Goal: Task Accomplishment & Management: Complete application form

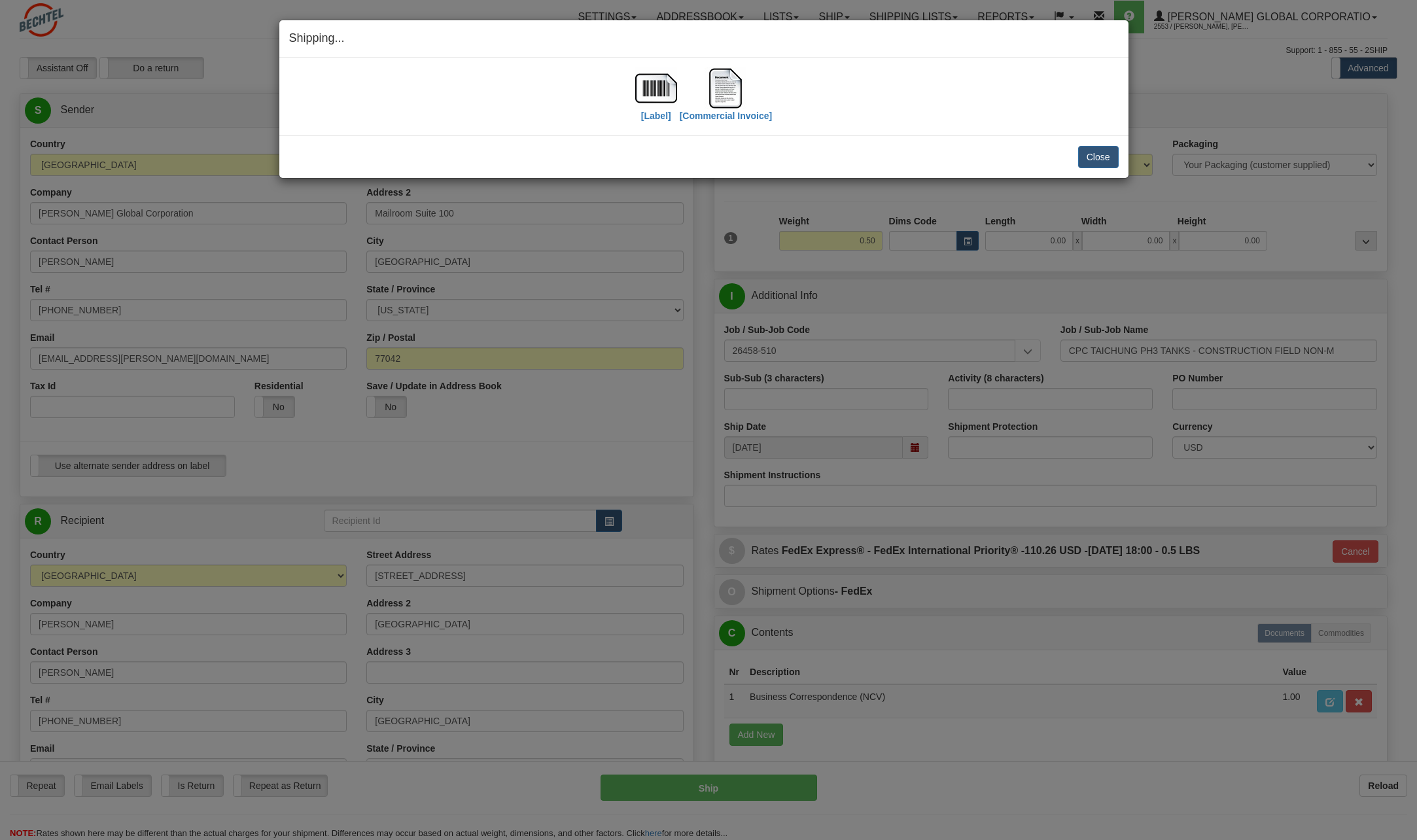
select select "TW"
select select "6"
select select "2"
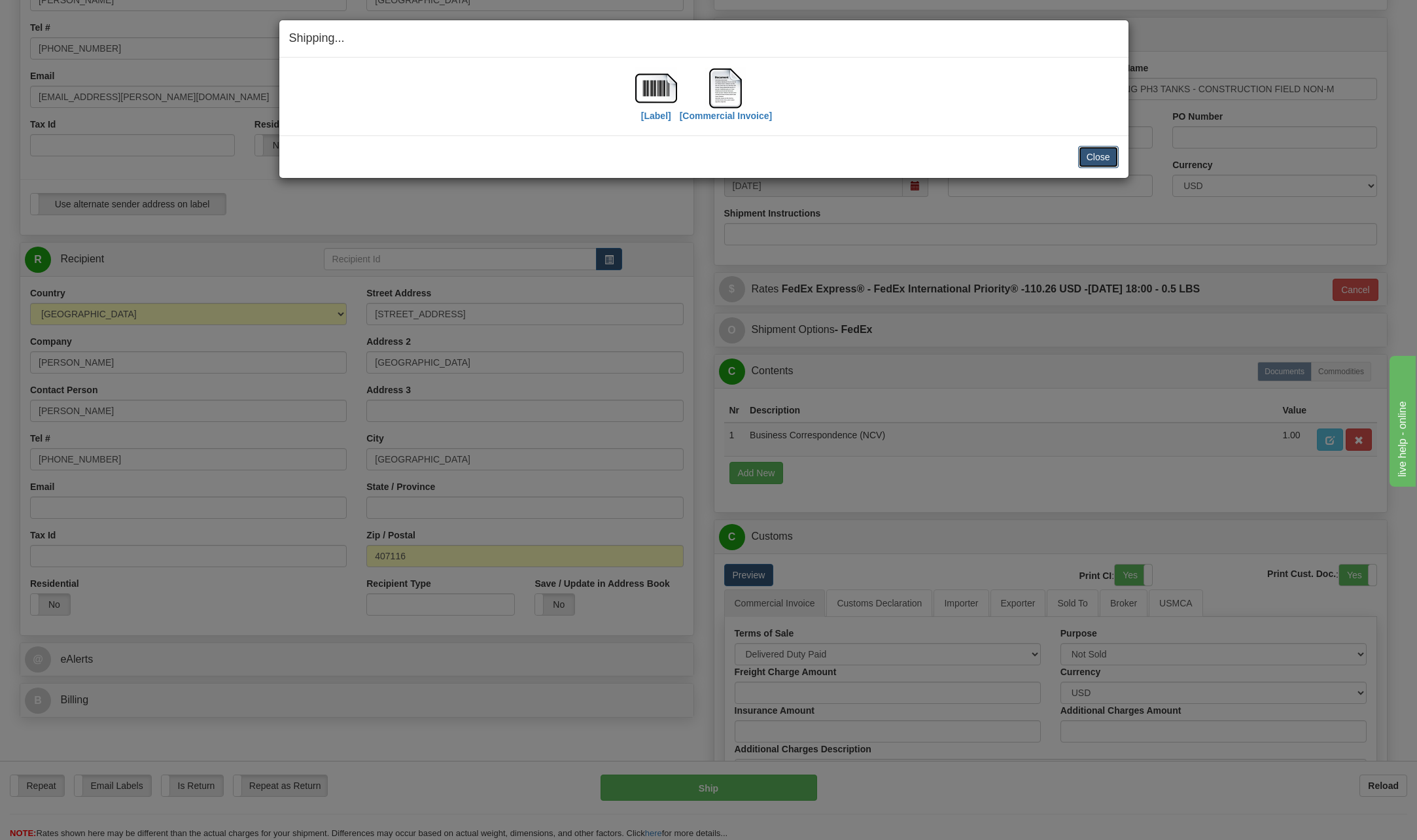
click at [1107, 155] on button "Close" at bounding box center [1099, 156] width 41 height 22
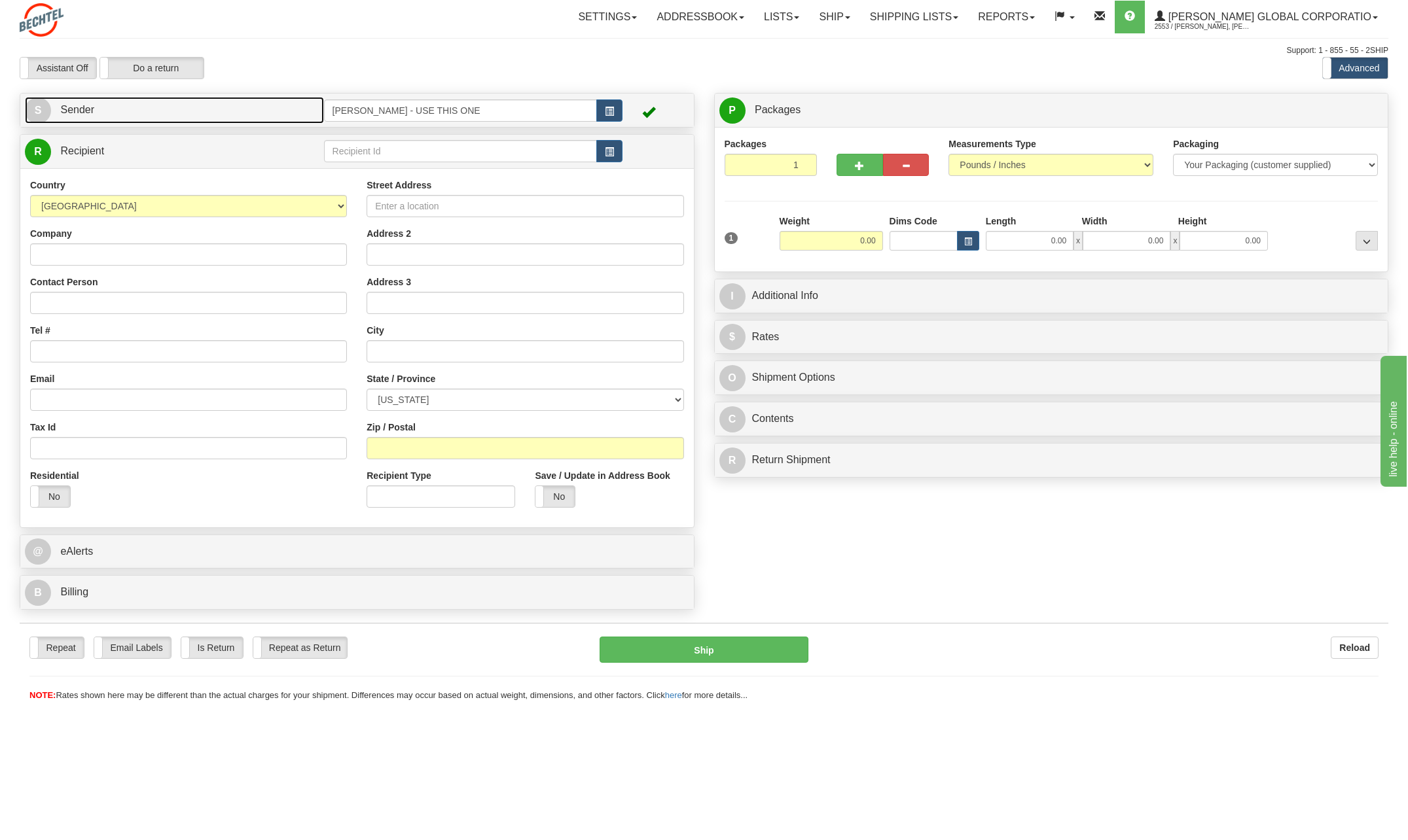
click at [37, 102] on span "S" at bounding box center [37, 110] width 26 height 26
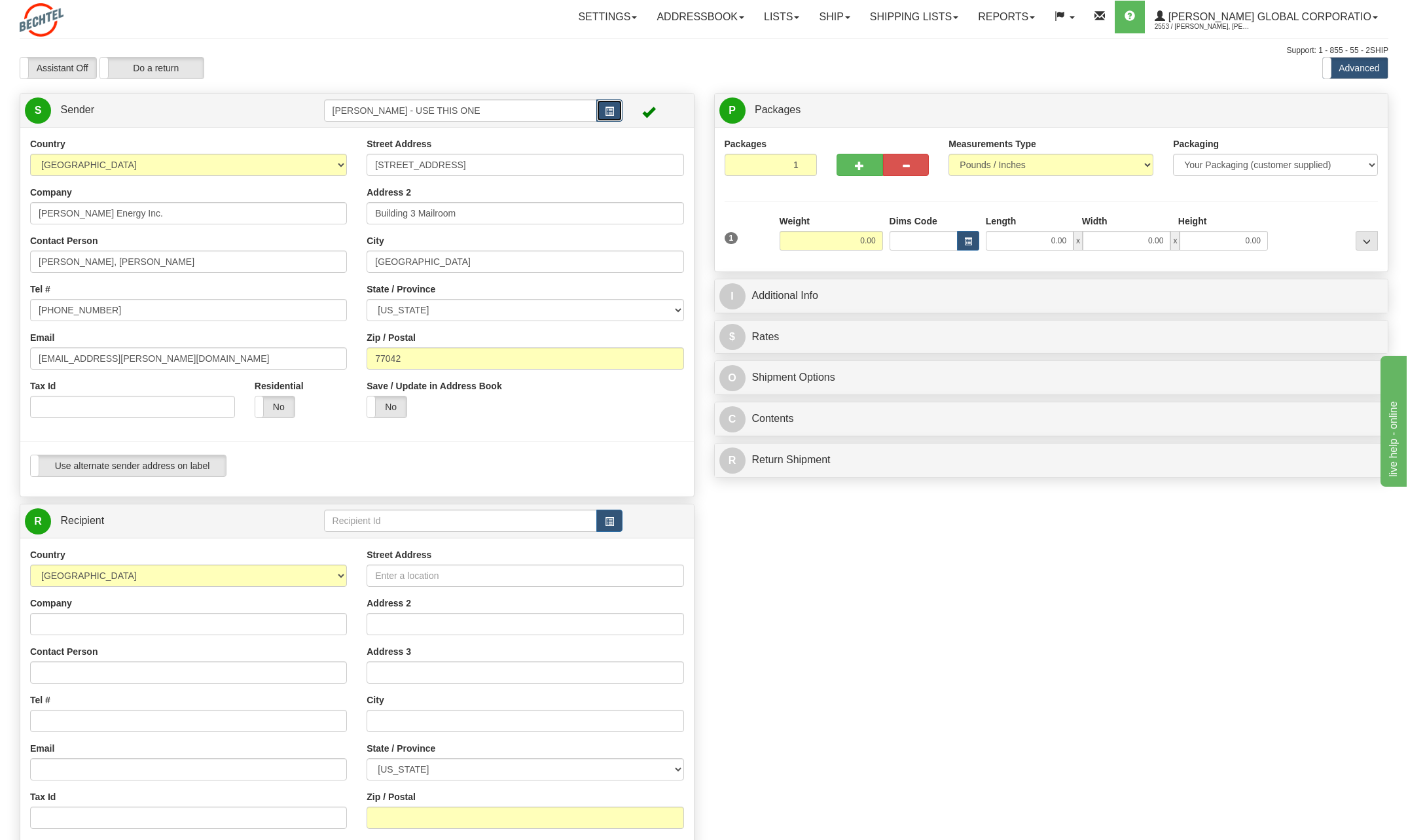
click at [617, 107] on button "button" at bounding box center [609, 111] width 26 height 22
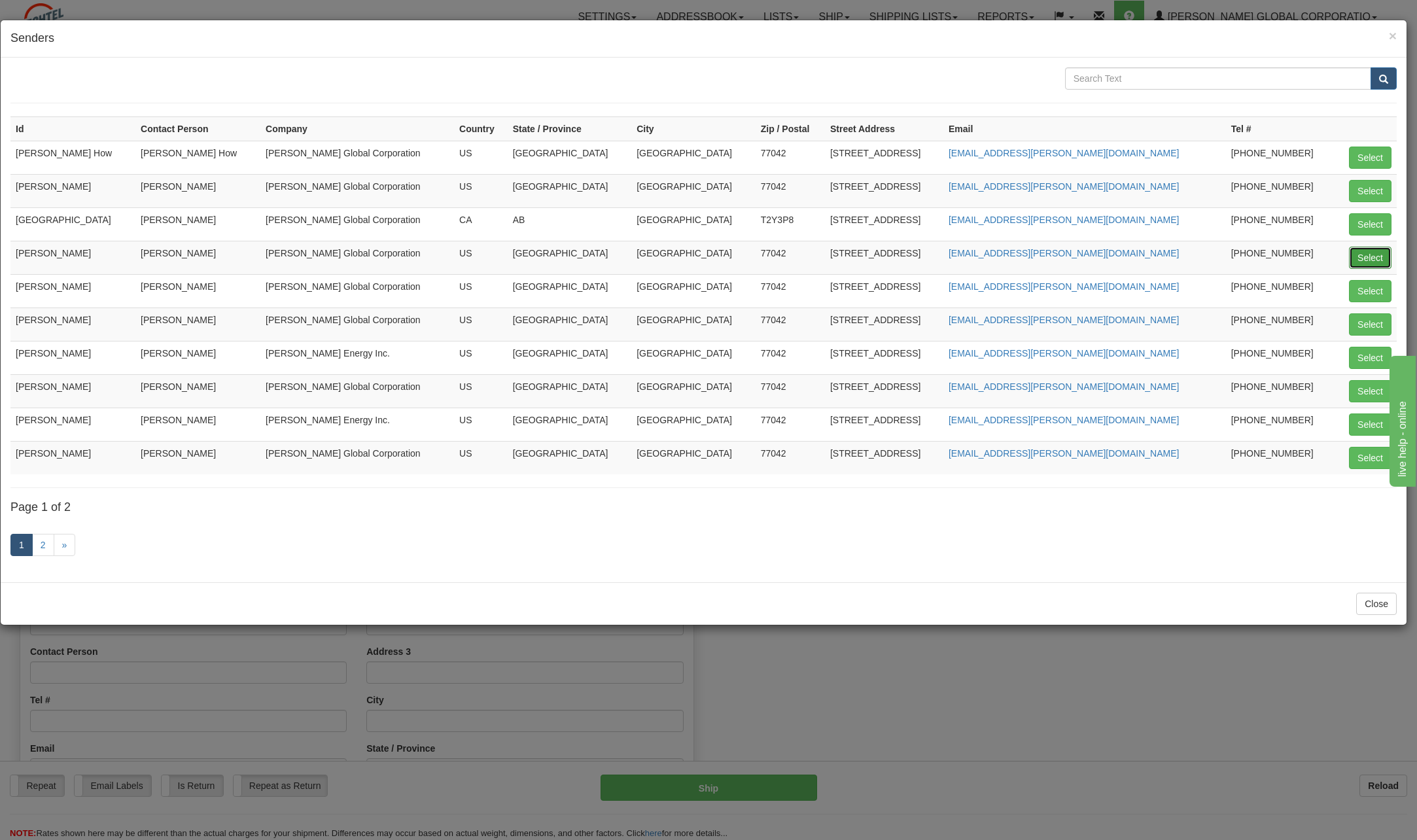
click at [1375, 253] on button "Select" at bounding box center [1370, 258] width 42 height 22
type input "[PERSON_NAME]"
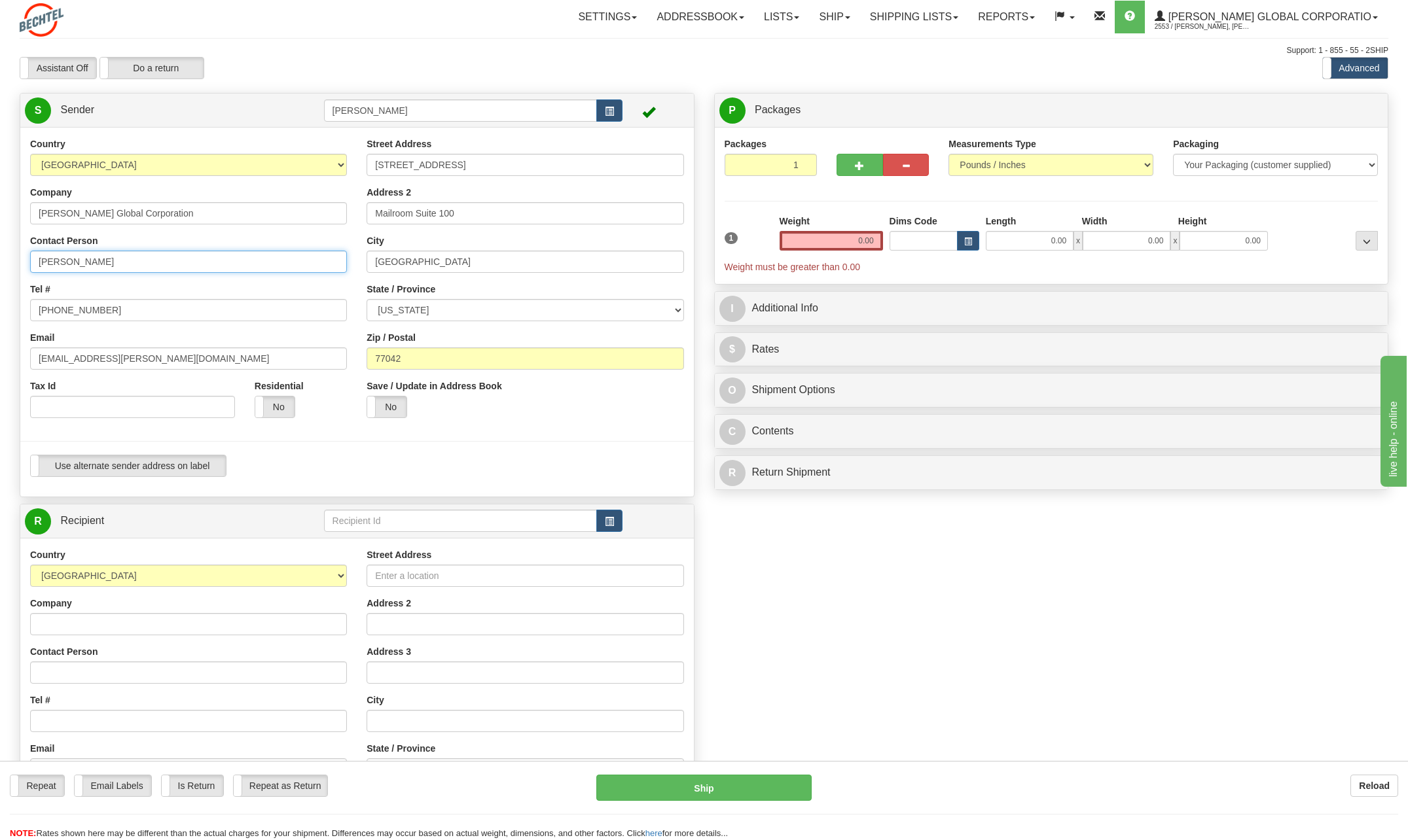
click at [128, 263] on input "[PERSON_NAME]" at bounding box center [189, 261] width 316 height 22
type input "C"
type input "Nicole Kamidoi"
click at [113, 310] on input "[PHONE_NUMBER]" at bounding box center [189, 310] width 316 height 22
type input "713 235-4661"
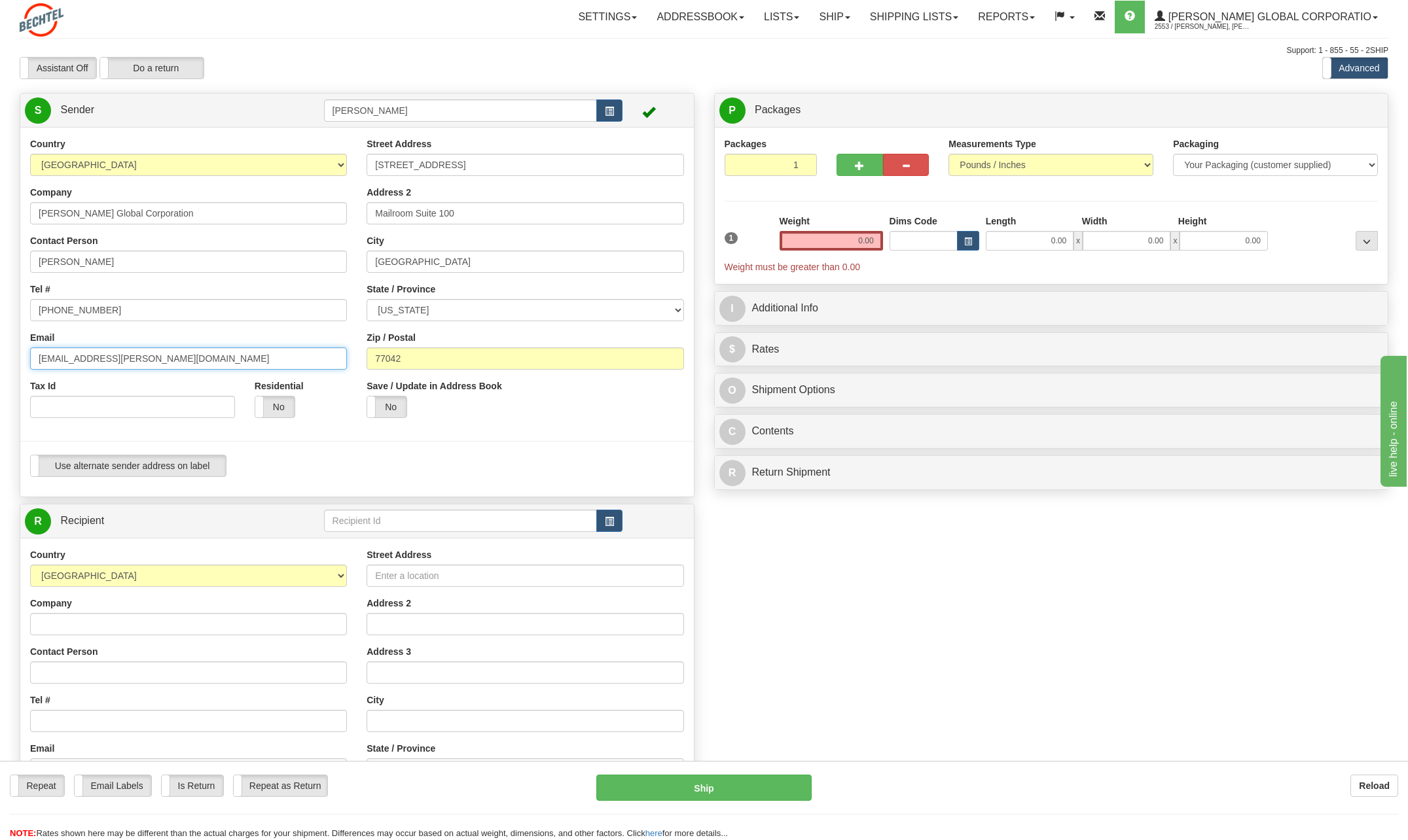
drag, startPoint x: 79, startPoint y: 361, endPoint x: -3, endPoint y: 360, distance: 82.0
click at [0, 360] on html "Training Course Close Toggle navigation Settings Shipping Preferences New Sende…" at bounding box center [704, 420] width 1408 height 840
type input "nkamidoi@bechtel.com"
drag, startPoint x: 854, startPoint y: 240, endPoint x: 1071, endPoint y: 276, distance: 220.0
click at [1050, 249] on div "1 Weight 0.00 Dims Code 0.00" at bounding box center [1051, 244] width 660 height 59
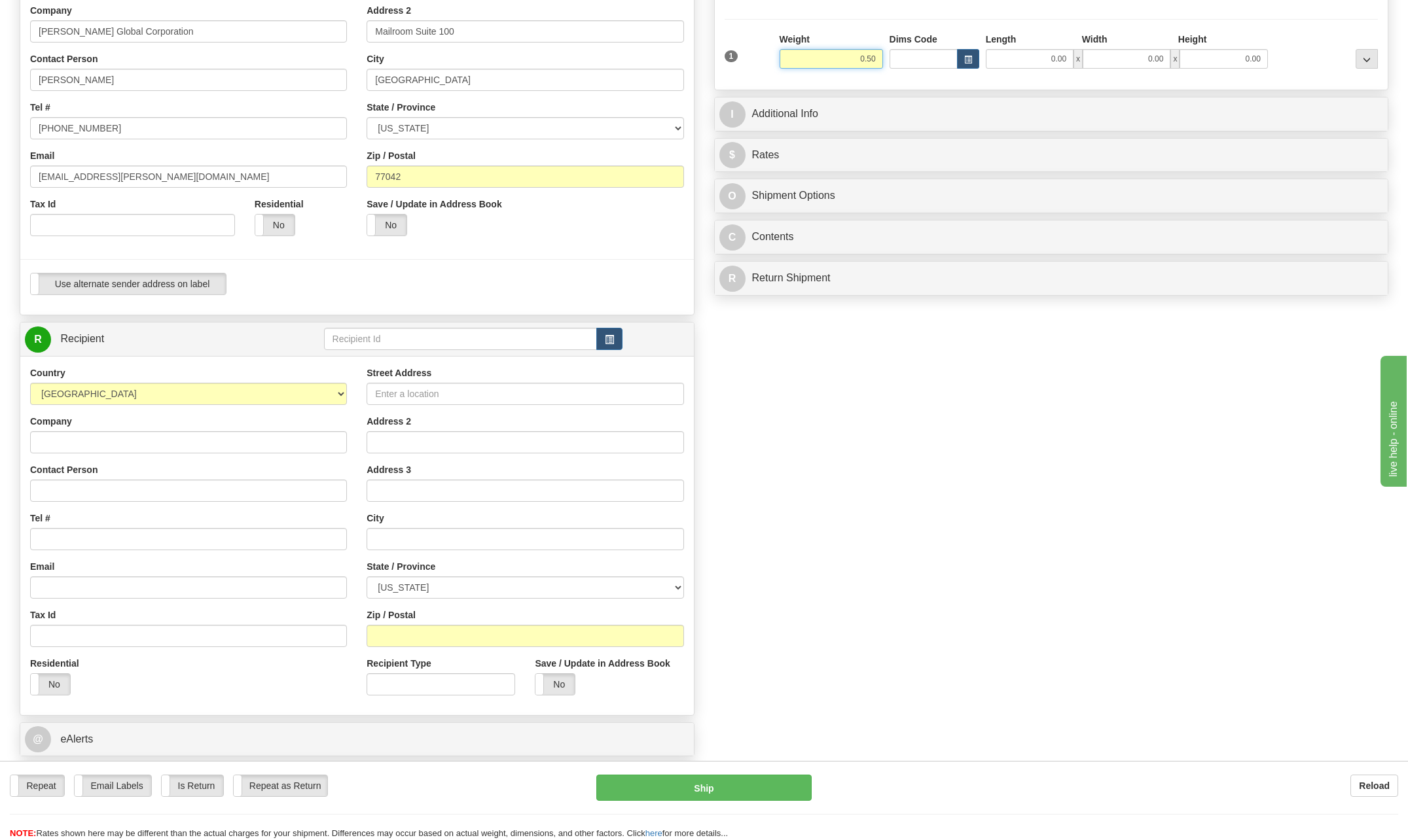
scroll to position [196, 0]
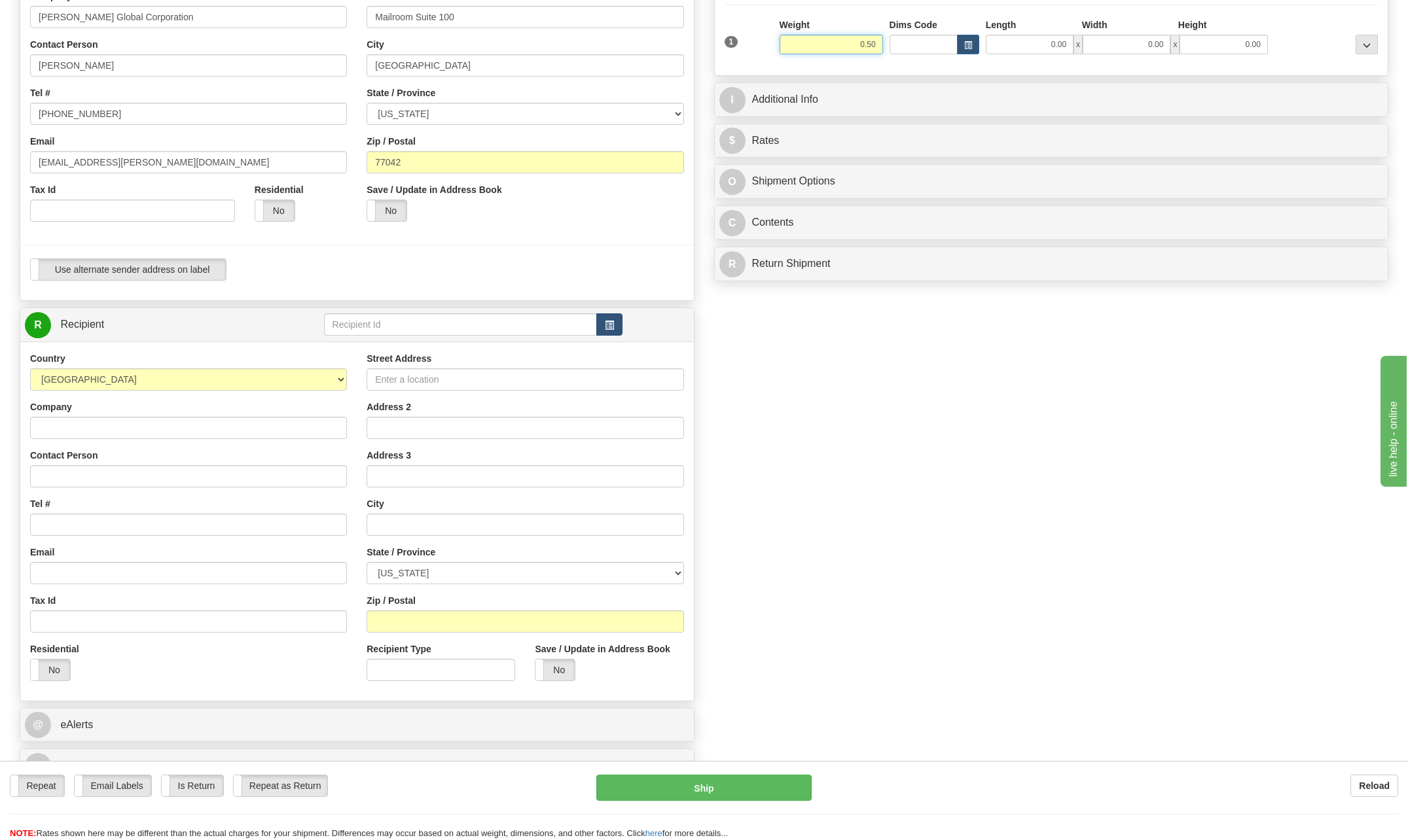
type input "0.50"
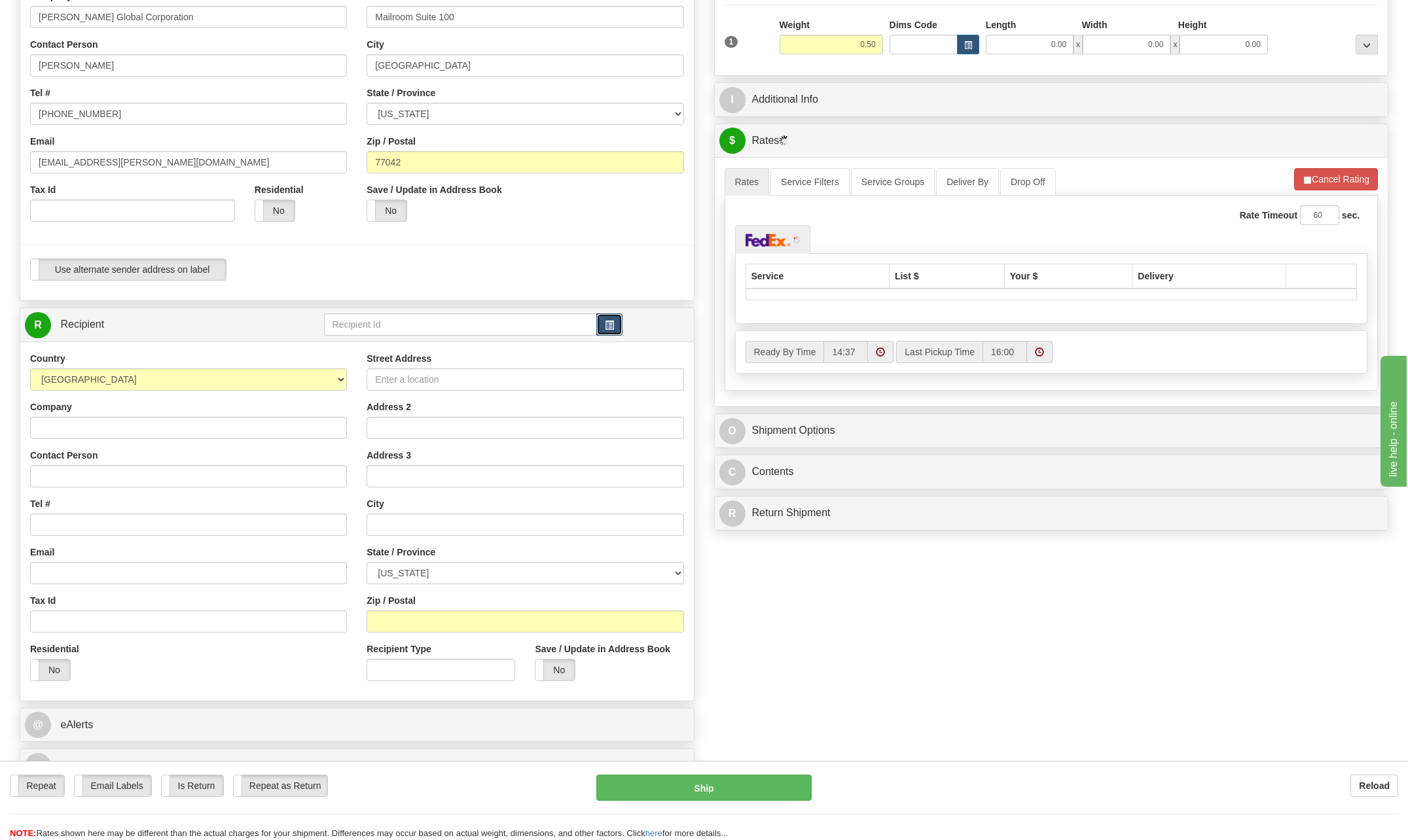
click at [611, 328] on span "button" at bounding box center [609, 326] width 9 height 8
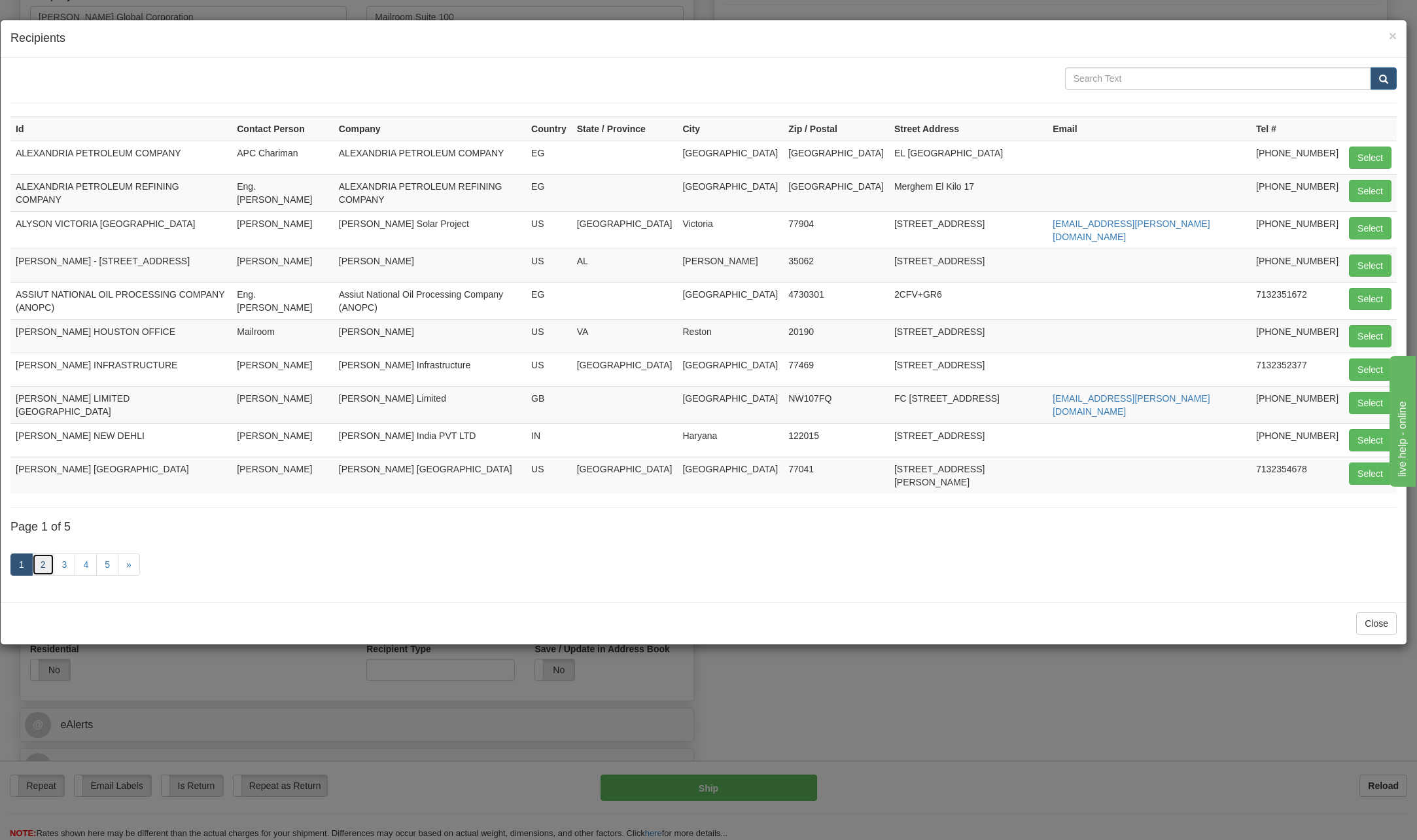
click at [45, 553] on link "2" at bounding box center [43, 564] width 22 height 22
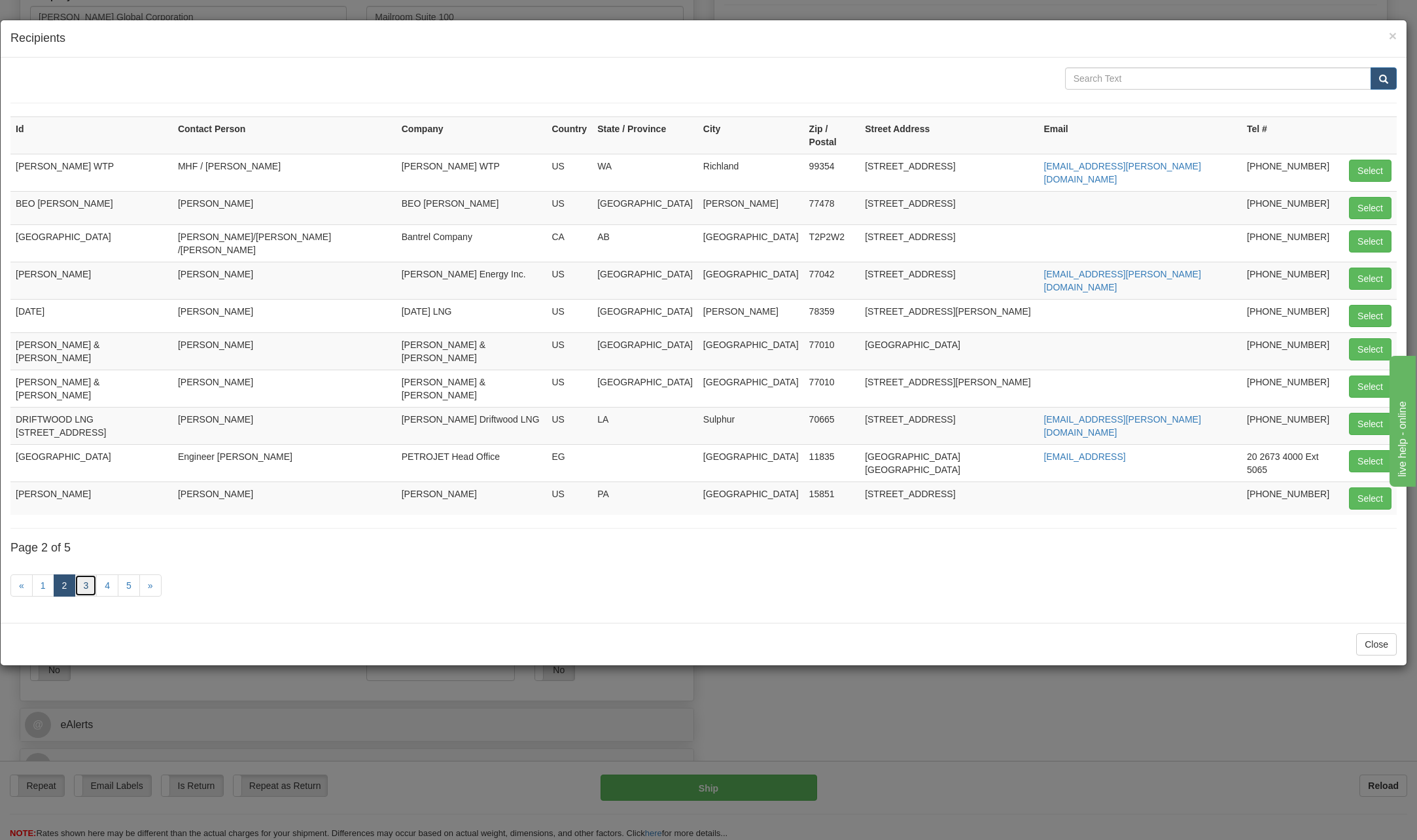
click at [85, 574] on link "3" at bounding box center [85, 585] width 22 height 22
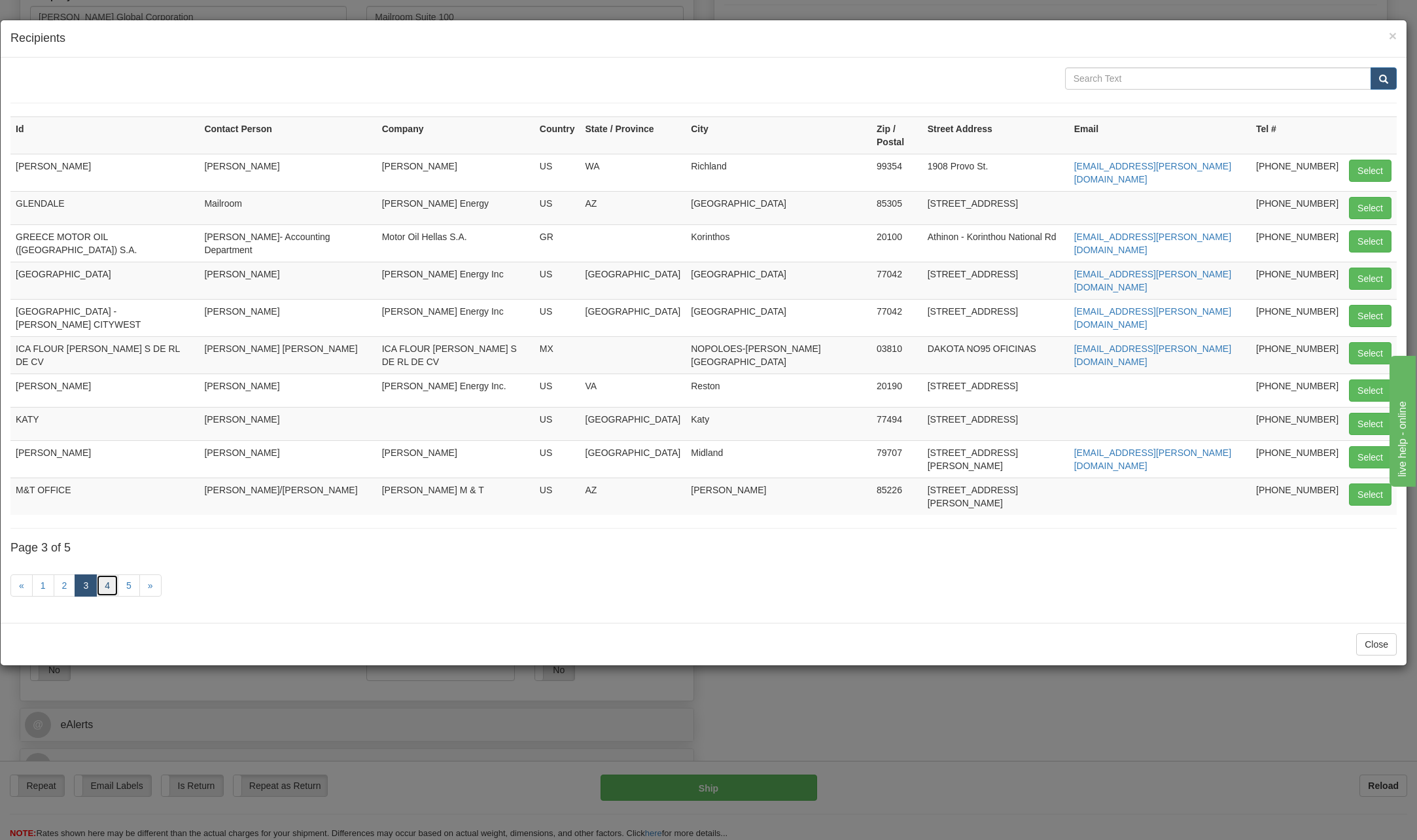
click at [111, 574] on link "4" at bounding box center [107, 585] width 22 height 22
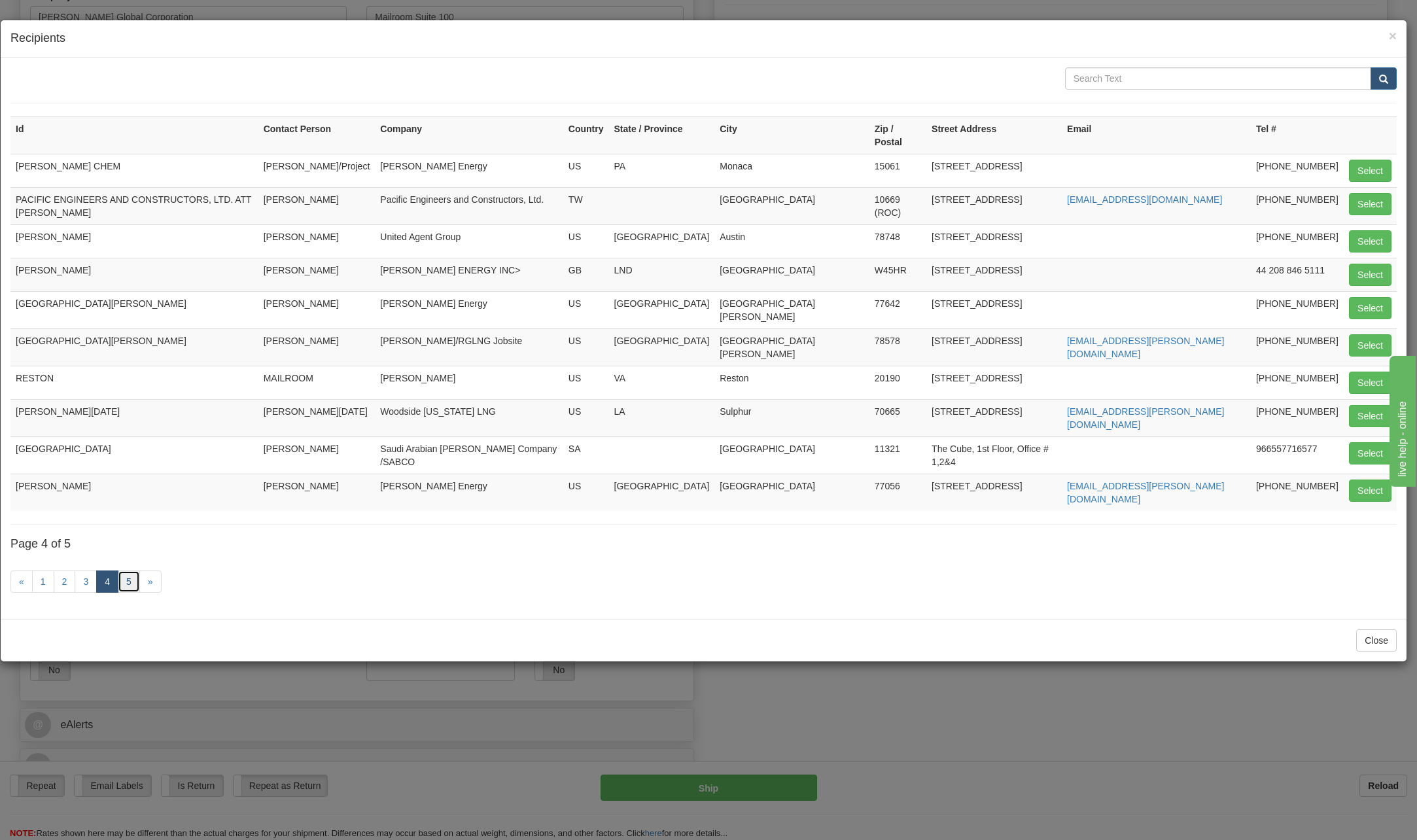
click at [129, 570] on link "5" at bounding box center [129, 581] width 22 height 22
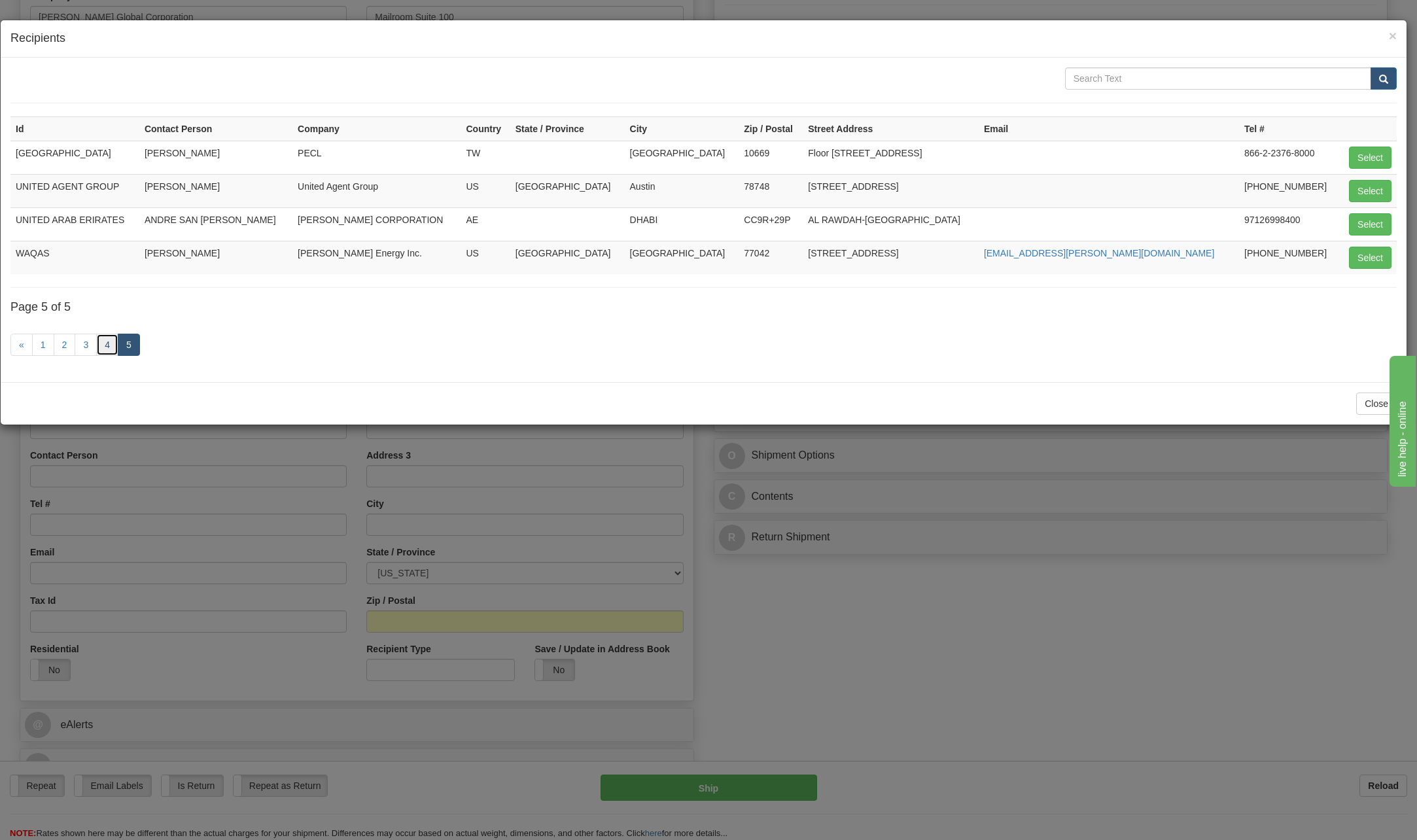
click at [112, 344] on link "4" at bounding box center [107, 344] width 22 height 22
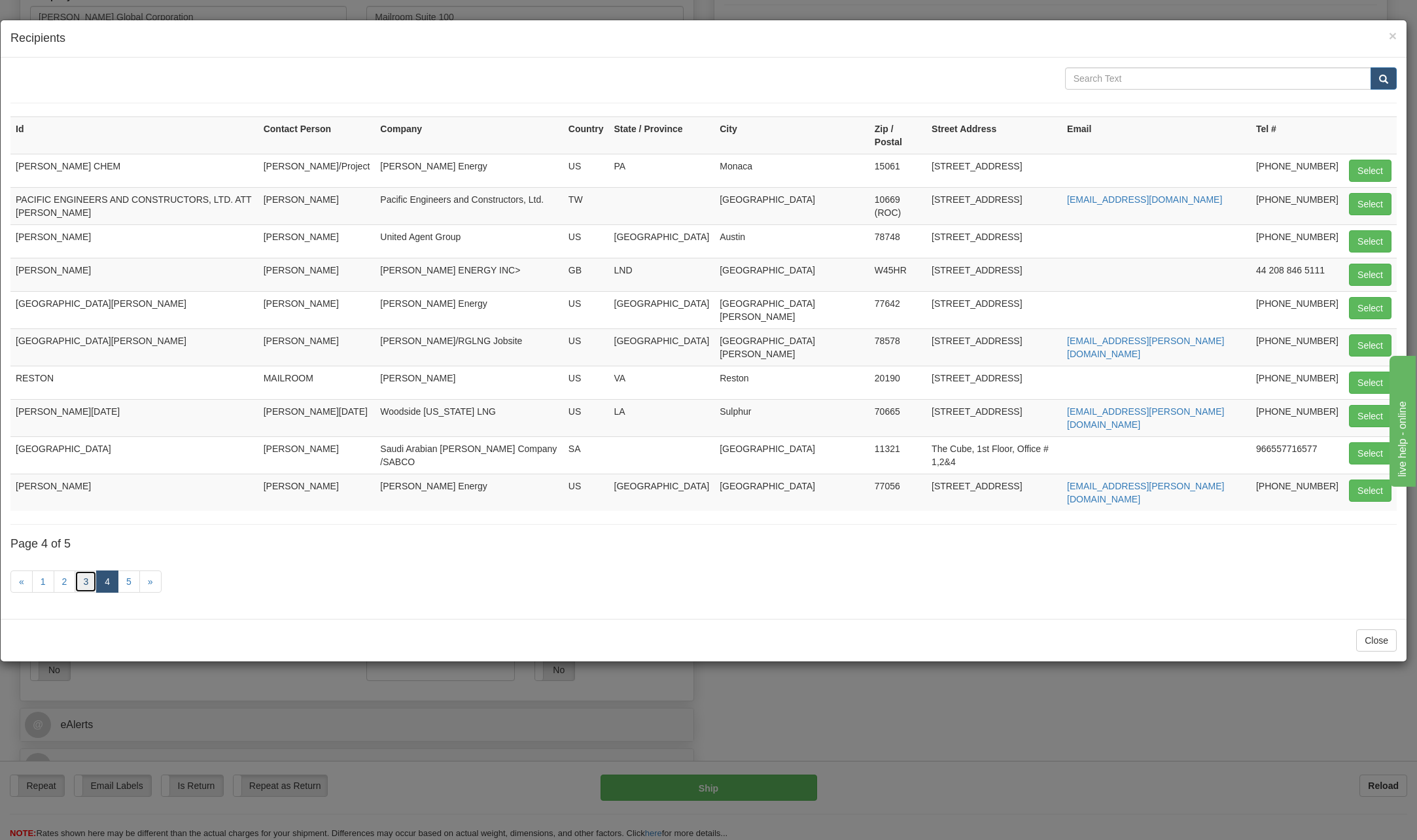
click at [83, 570] on link "3" at bounding box center [85, 581] width 22 height 22
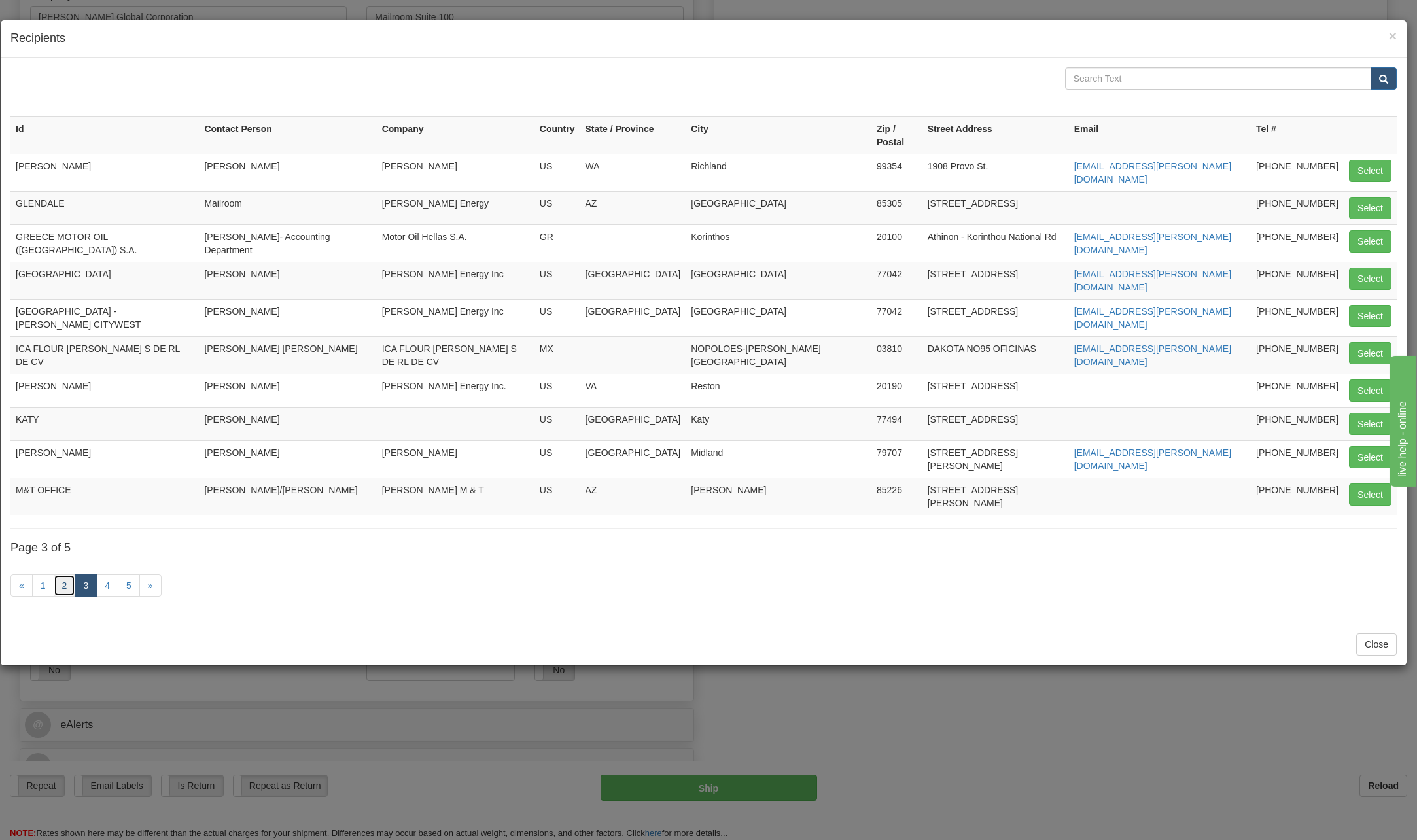
click at [58, 574] on link "2" at bounding box center [64, 585] width 22 height 22
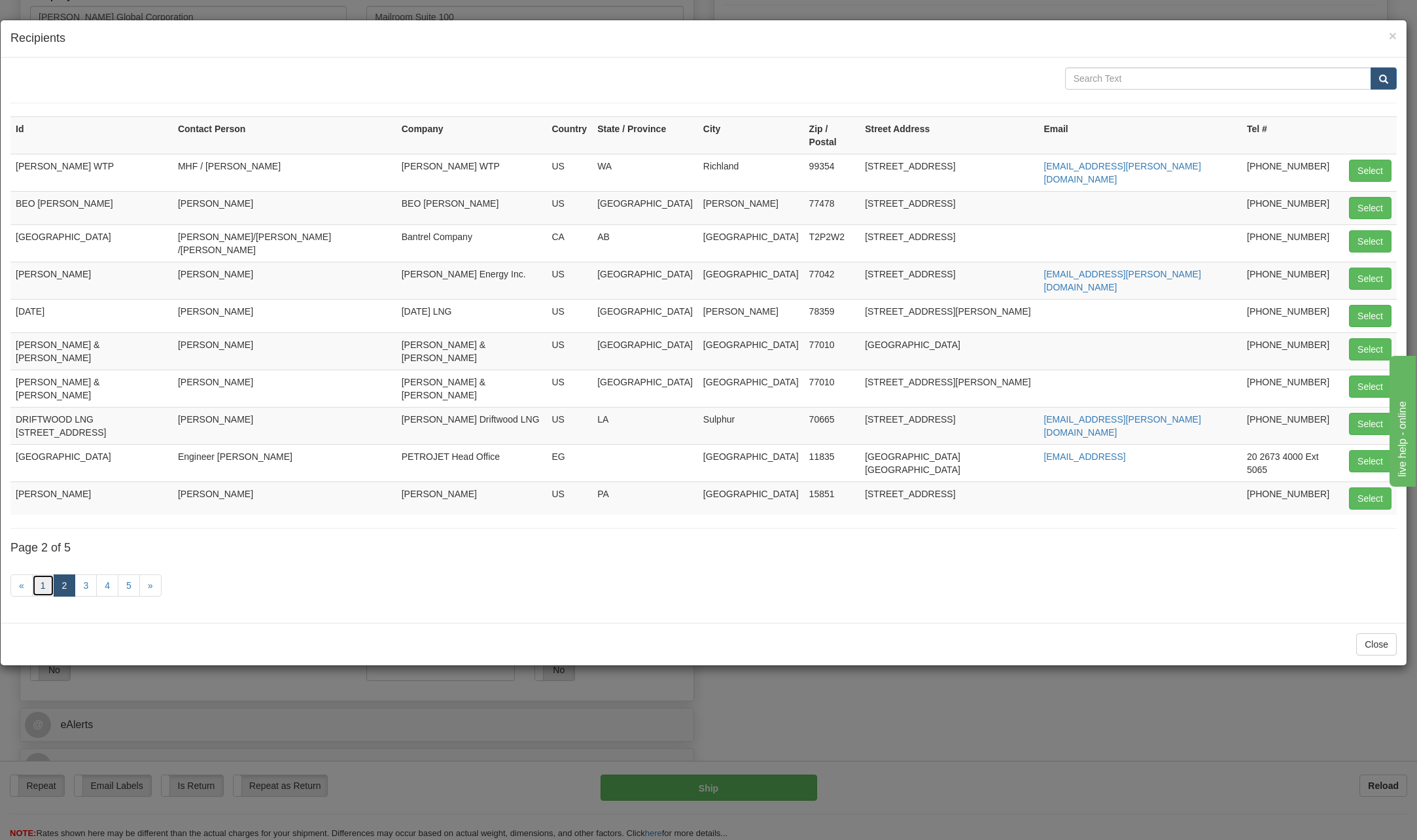
click at [39, 574] on link "1" at bounding box center [43, 585] width 22 height 22
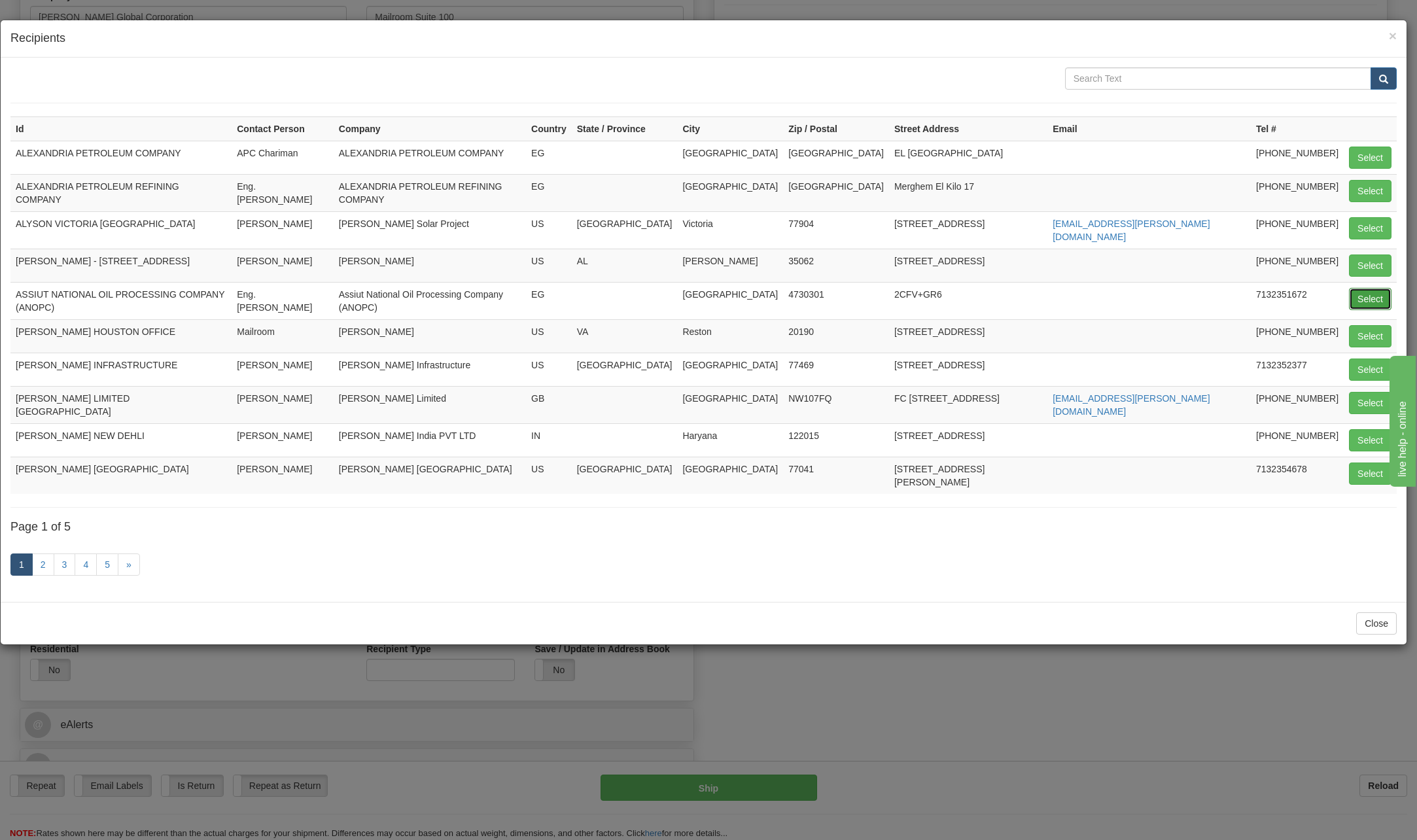
click at [1376, 292] on button "Select" at bounding box center [1370, 299] width 42 height 22
type input "ASSIUT NATIONAL OIL PROCESSING COMPANY (ANOPC)"
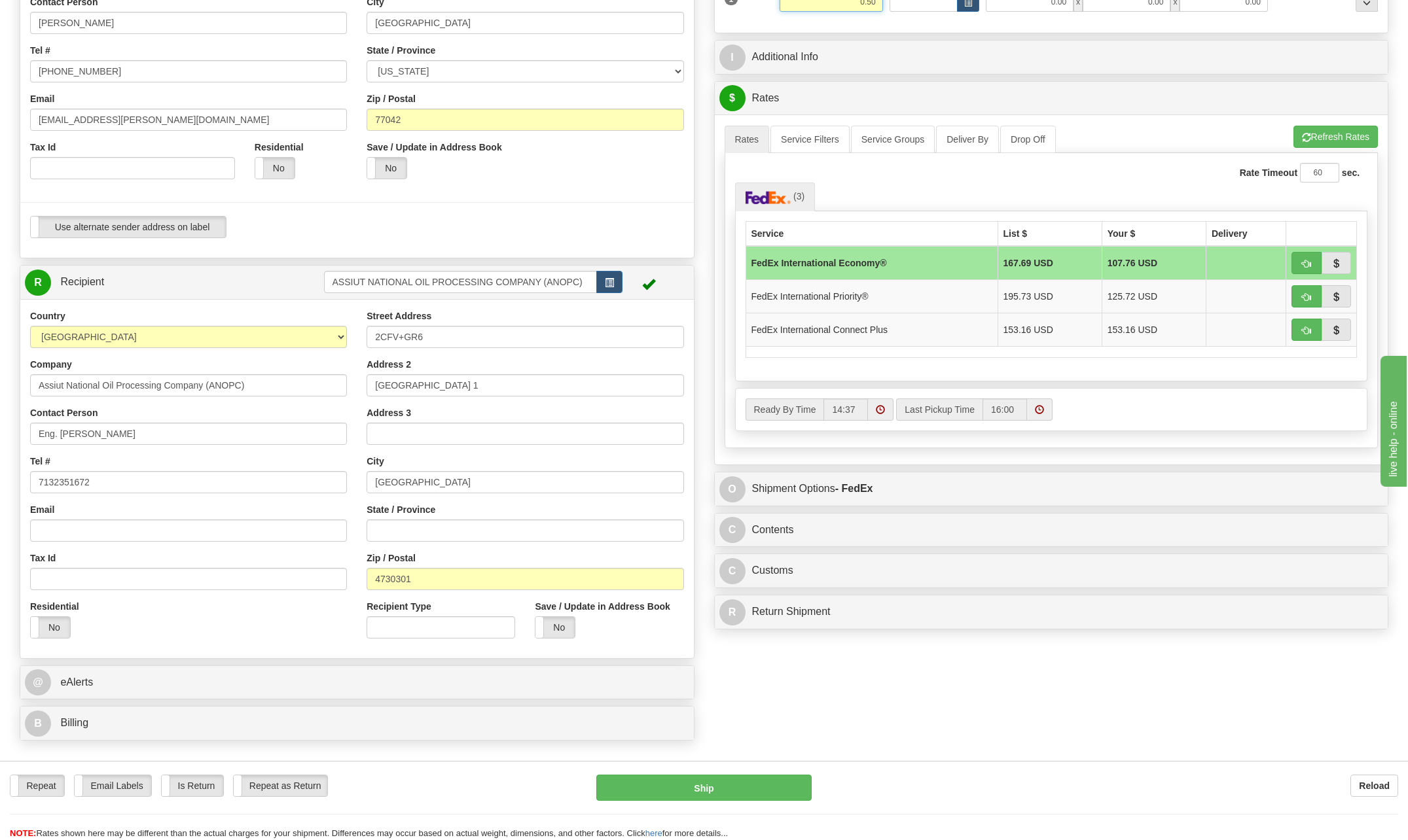
scroll to position [261, 0]
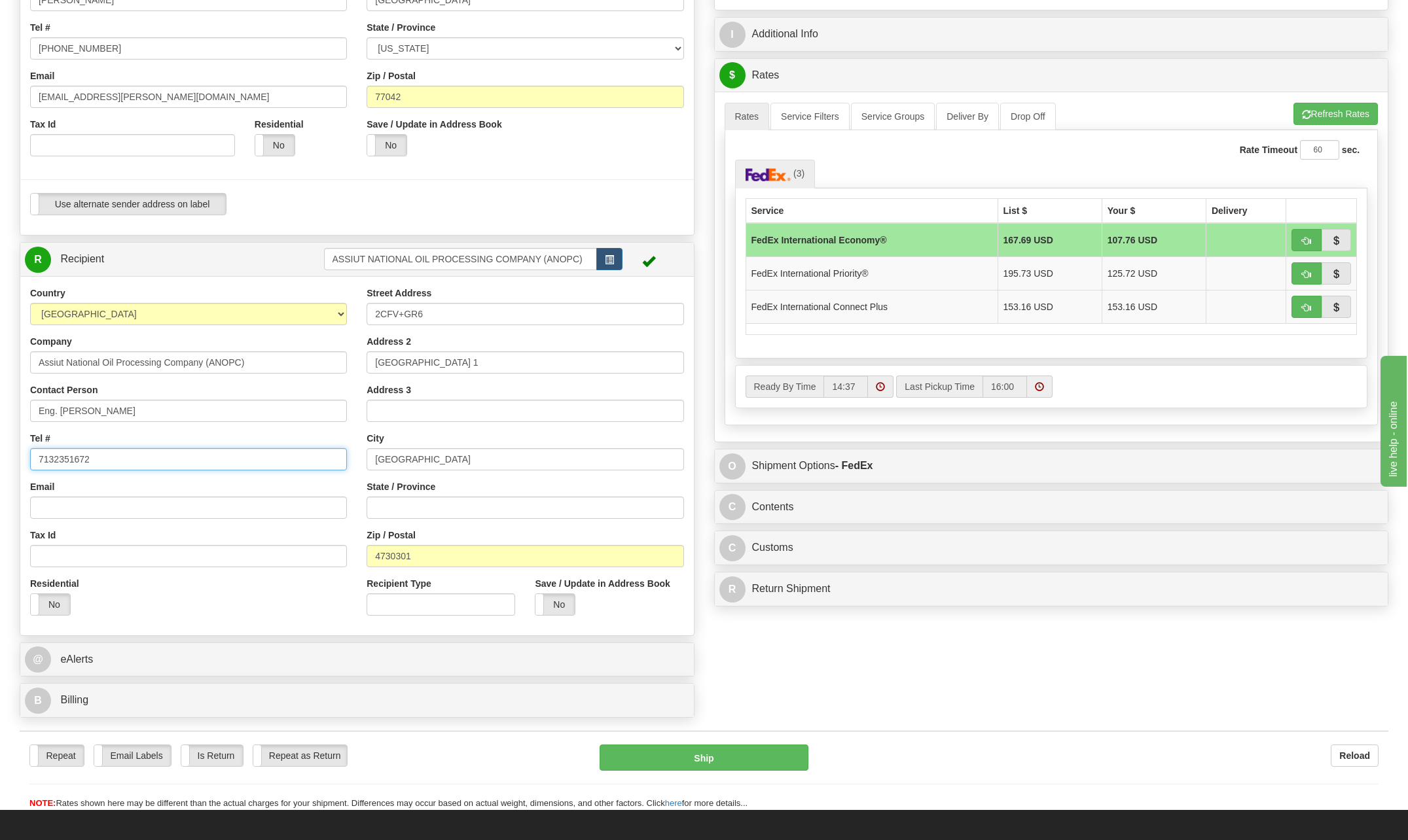
click at [124, 464] on input "7132351672" at bounding box center [189, 459] width 316 height 22
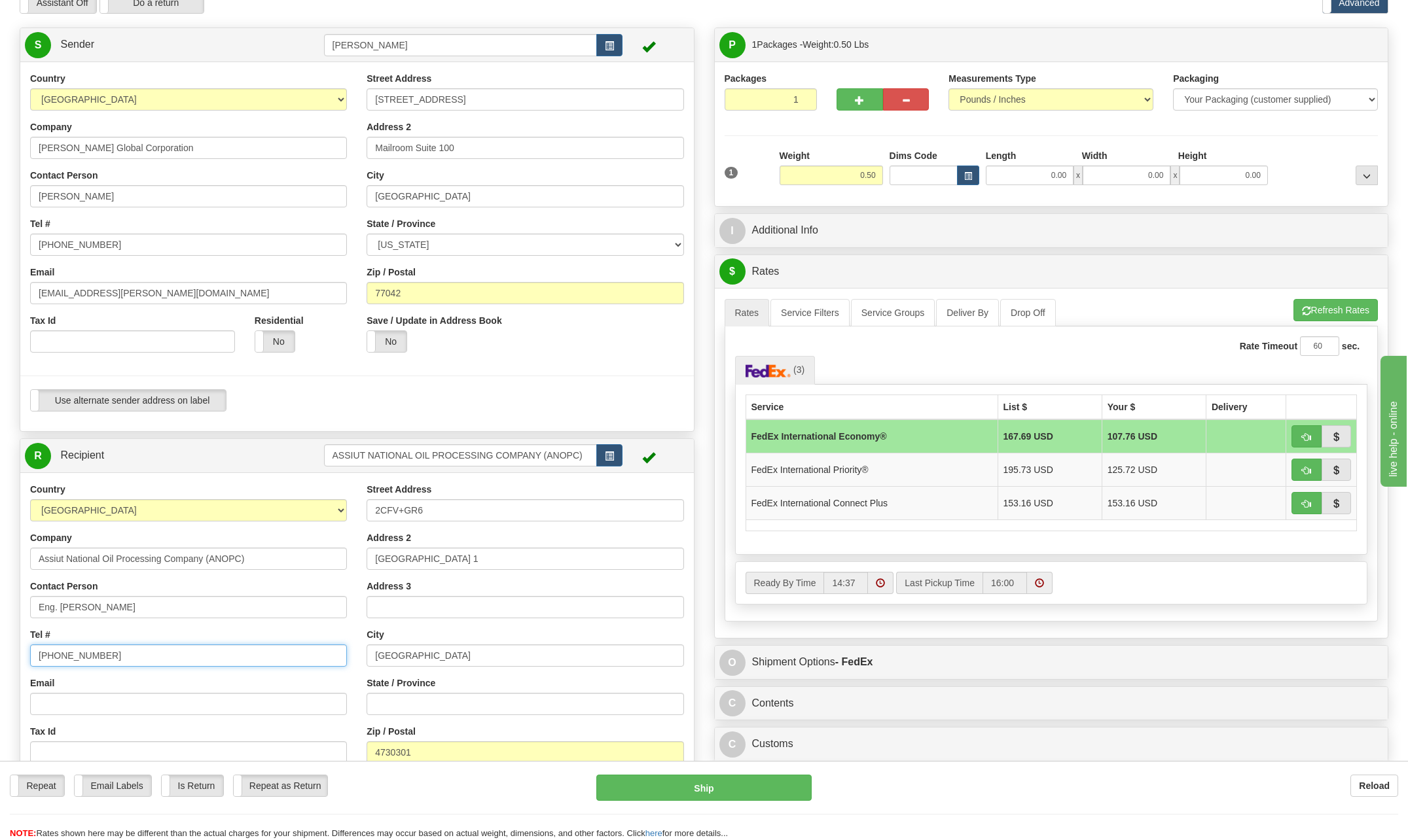
scroll to position [0, 0]
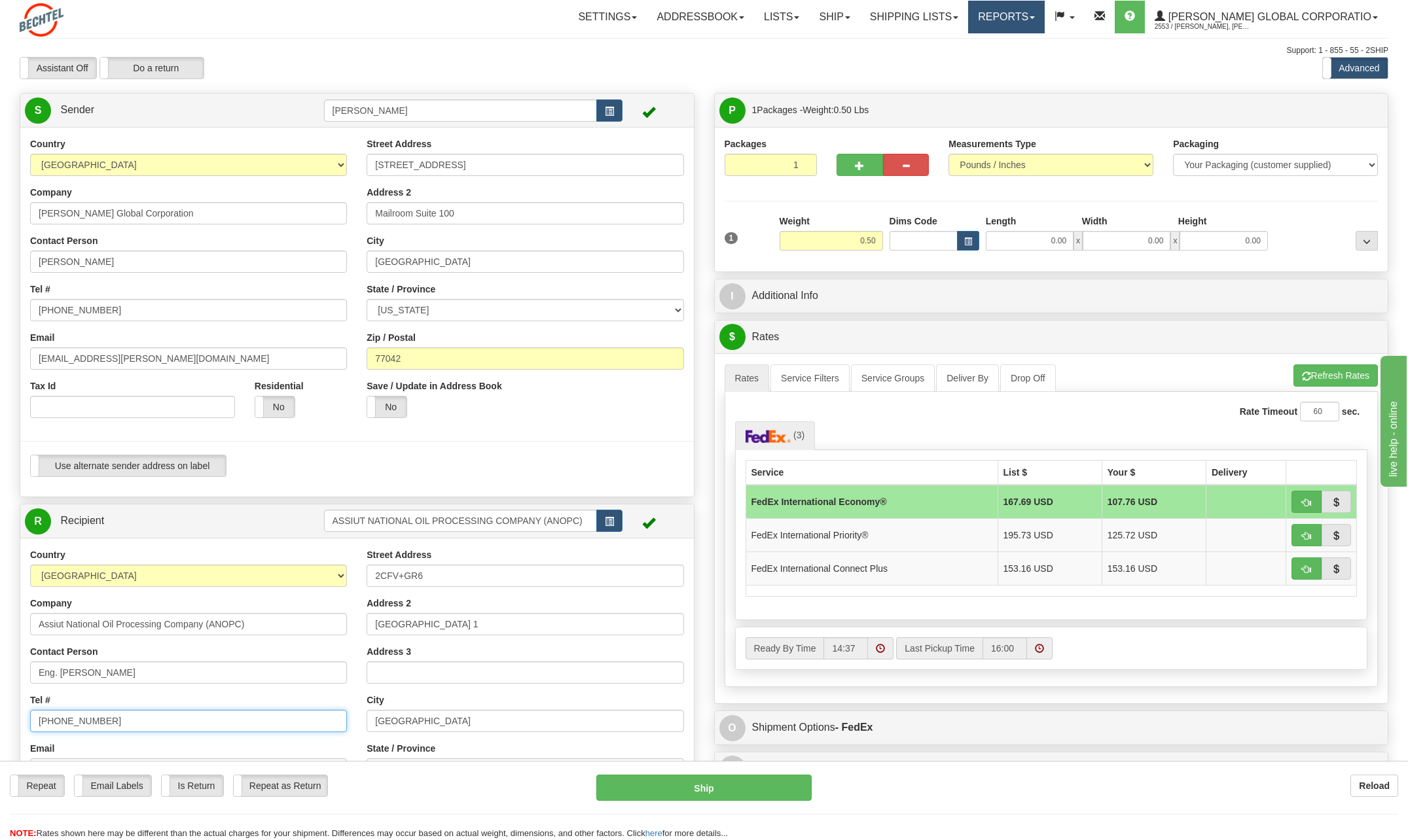
type input "[PHONE_NUMBER]"
click at [1044, 16] on link "Reports" at bounding box center [1006, 17] width 76 height 33
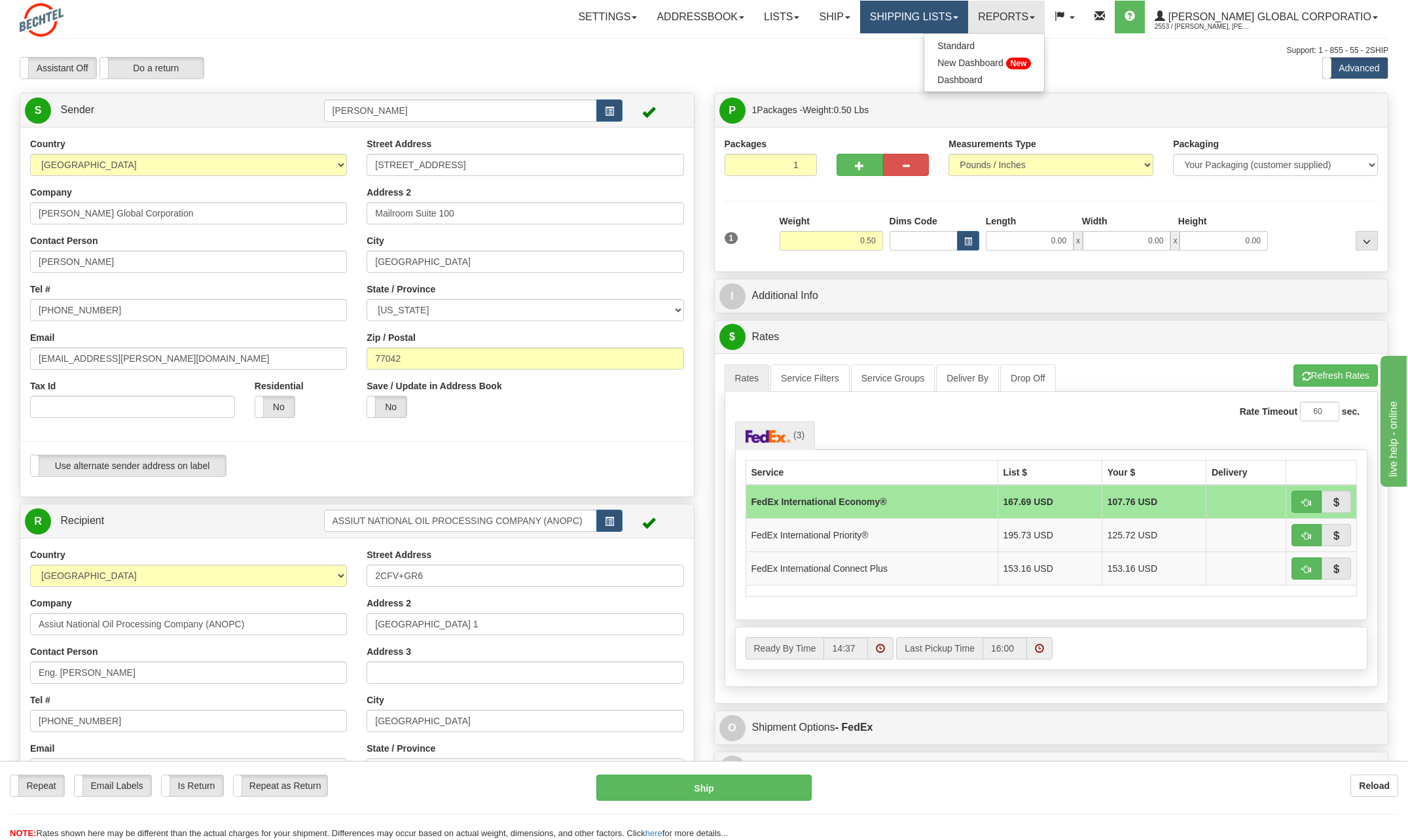
click at [957, 16] on link "Shipping lists" at bounding box center [914, 17] width 108 height 33
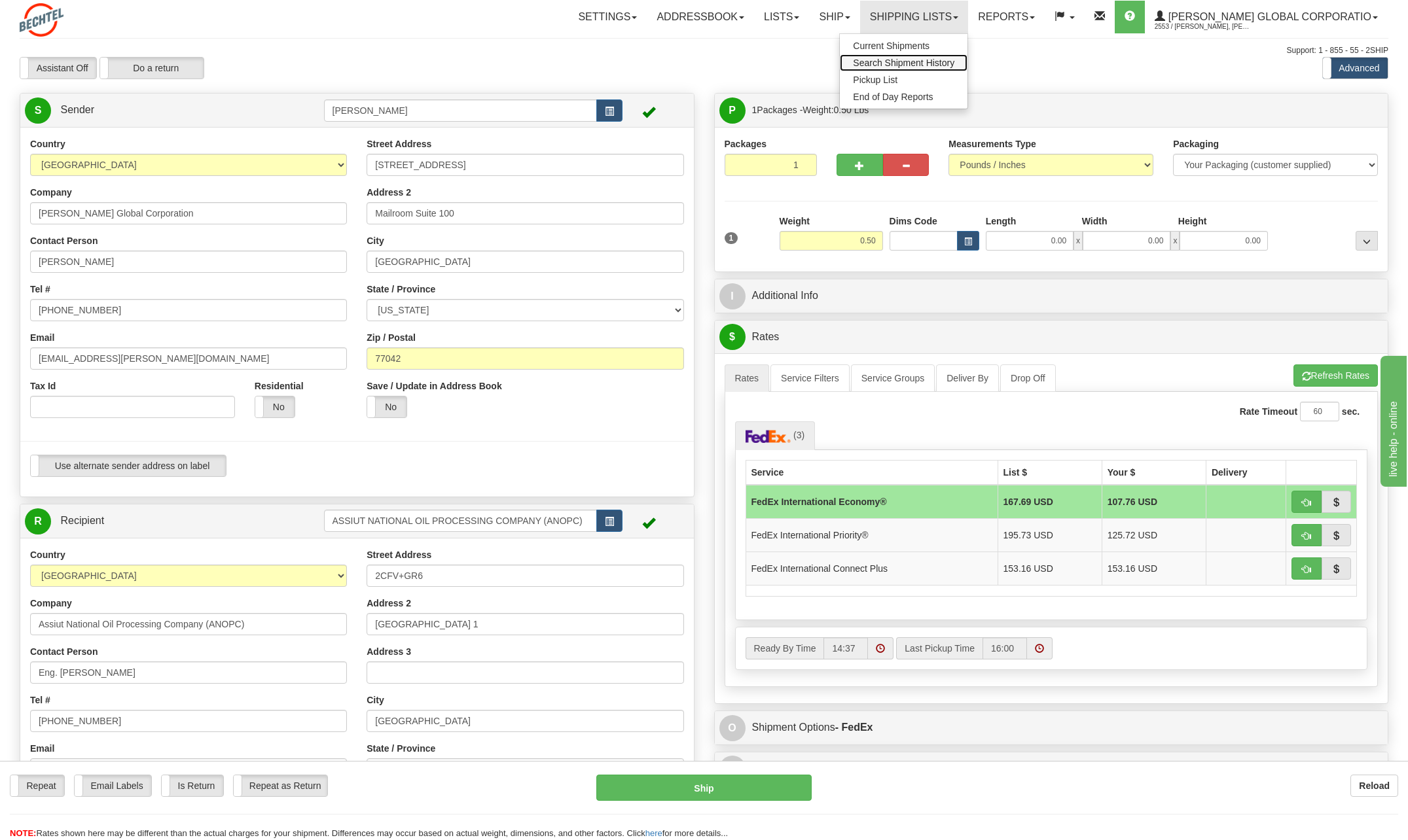
click at [934, 62] on span "Search Shipment History" at bounding box center [904, 63] width 102 height 10
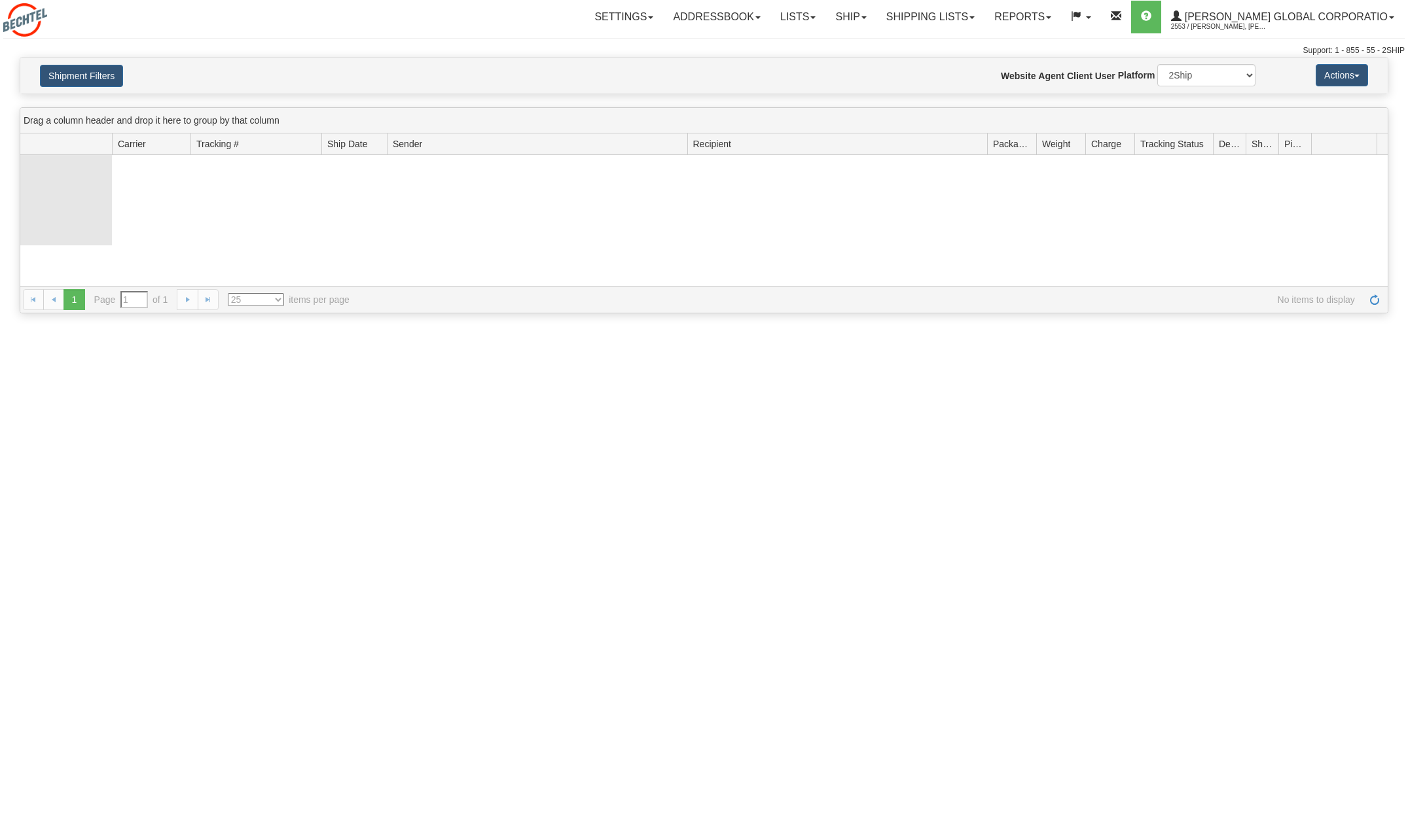
type input "From 09/22/2025 To 09/23/2025"
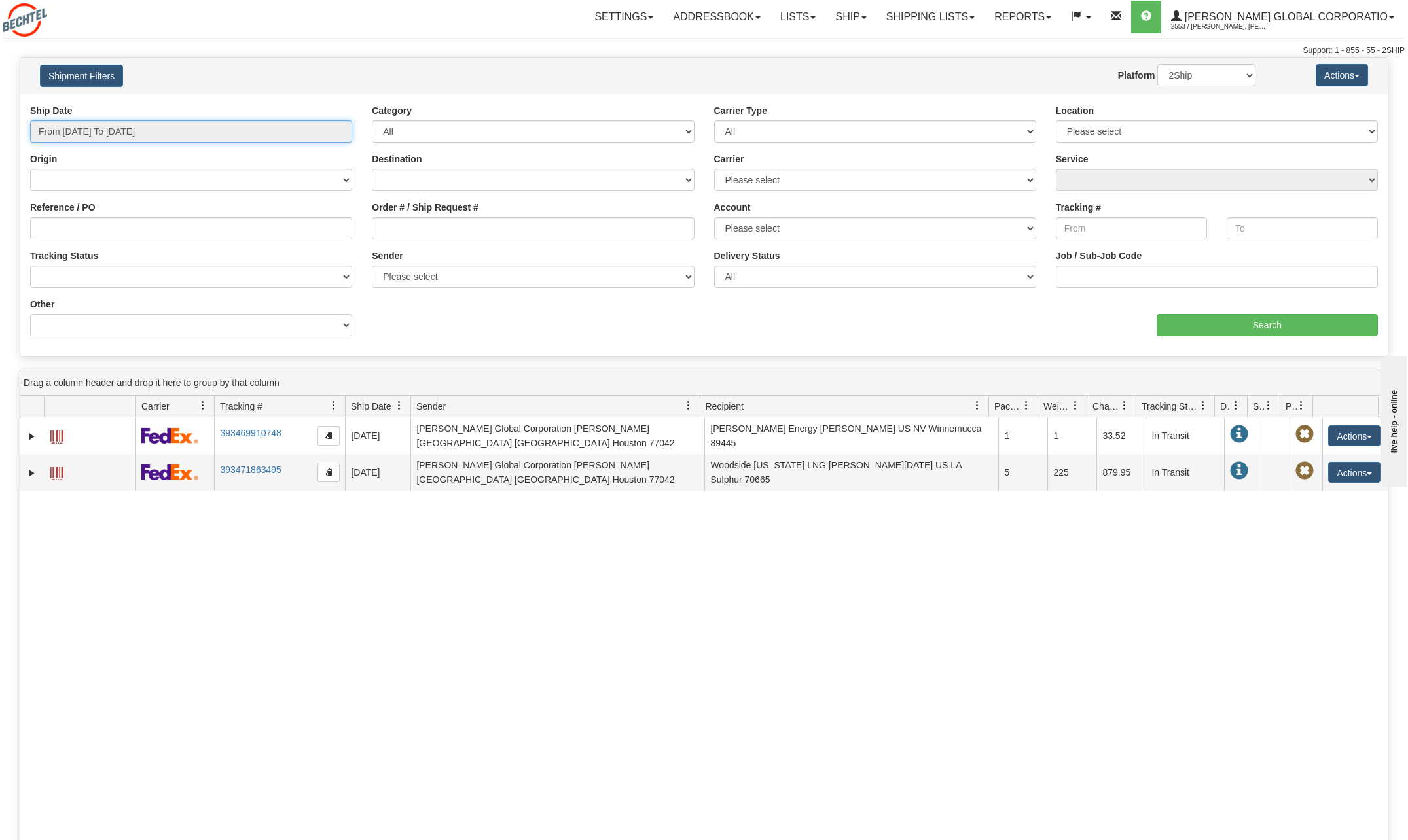
drag, startPoint x: 295, startPoint y: 128, endPoint x: 289, endPoint y: 129, distance: 6.1
click at [295, 129] on input "From 09/22/2025 To 09/23/2025" at bounding box center [191, 131] width 322 height 22
type input "09/01/2025"
type input "09/30/2025"
type input "08/01/2025"
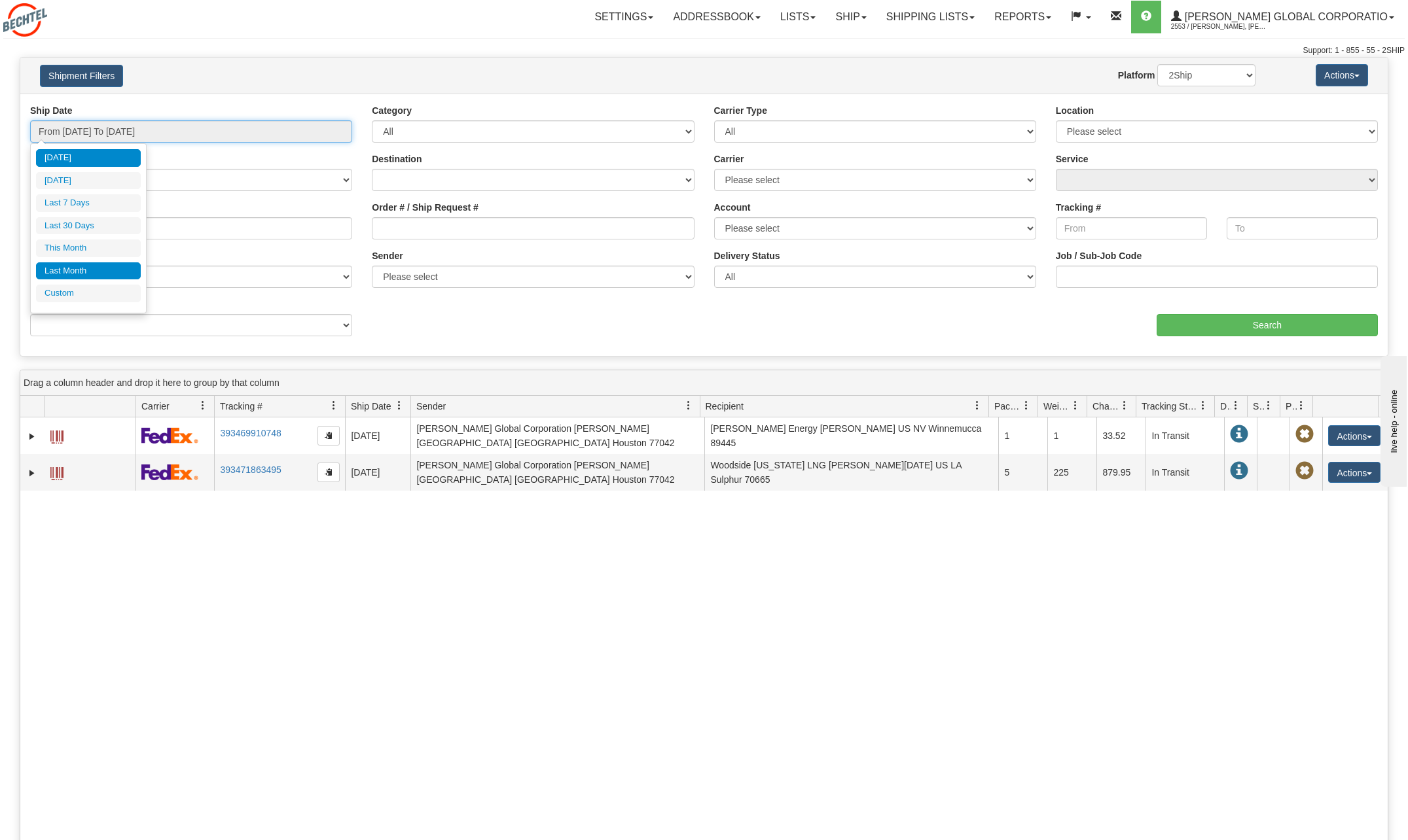
type input "08/31/2025"
type input "[DATE]"
click at [69, 289] on li "Custom" at bounding box center [89, 293] width 105 height 18
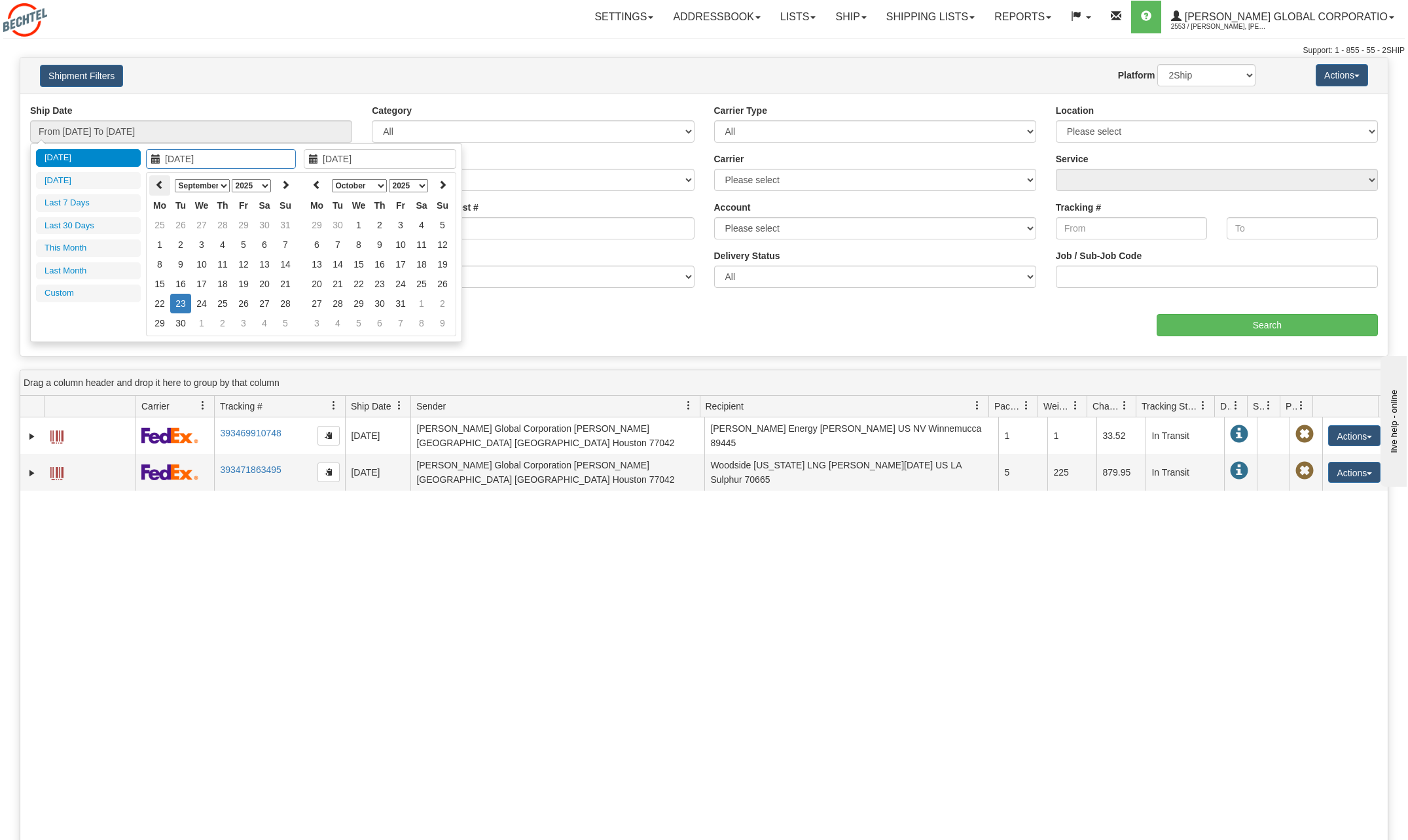
click at [151, 182] on th at bounding box center [159, 185] width 21 height 20
type input "08/09/2025"
click at [265, 244] on td "9" at bounding box center [264, 244] width 21 height 19
click at [316, 159] on icon at bounding box center [313, 159] width 9 height 9
click at [377, 184] on select "January February March April May June July August September October November De…" at bounding box center [359, 185] width 55 height 13
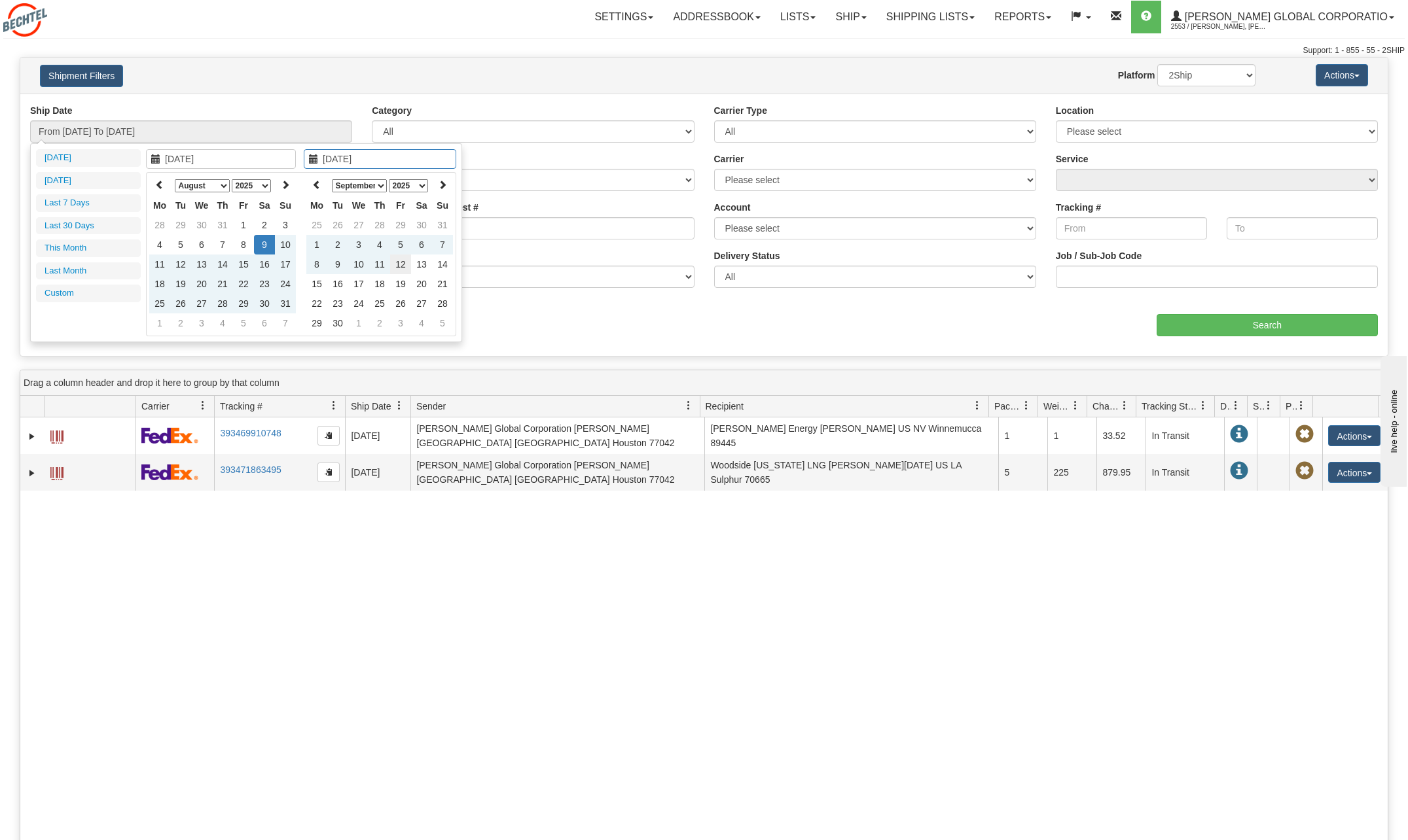
type input "09/12/2025"
click at [399, 262] on td "12" at bounding box center [400, 264] width 21 height 19
type input "From 08/09/2025 To 09/12/2025"
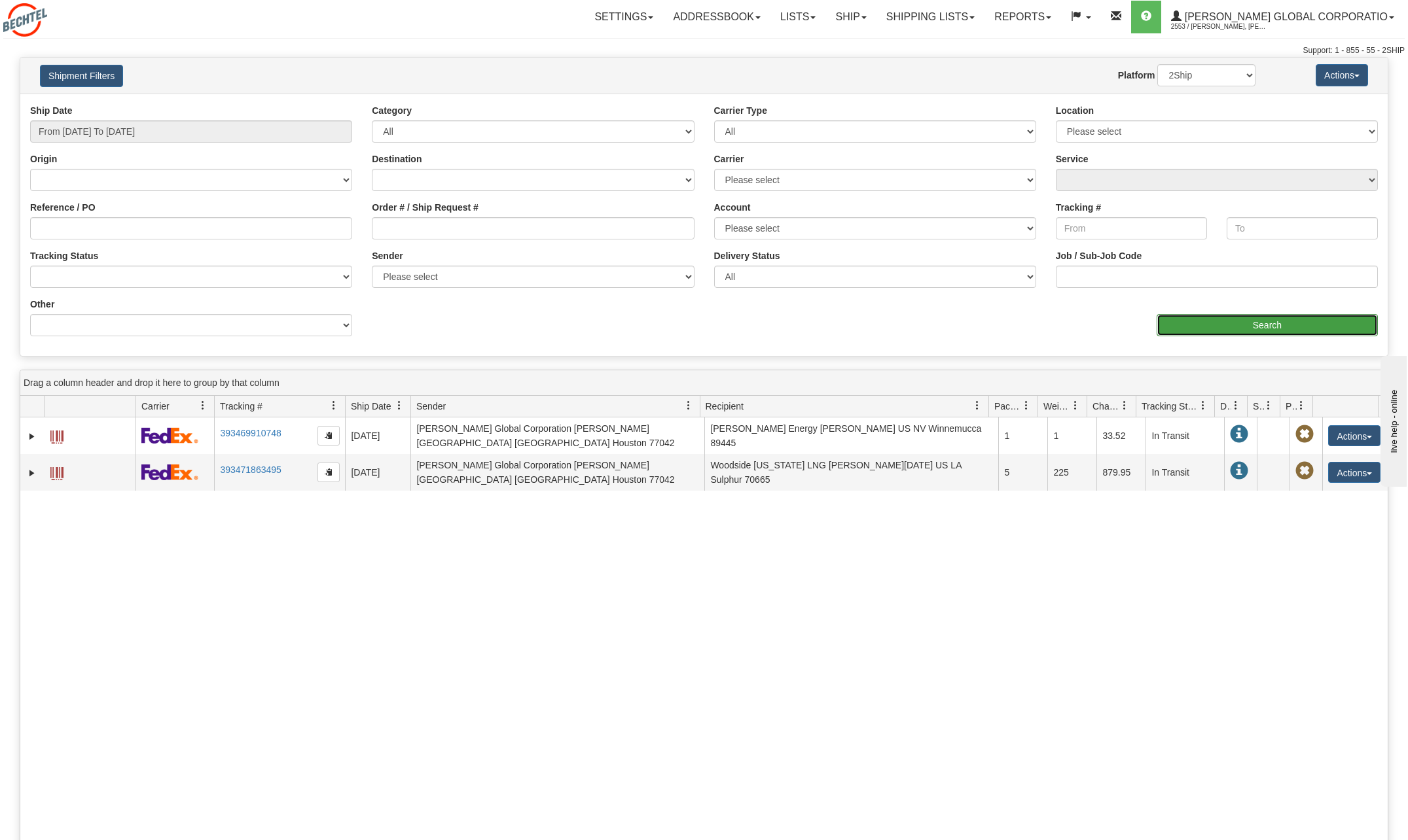
click at [1264, 319] on input "Search" at bounding box center [1267, 325] width 221 height 22
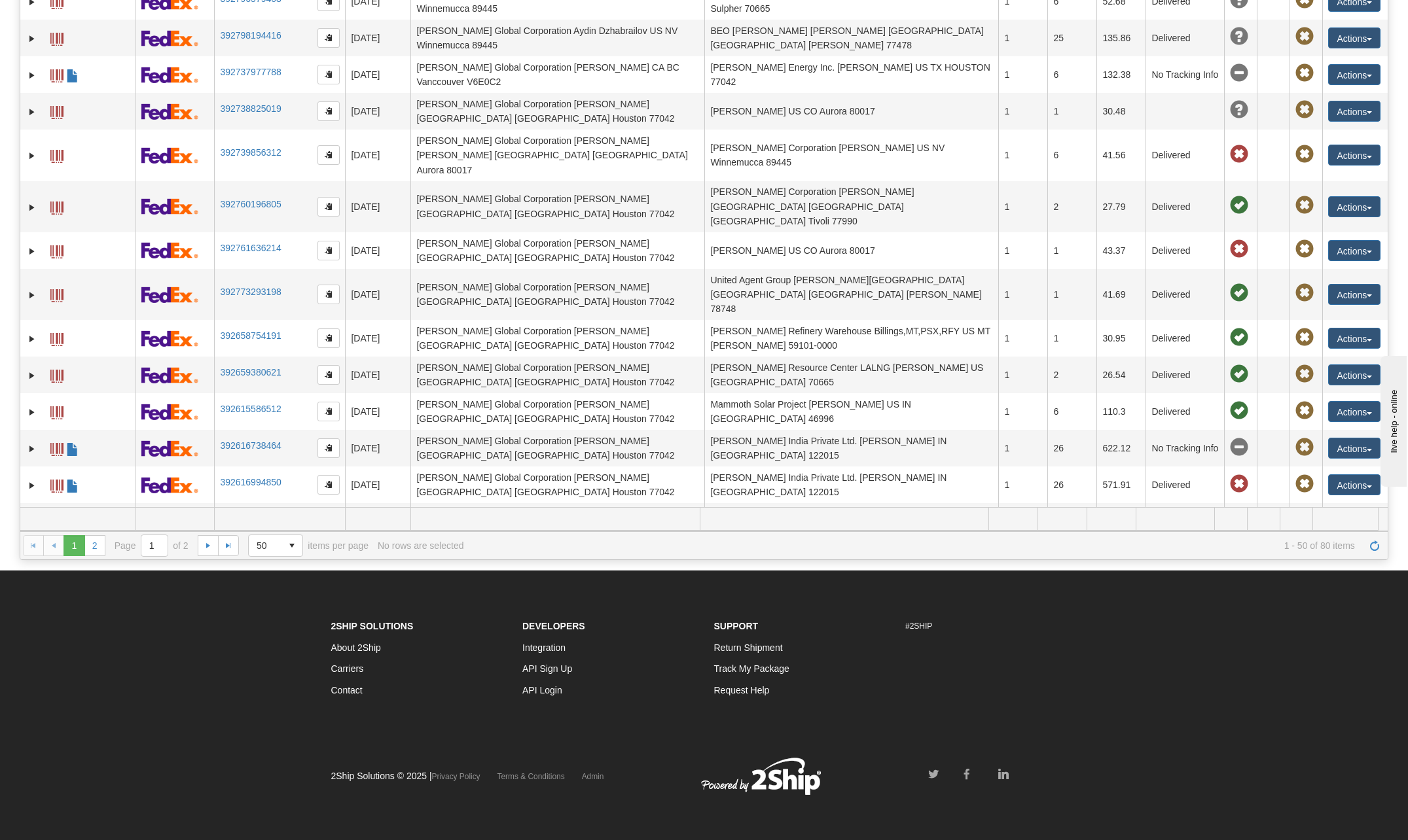
scroll to position [271, 0]
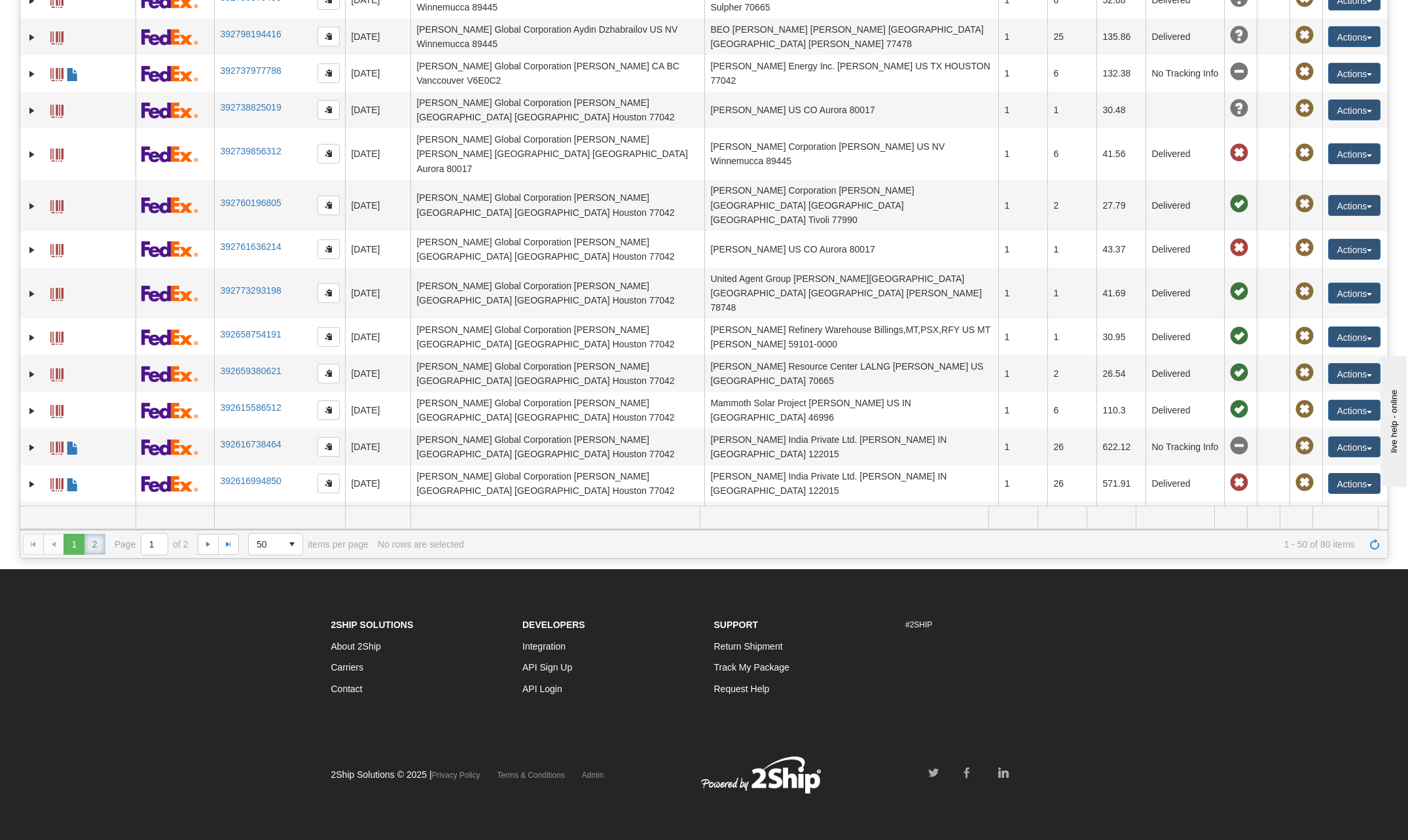
click at [97, 541] on link "2" at bounding box center [95, 544] width 21 height 21
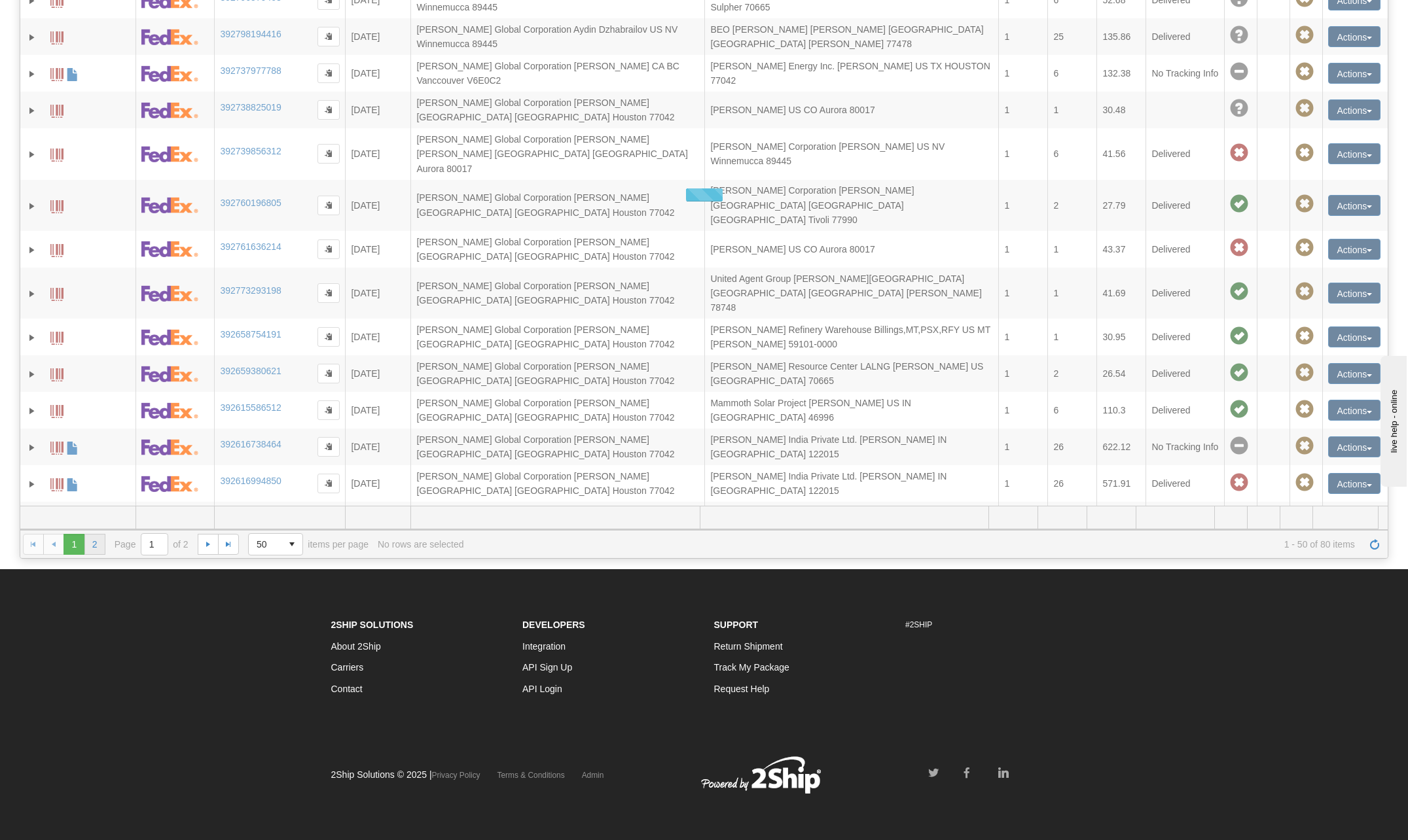
scroll to position [362, 0]
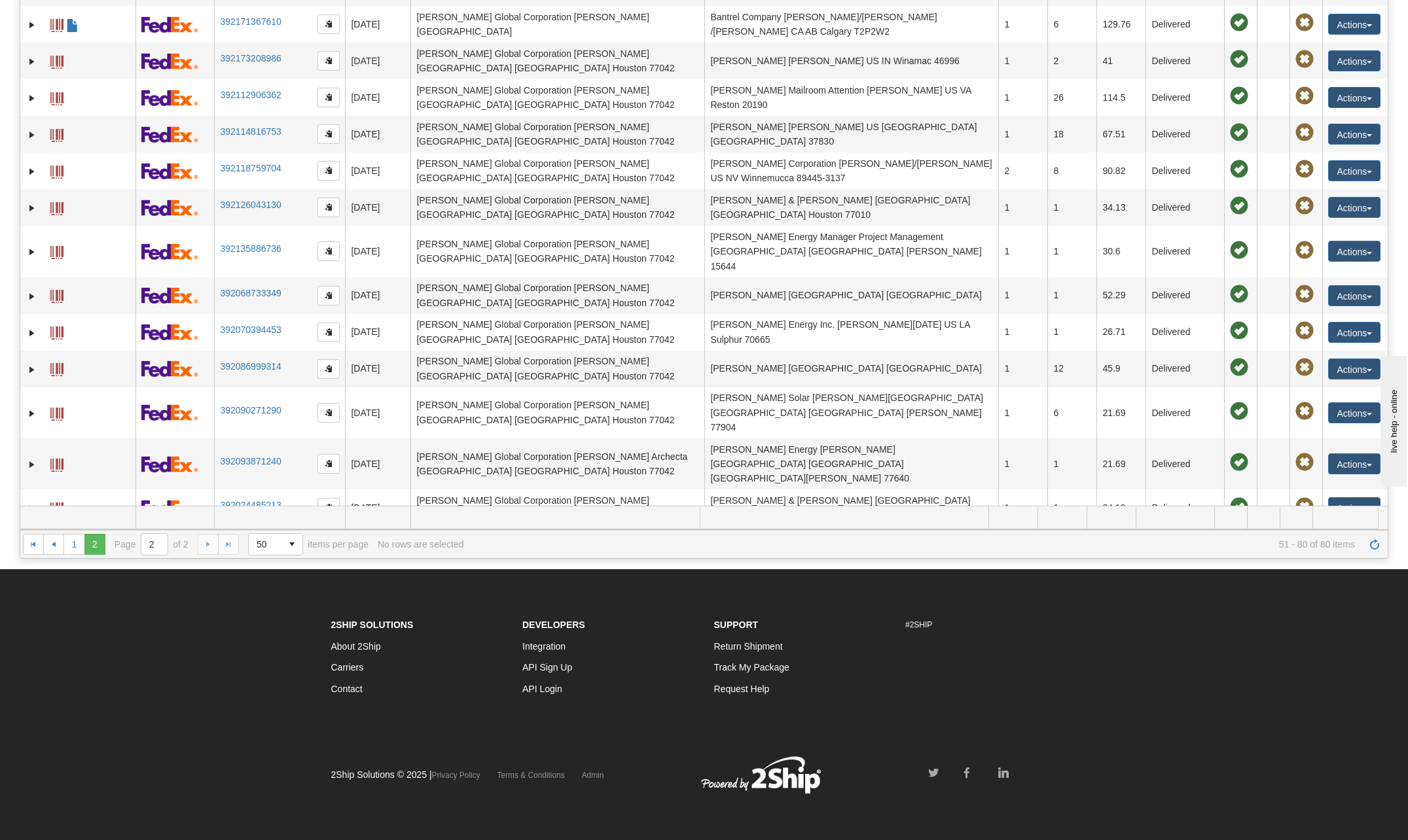
click at [1367, 662] on span "button" at bounding box center [1369, 663] width 5 height 3
click at [1296, 678] on link "Repeat" at bounding box center [1328, 686] width 105 height 17
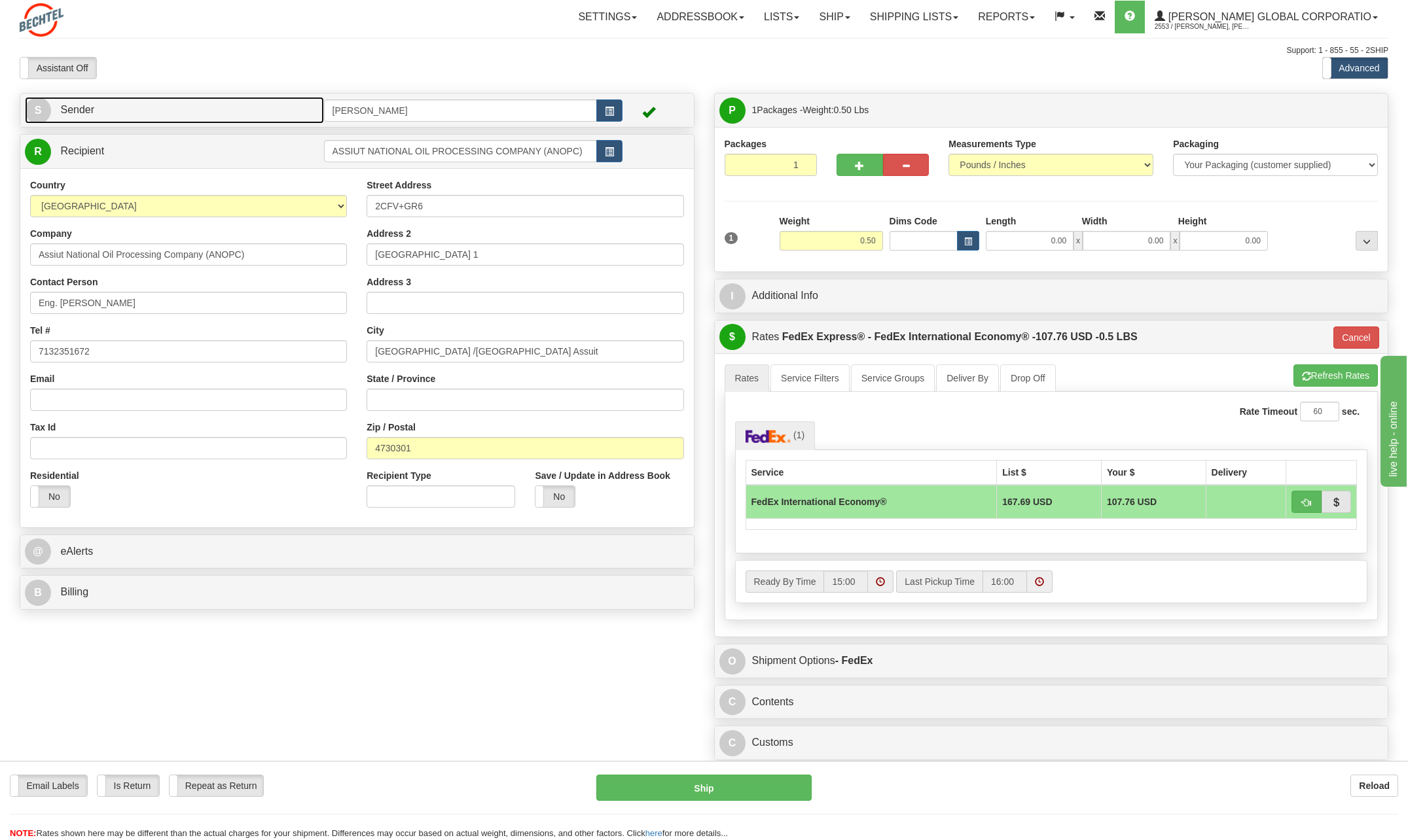
click at [40, 112] on span "S" at bounding box center [37, 110] width 26 height 26
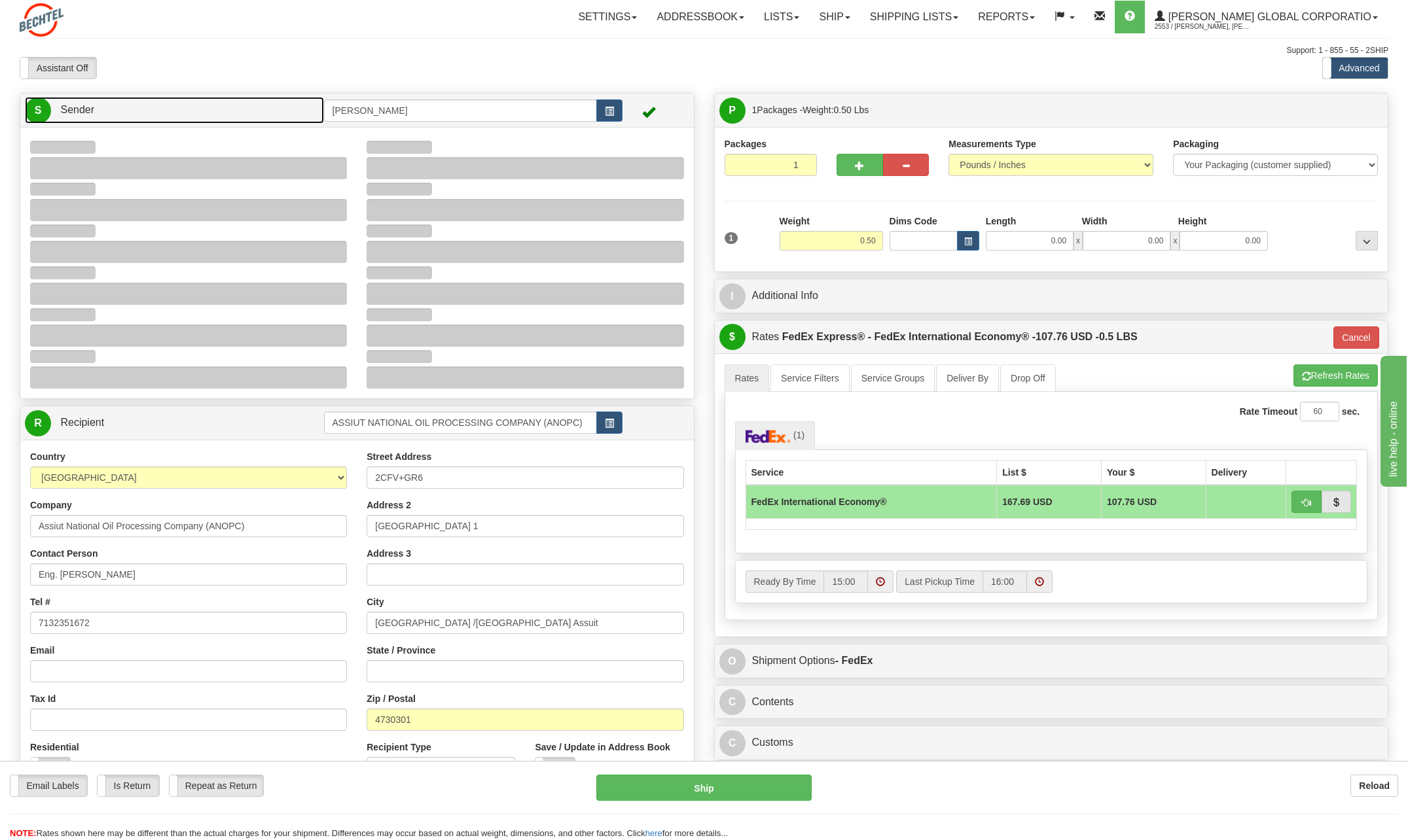
type input "14:41"
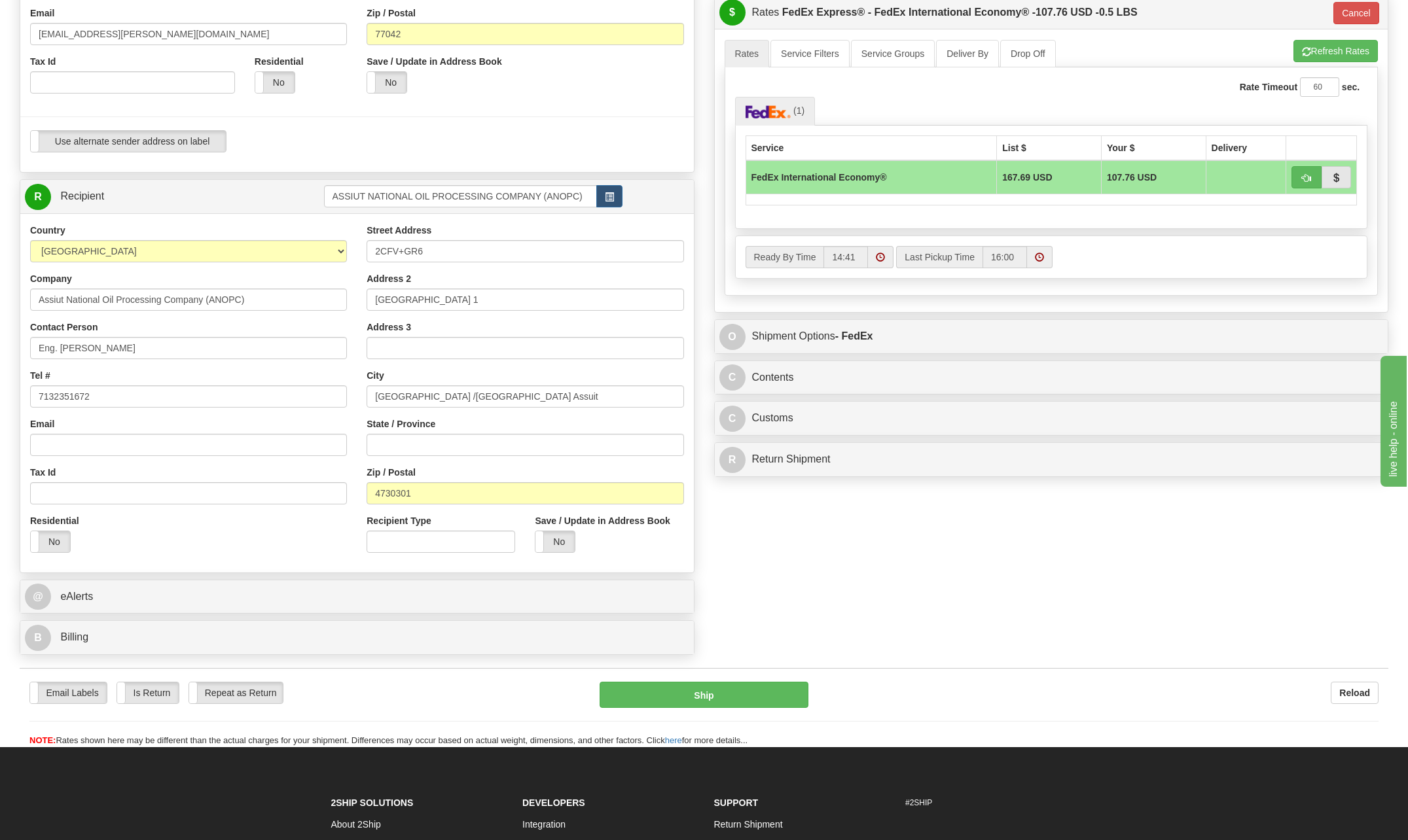
scroll to position [327, 0]
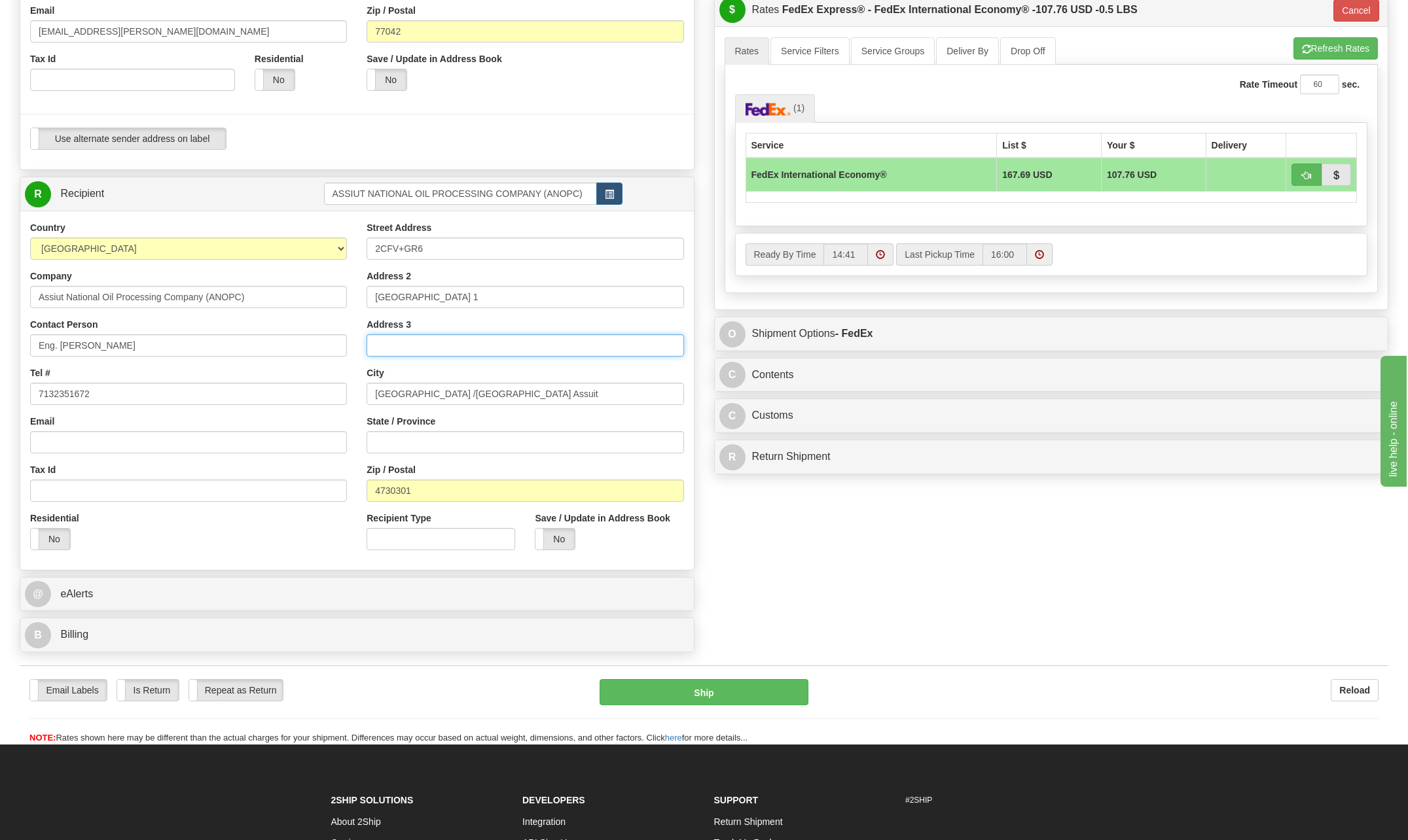
click at [393, 341] on input "Address 3" at bounding box center [525, 345] width 316 height 22
click at [490, 349] on input "ssuit Petroleum District" at bounding box center [525, 345] width 316 height 22
type input "s"
click at [525, 348] on input "Assuit Petroleum District" at bounding box center [525, 345] width 316 height 22
click at [504, 343] on input "Assuit Petroleum District" at bounding box center [525, 345] width 316 height 22
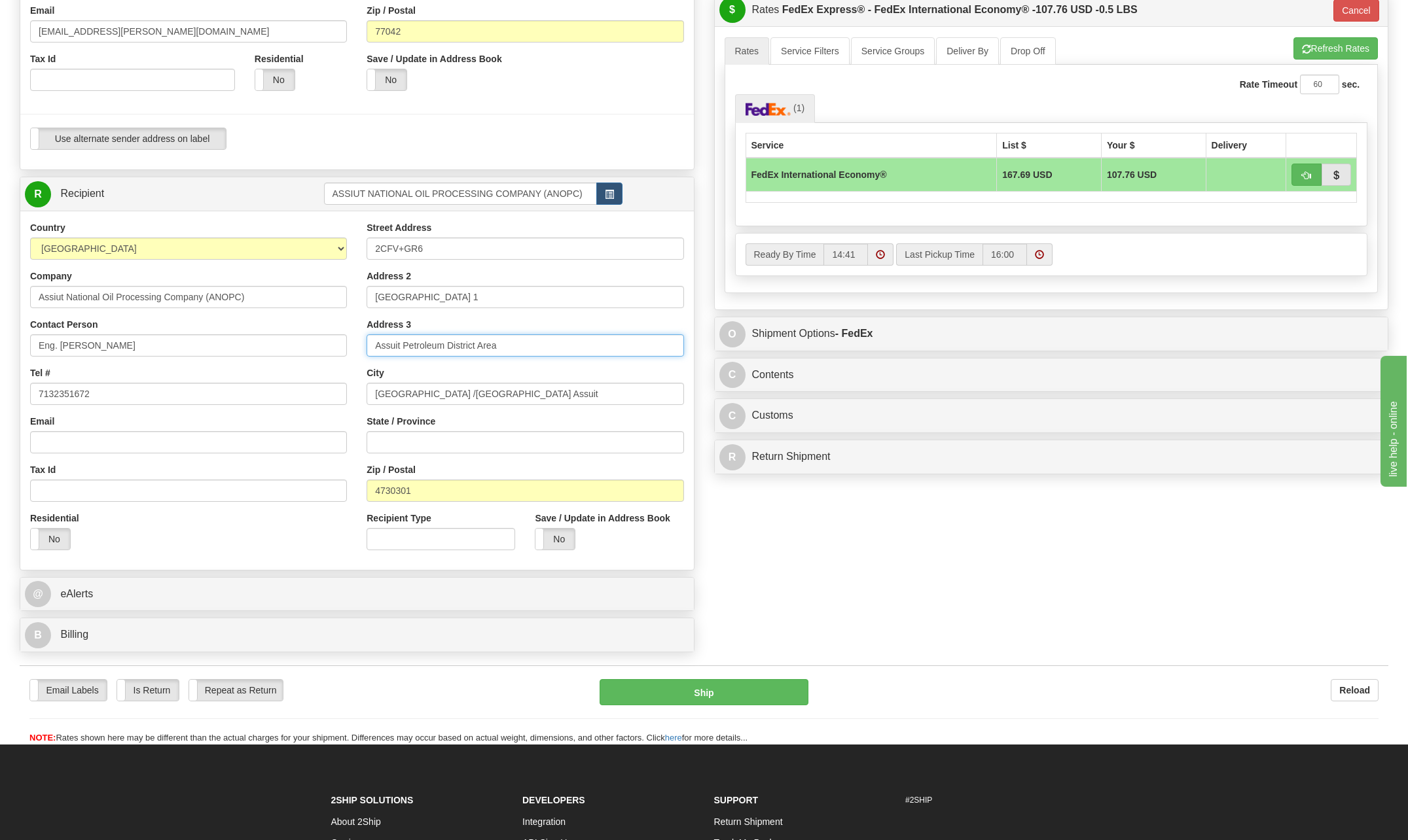
type input "Assuit Petroleum District Area"
drag, startPoint x: 455, startPoint y: 247, endPoint x: 461, endPoint y: 249, distance: 6.3
click at [457, 247] on input "2CFV+GR6" at bounding box center [525, 249] width 316 height 22
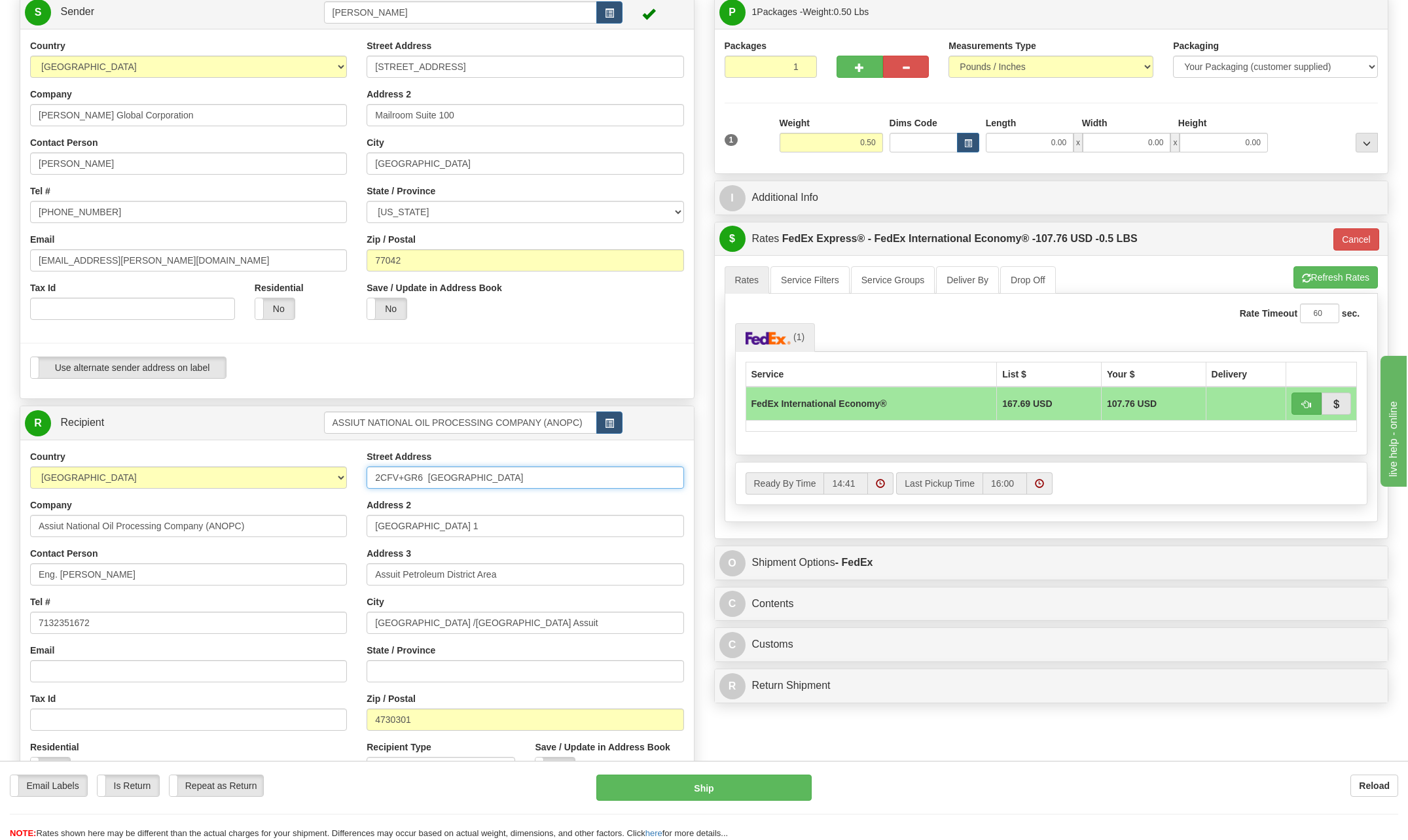
scroll to position [131, 0]
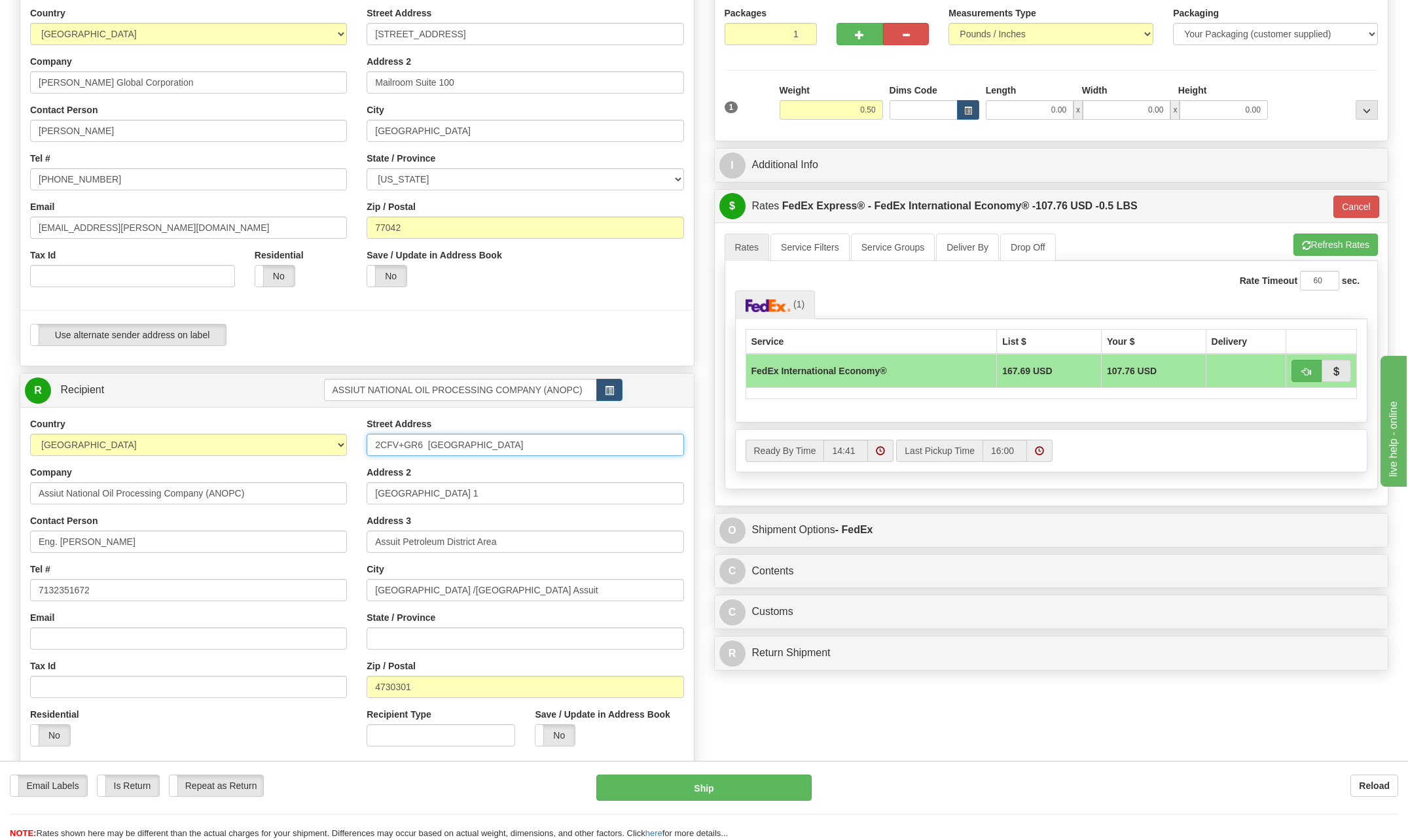
type input "2CFV+GR6 Assuit District Area"
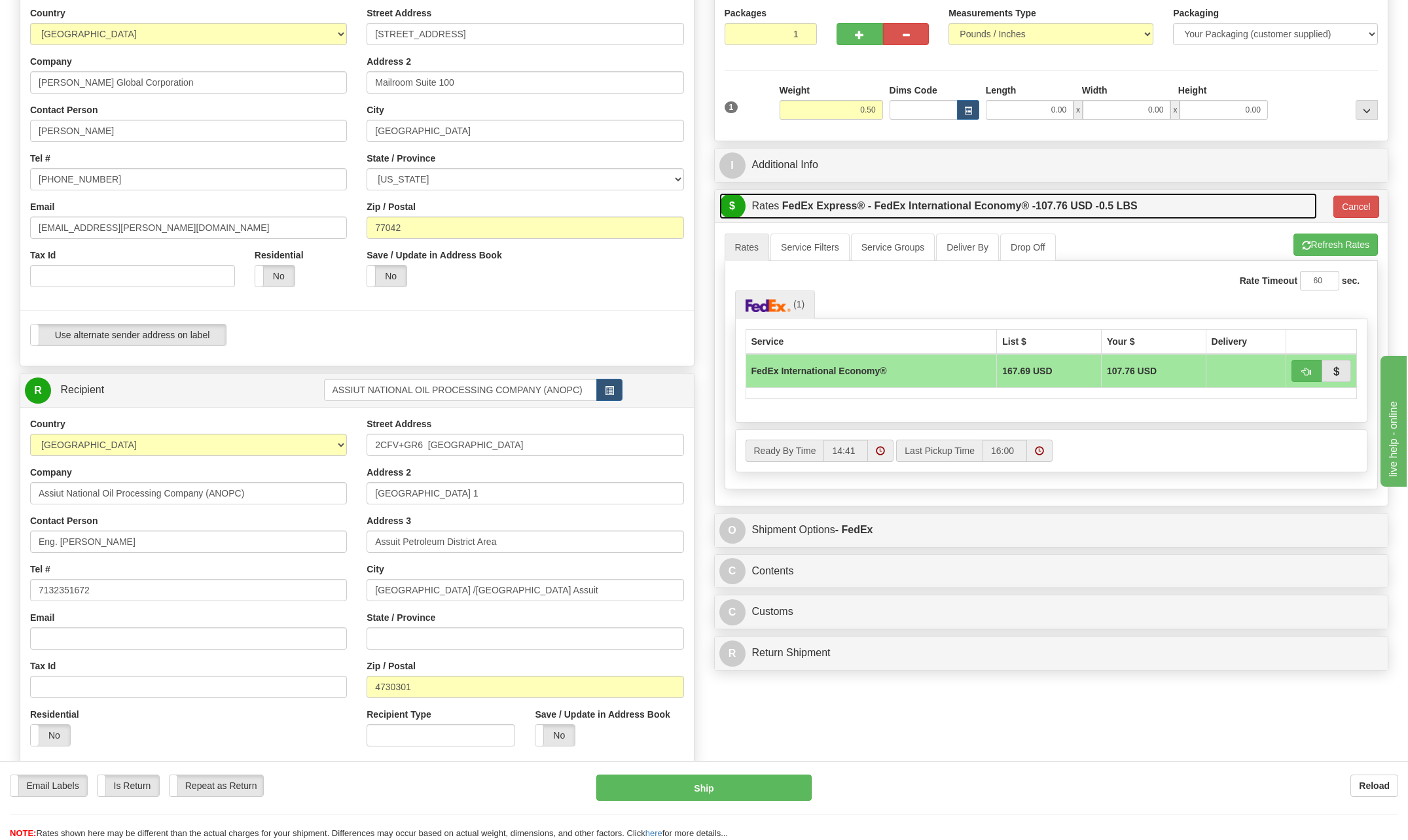
click at [740, 207] on span "$" at bounding box center [732, 206] width 26 height 26
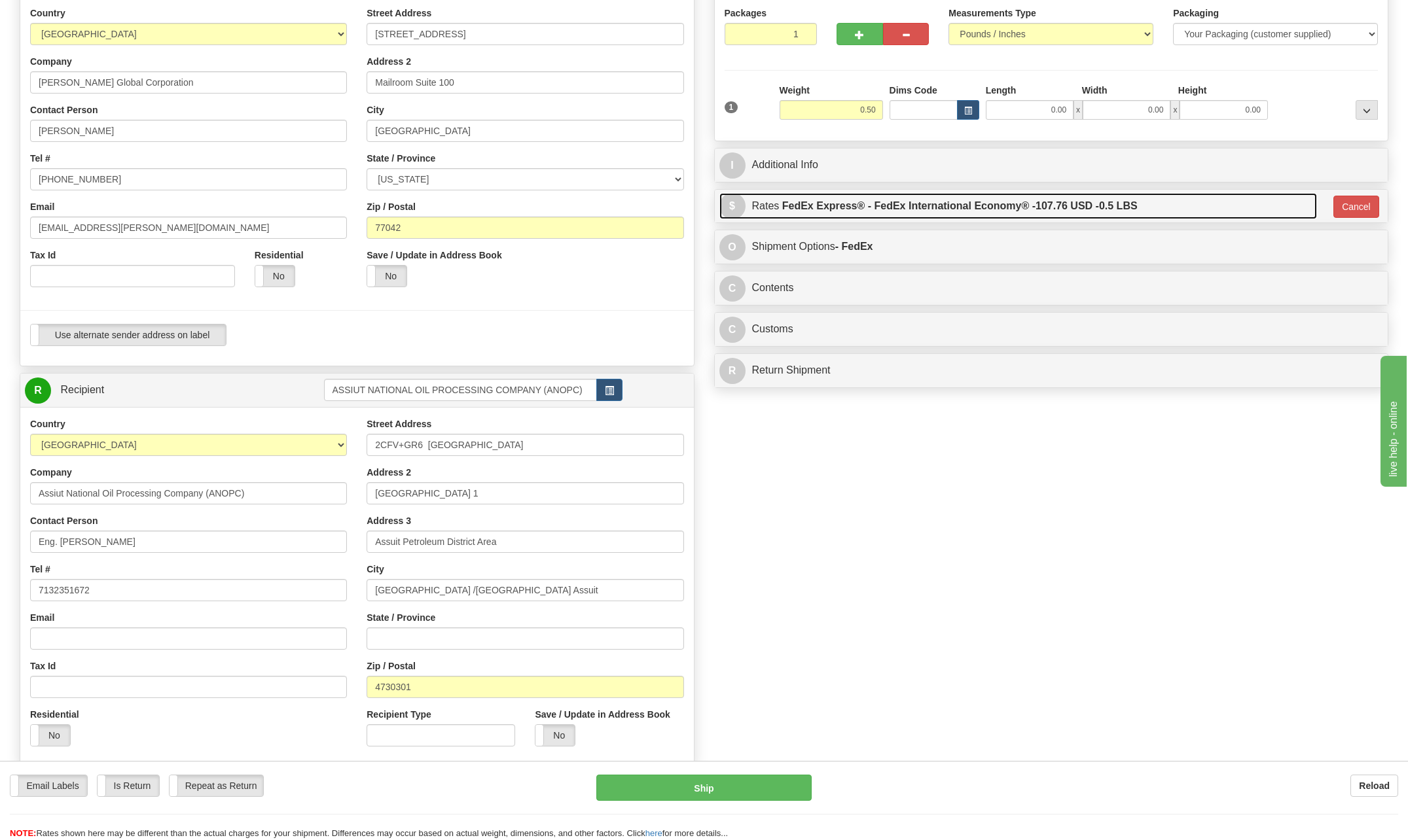
click at [740, 207] on span "$" at bounding box center [732, 206] width 26 height 26
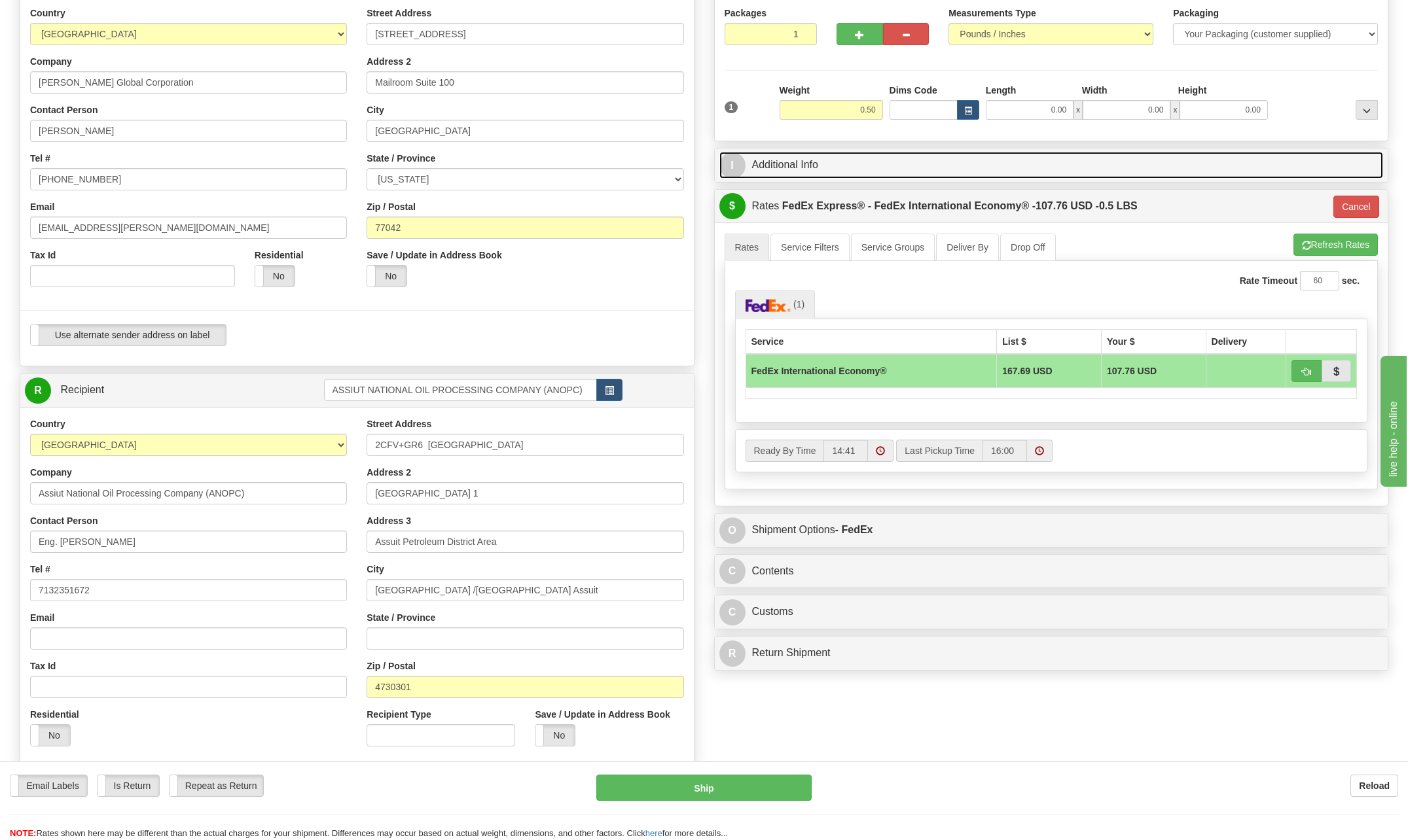
click at [729, 157] on span "I" at bounding box center [732, 165] width 26 height 26
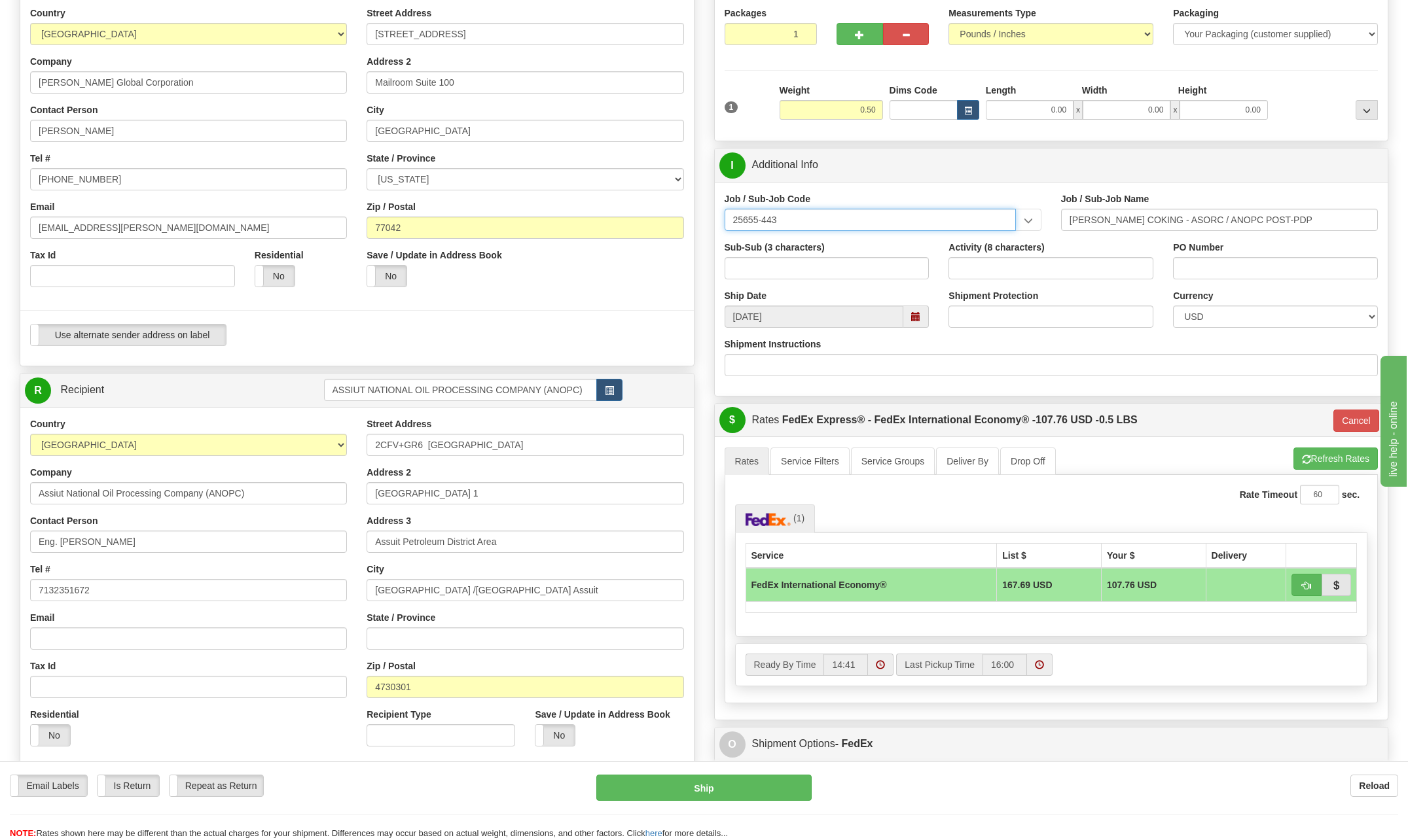
click at [795, 222] on input "25655-443" at bounding box center [870, 220] width 291 height 22
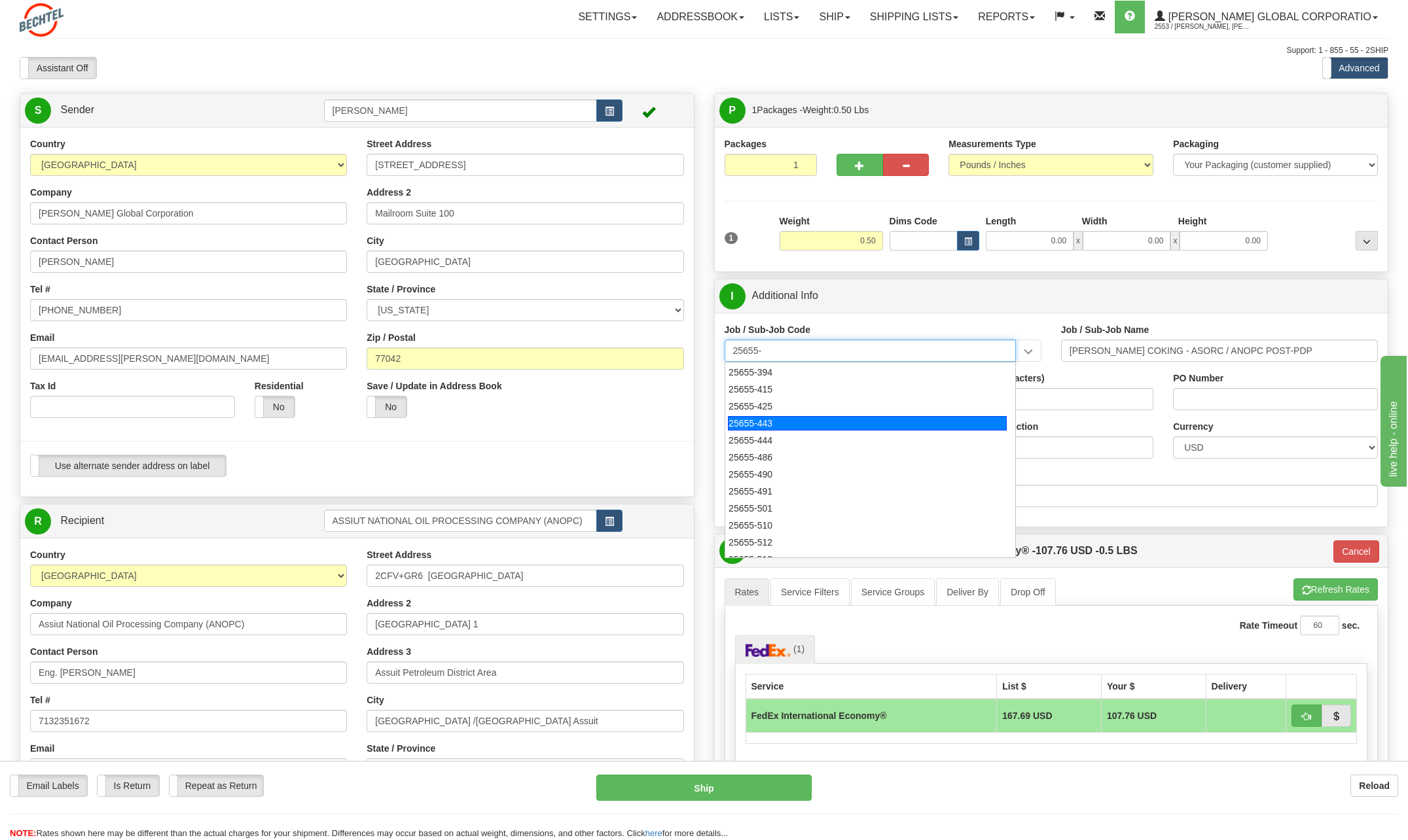
scroll to position [393, 0]
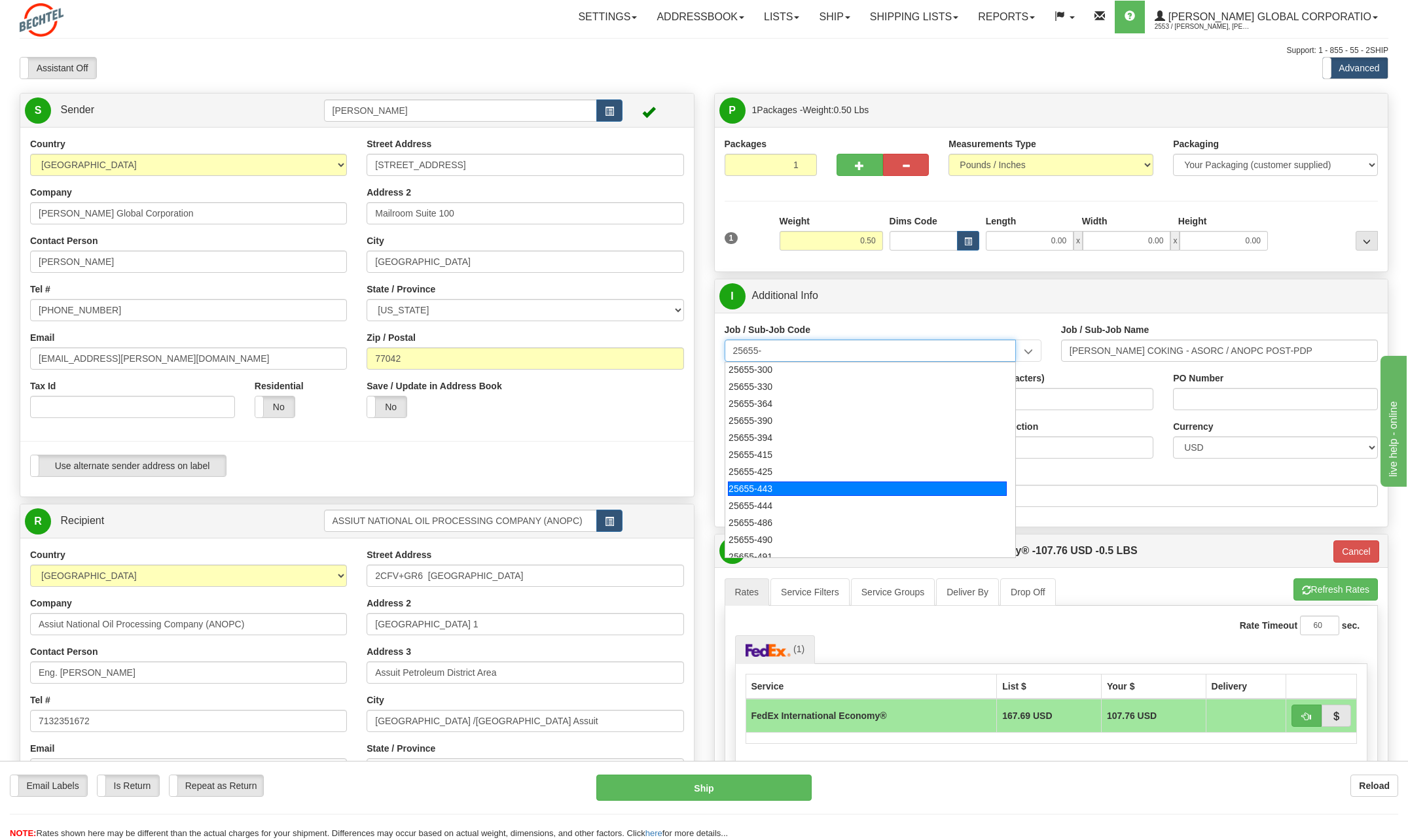
click at [767, 493] on div "25655-443" at bounding box center [866, 488] width 278 height 14
type input "25655-443"
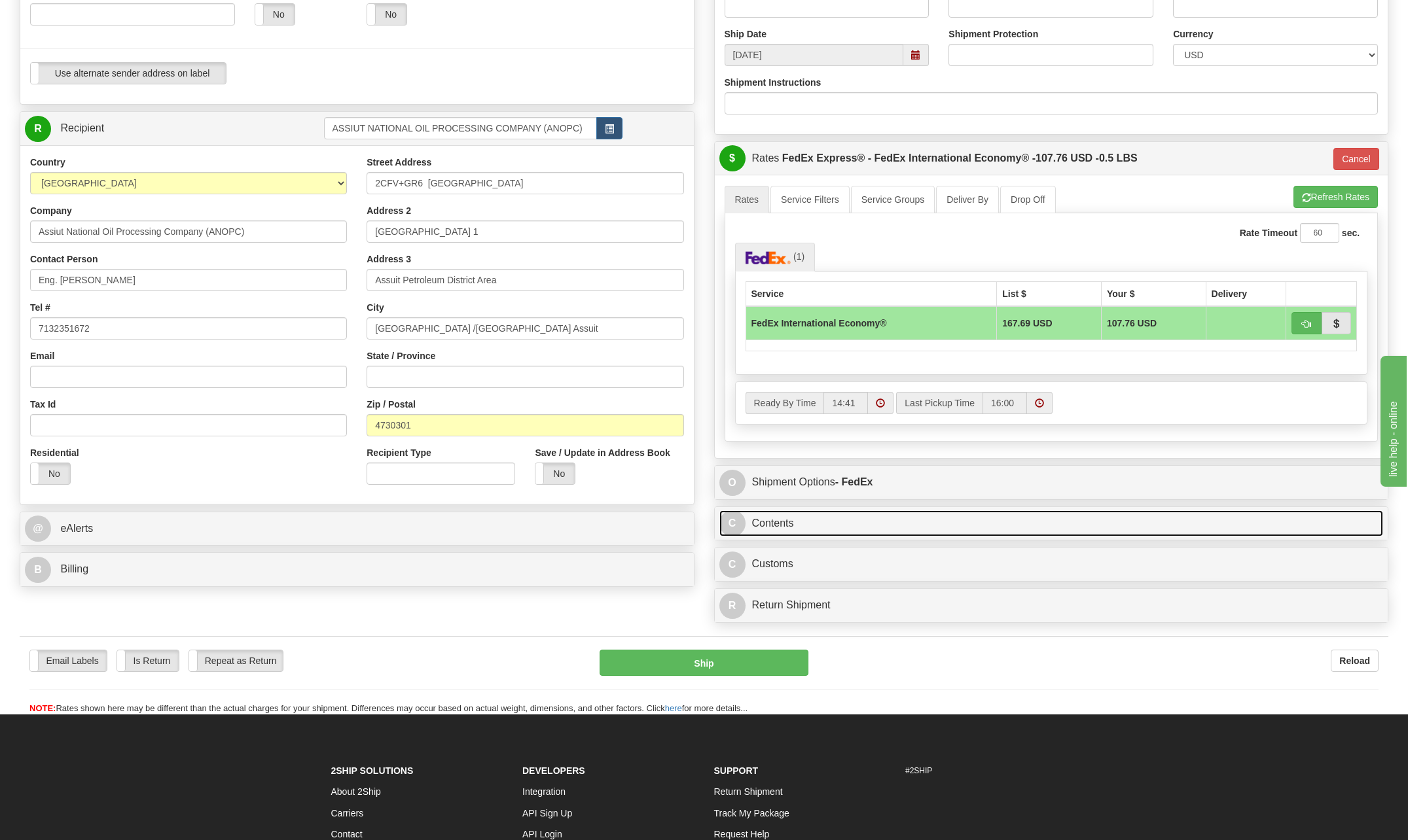
click at [736, 524] on span "C" at bounding box center [732, 523] width 26 height 26
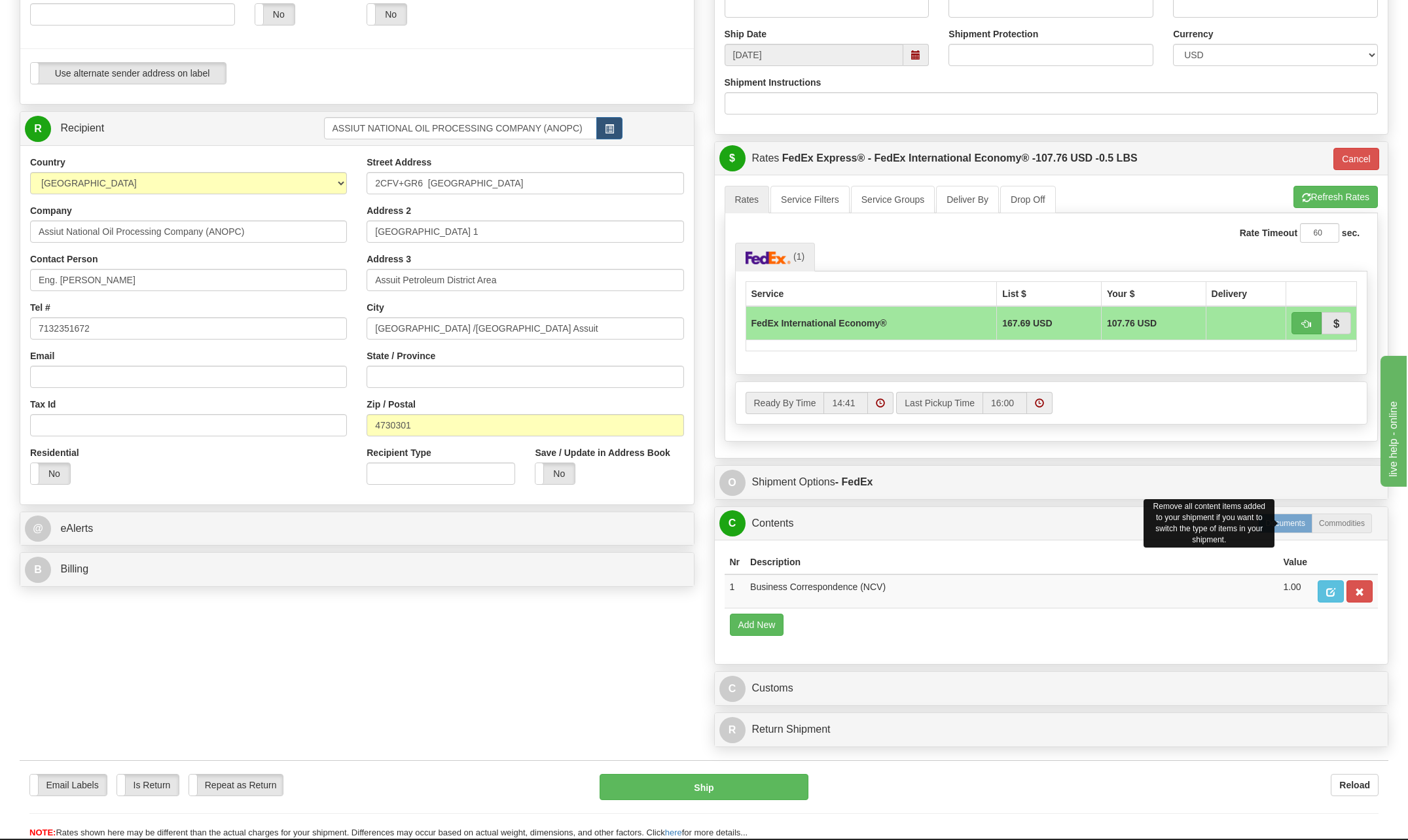
click at [1299, 527] on label "Documents" at bounding box center [1285, 523] width 54 height 19
click at [1285, 530] on label "Documents" at bounding box center [1285, 523] width 54 height 19
click at [1276, 519] on div "Remove all content items added to your shipment if you want to switch the type …" at bounding box center [1208, 524] width 137 height 49
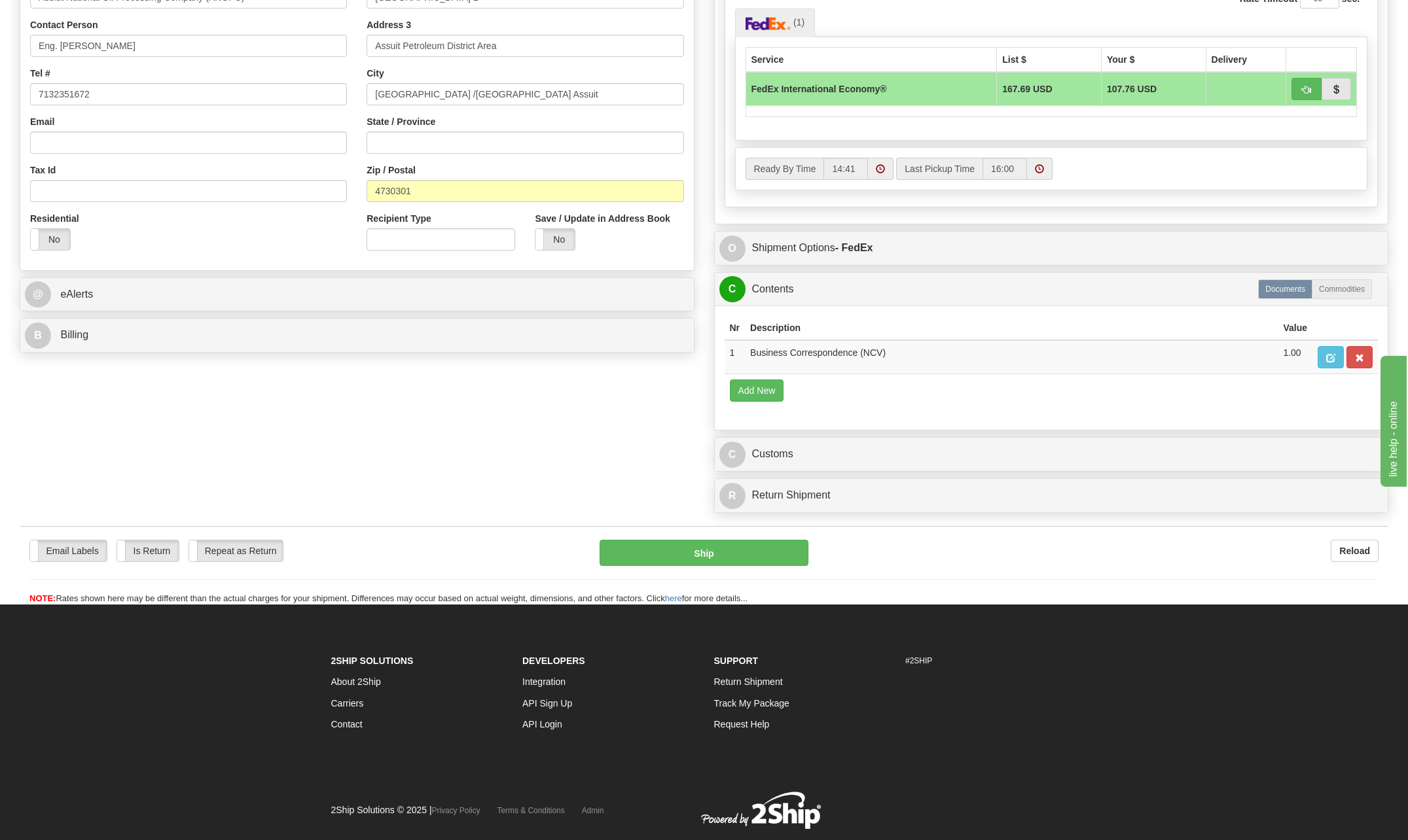
scroll to position [597, 0]
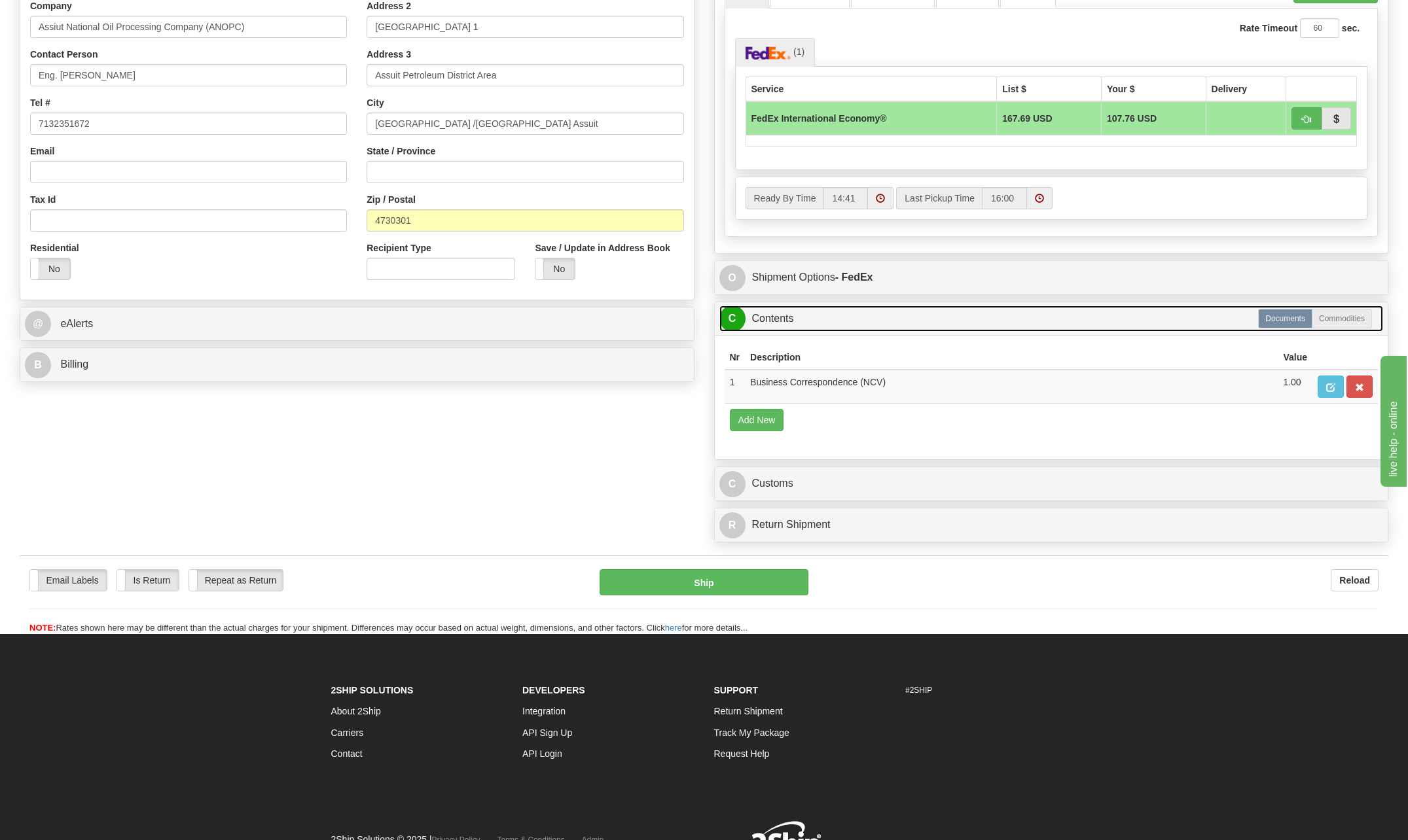
click at [729, 315] on span "C" at bounding box center [732, 318] width 26 height 26
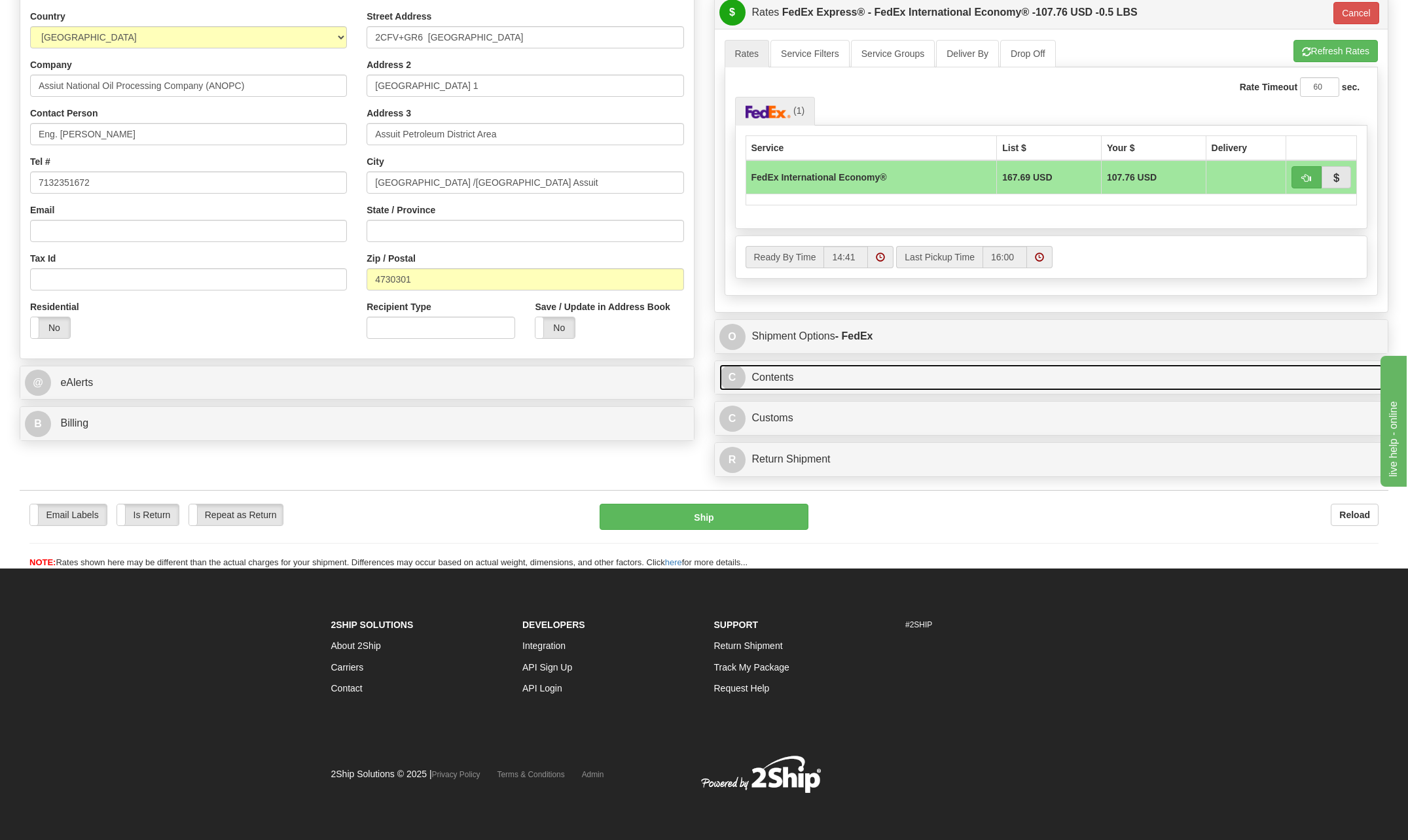
scroll to position [539, 0]
click at [738, 373] on span "C" at bounding box center [732, 377] width 26 height 26
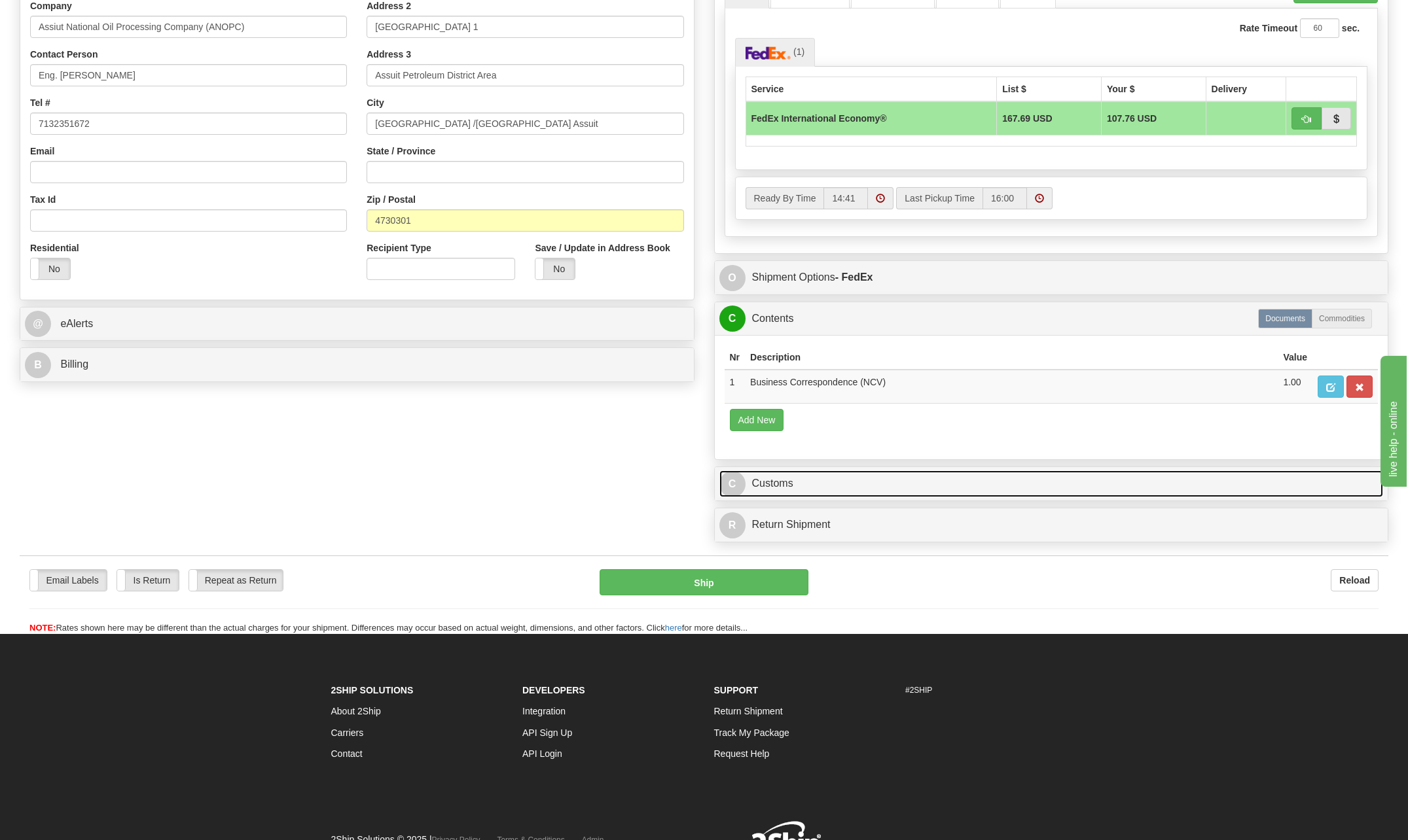
click at [725, 484] on span "C" at bounding box center [732, 484] width 26 height 26
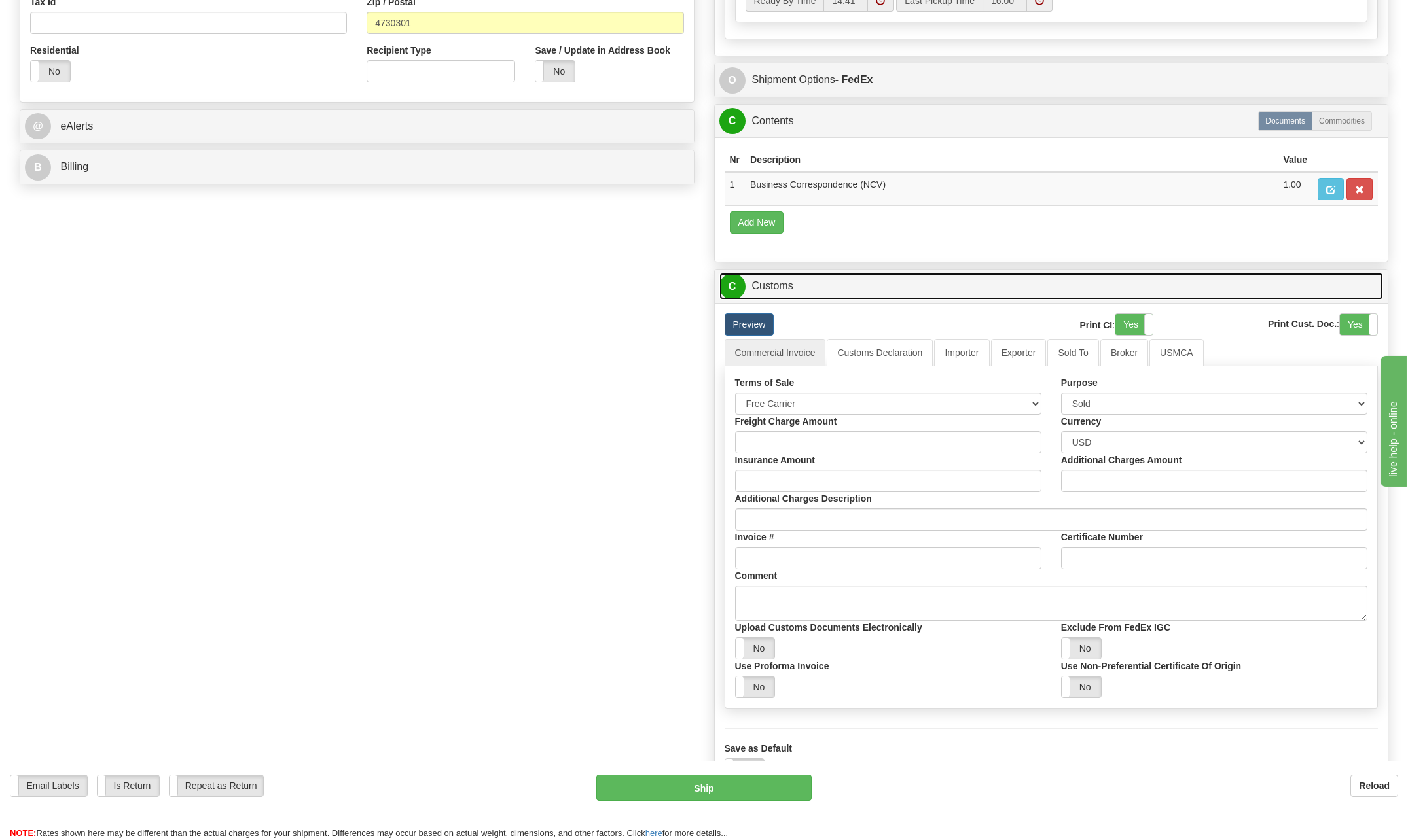
scroll to position [859, 0]
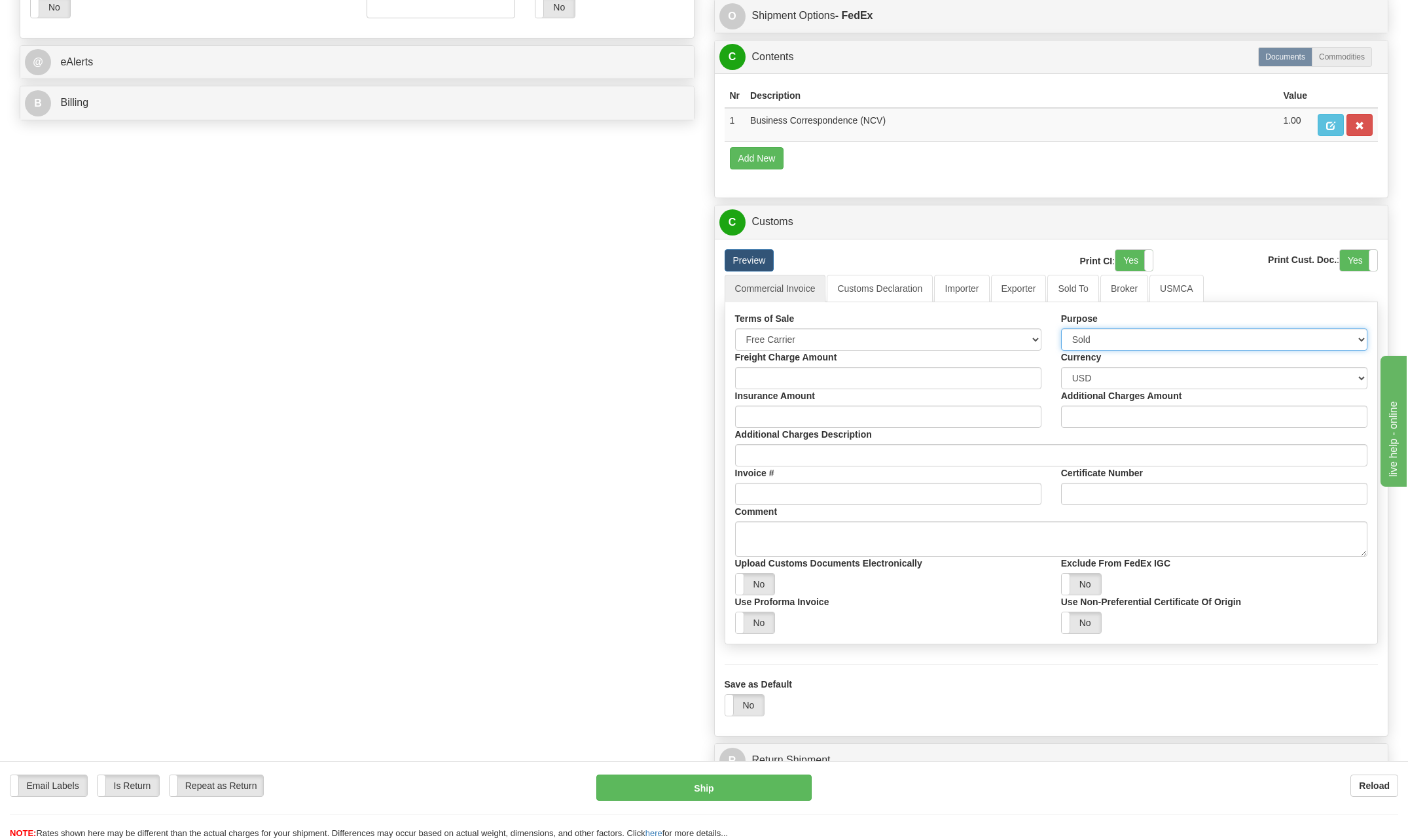
click at [1359, 338] on select "Sold Not Sold Gift Sample Repair and Return Personal Effects Merchandise Danger…" at bounding box center [1214, 339] width 306 height 22
select select "2"
click at [1061, 328] on select "Sold Not Sold Gift Sample Repair and Return Personal Effects Merchandise Danger…" at bounding box center [1214, 339] width 306 height 22
click at [1037, 336] on select "Free Carrier Free On Board Ex Works Delivered Duty Unpaid Delivered Duty Paid C…" at bounding box center [888, 339] width 306 height 22
select select "6"
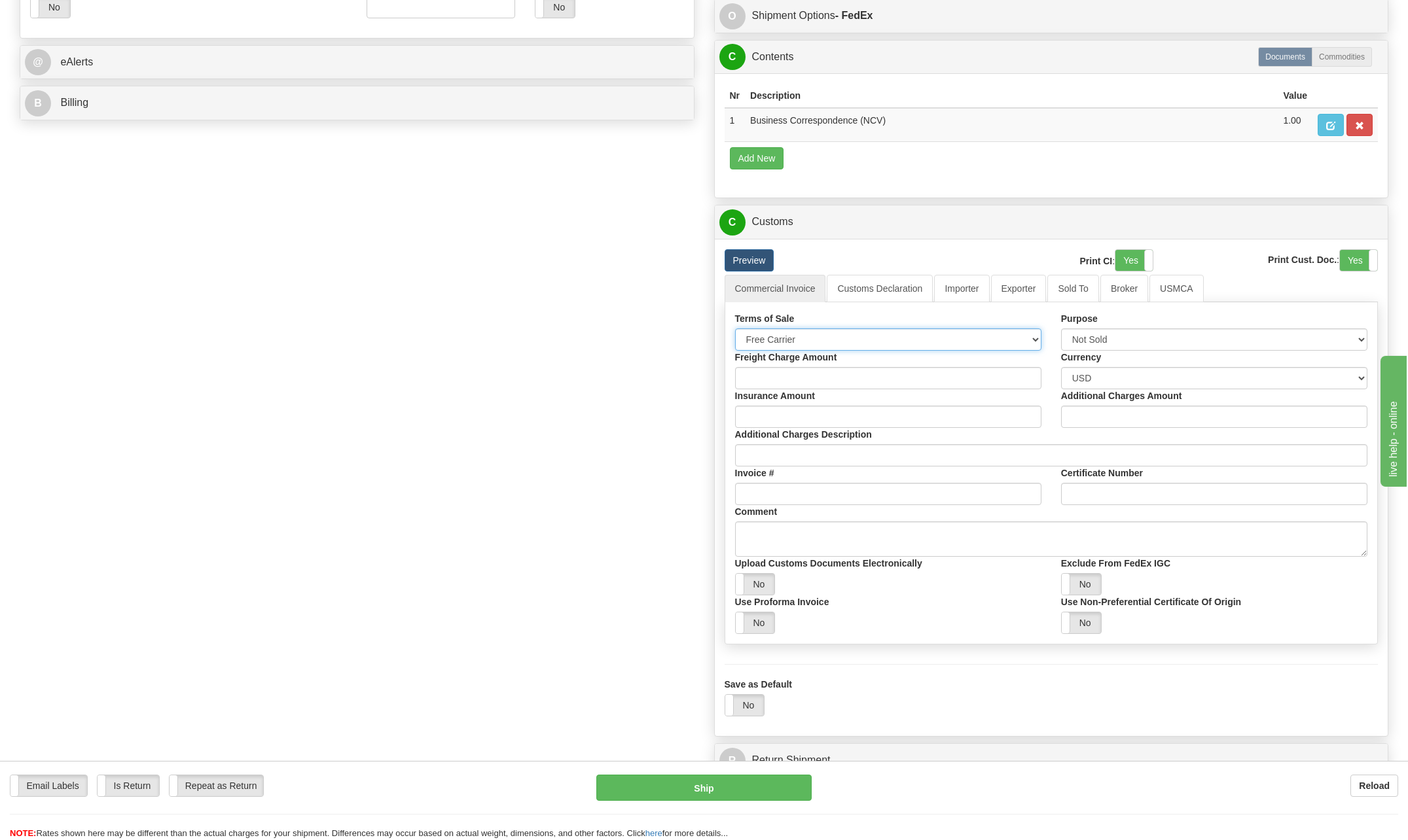
click at [735, 328] on select "Free Carrier Free On Board Ex Works Delivered Duty Unpaid Delivered Duty Paid C…" at bounding box center [888, 339] width 306 height 22
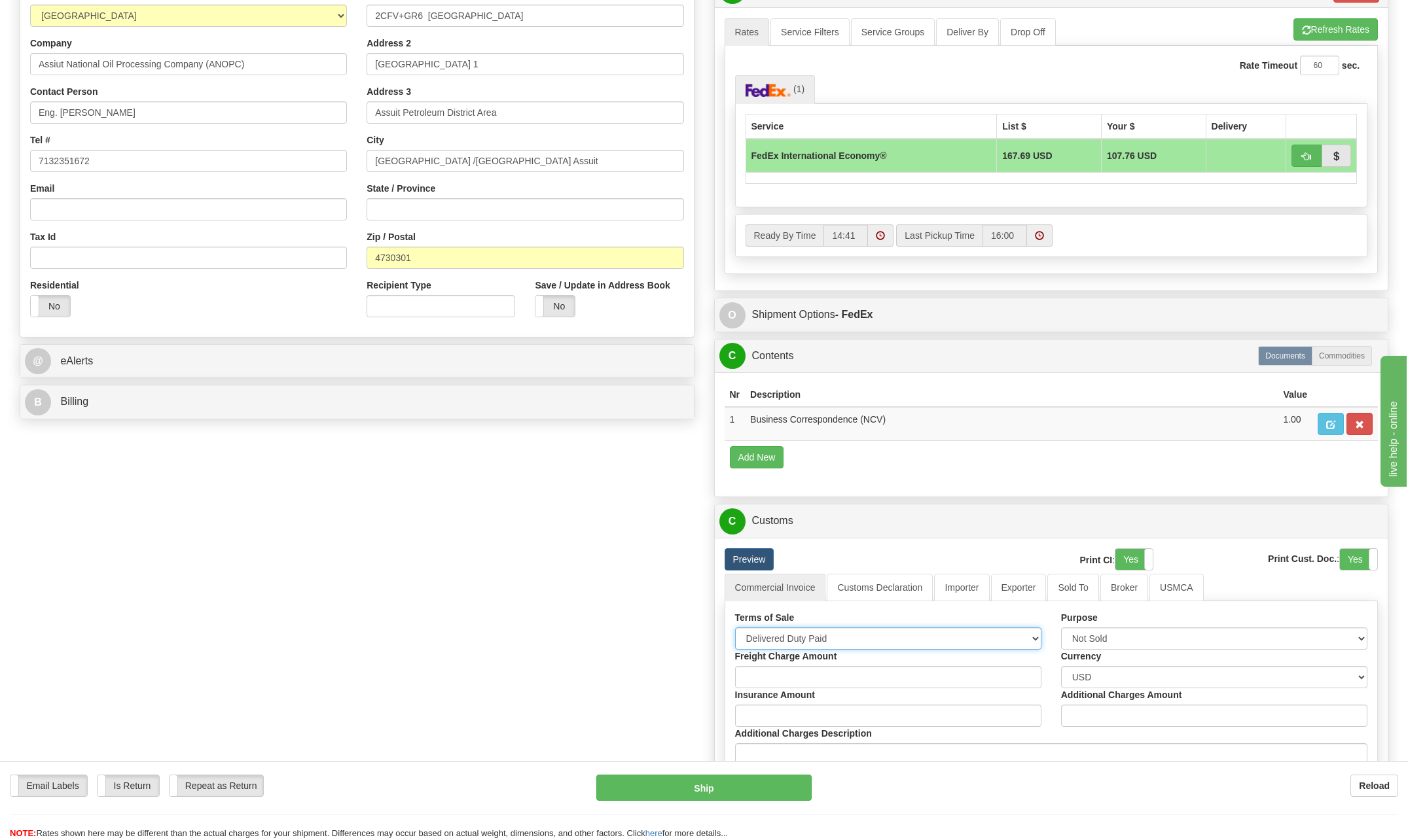
scroll to position [532, 0]
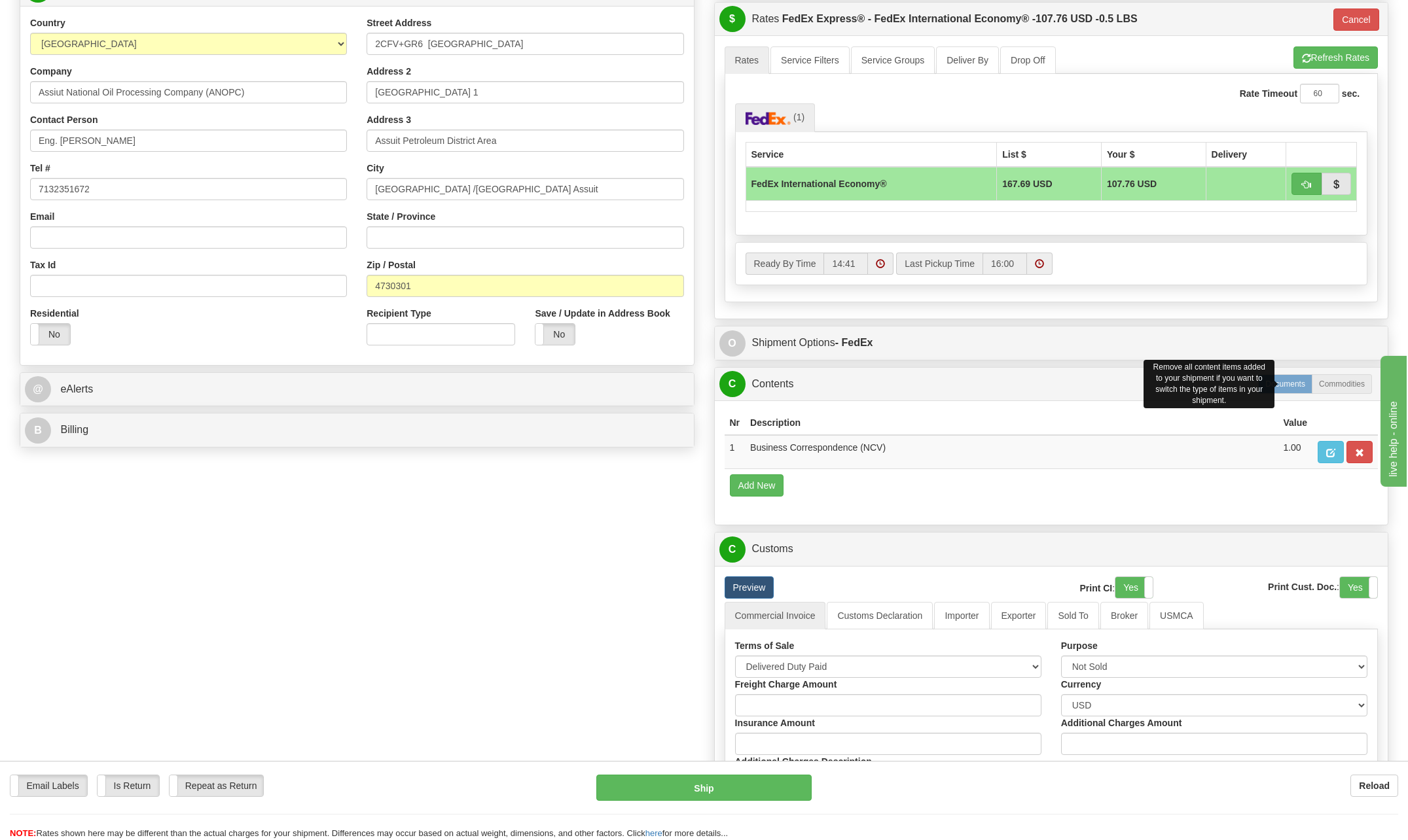
click at [1290, 389] on label "Documents" at bounding box center [1285, 383] width 54 height 19
click at [1289, 386] on label "Documents" at bounding box center [1285, 383] width 54 height 19
click at [1288, 383] on label "Documents" at bounding box center [1285, 383] width 54 height 19
click at [1287, 383] on label "Documents" at bounding box center [1285, 383] width 54 height 19
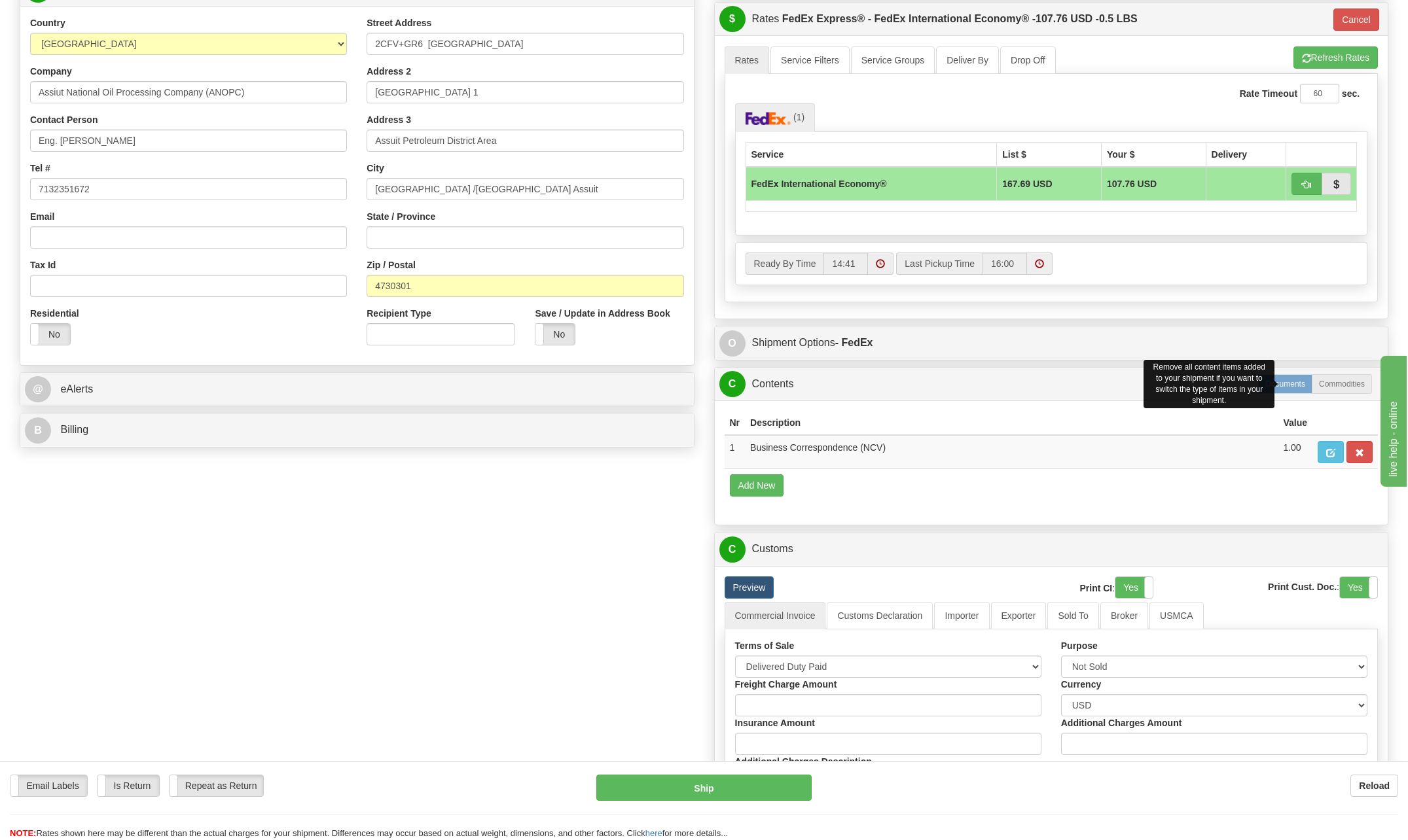
click at [1287, 383] on label "Documents" at bounding box center [1285, 383] width 54 height 19
click at [1282, 385] on label "Documents" at bounding box center [1285, 383] width 54 height 19
drag, startPoint x: 1281, startPoint y: 384, endPoint x: 1268, endPoint y: 391, distance: 14.8
click at [1273, 394] on div "Documents Commodities Remove all content items added to your shipment if you wa…" at bounding box center [1315, 383] width 114 height 19
drag, startPoint x: 1268, startPoint y: 391, endPoint x: 1263, endPoint y: 398, distance: 8.6
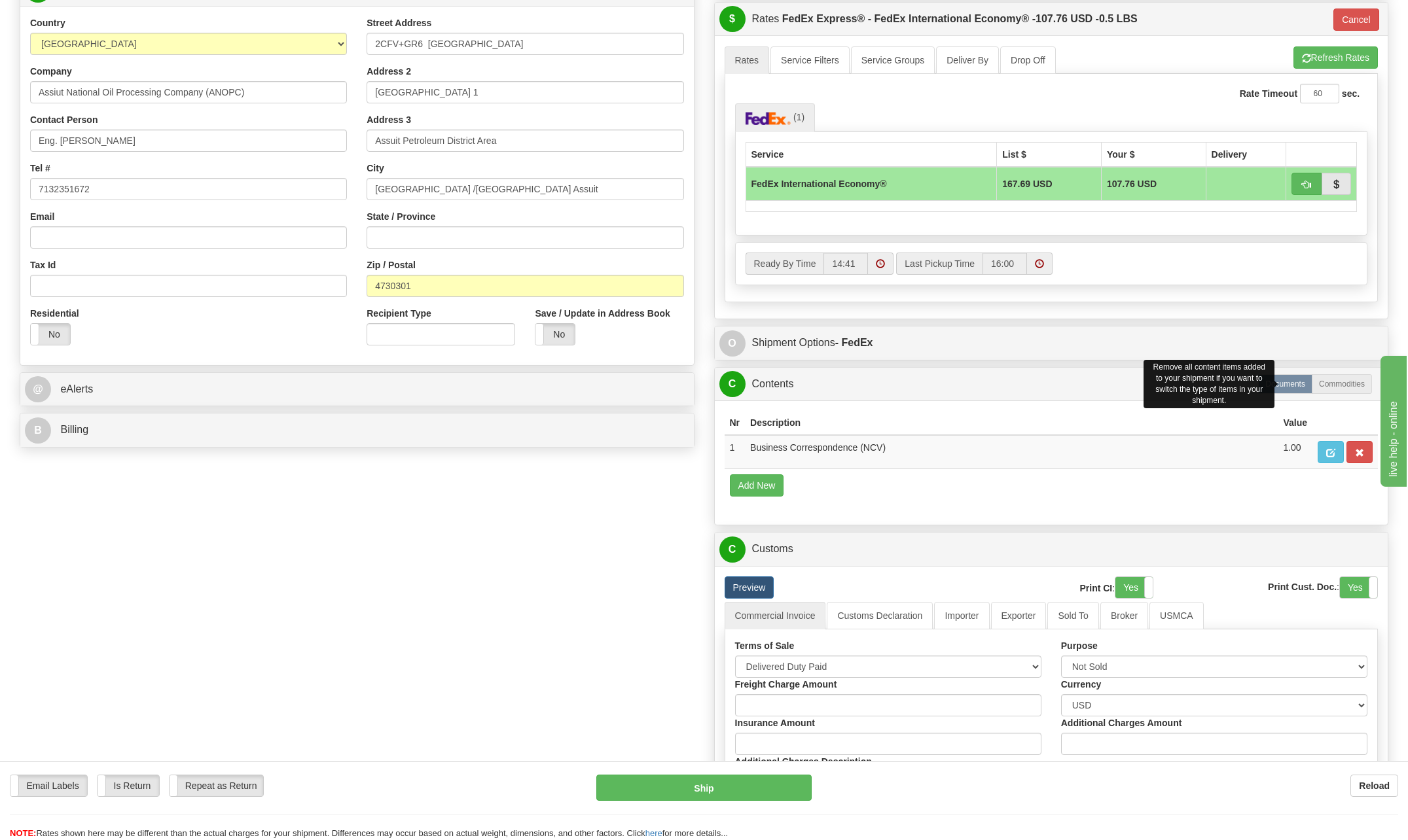
click at [1263, 394] on div "Documents Commodities Remove all content items added to your shipment if you wa…" at bounding box center [1315, 383] width 114 height 19
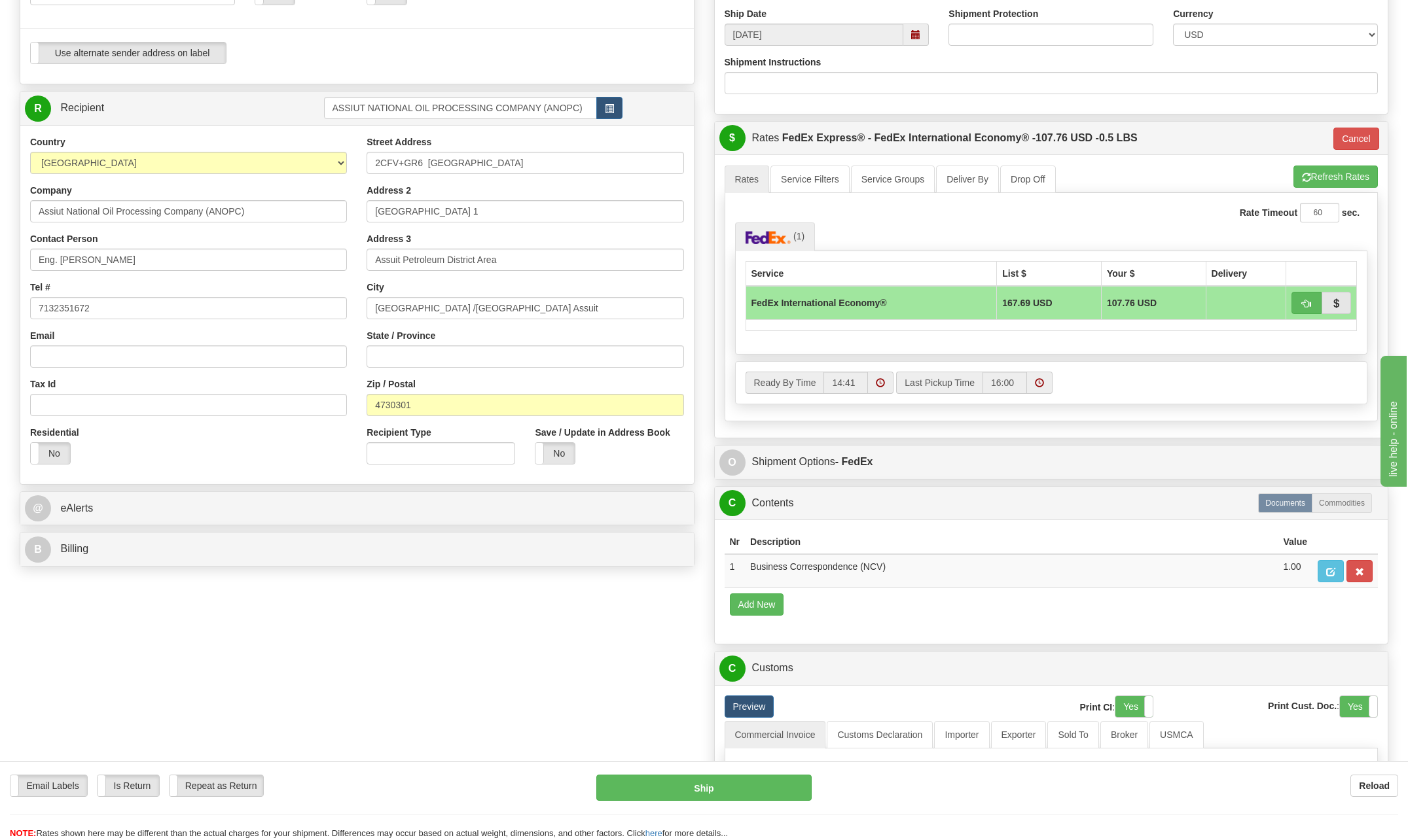
scroll to position [401, 0]
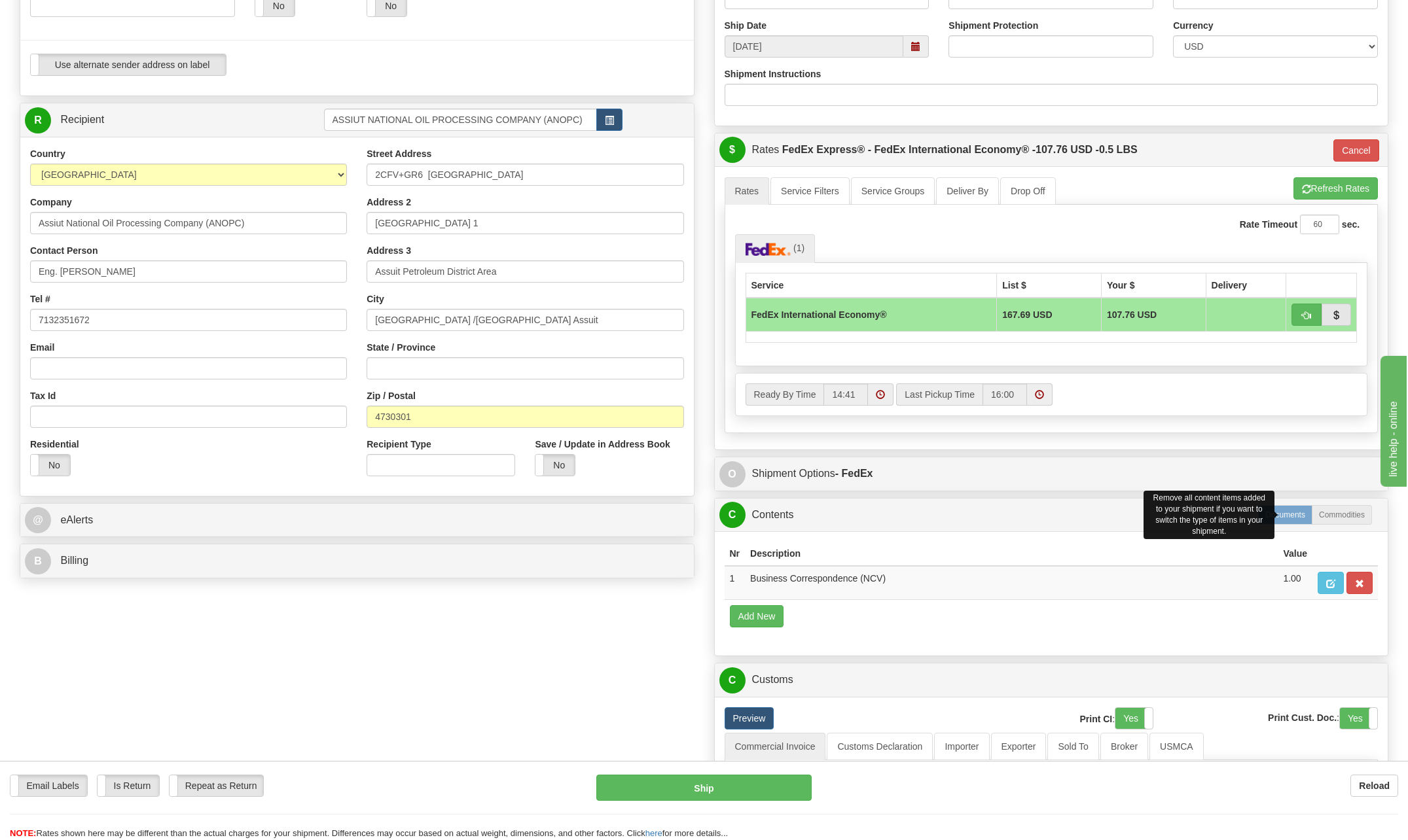
click at [1281, 511] on label "Documents" at bounding box center [1285, 514] width 54 height 19
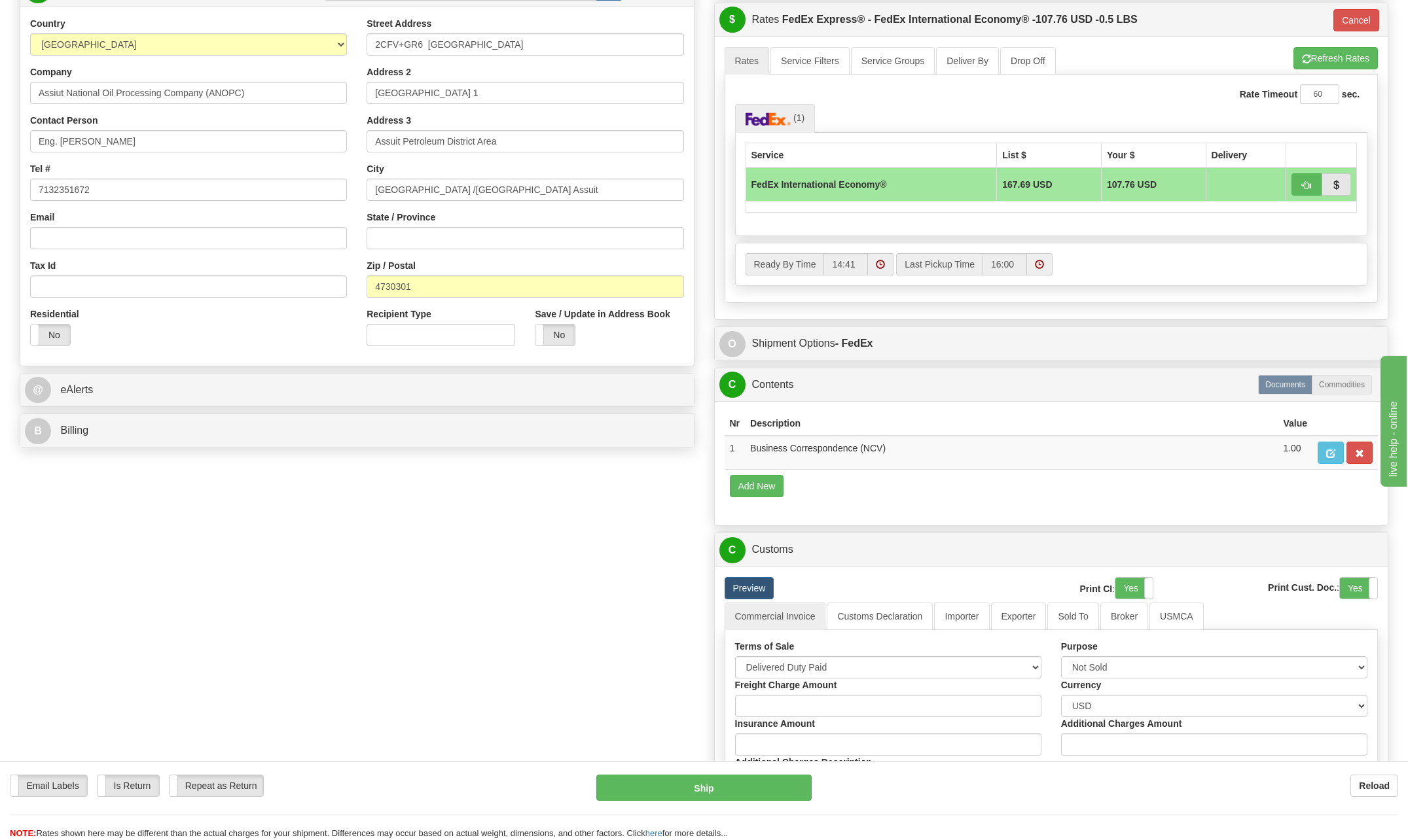
scroll to position [532, 0]
click at [756, 490] on button "Add New" at bounding box center [756, 486] width 54 height 22
select select "US"
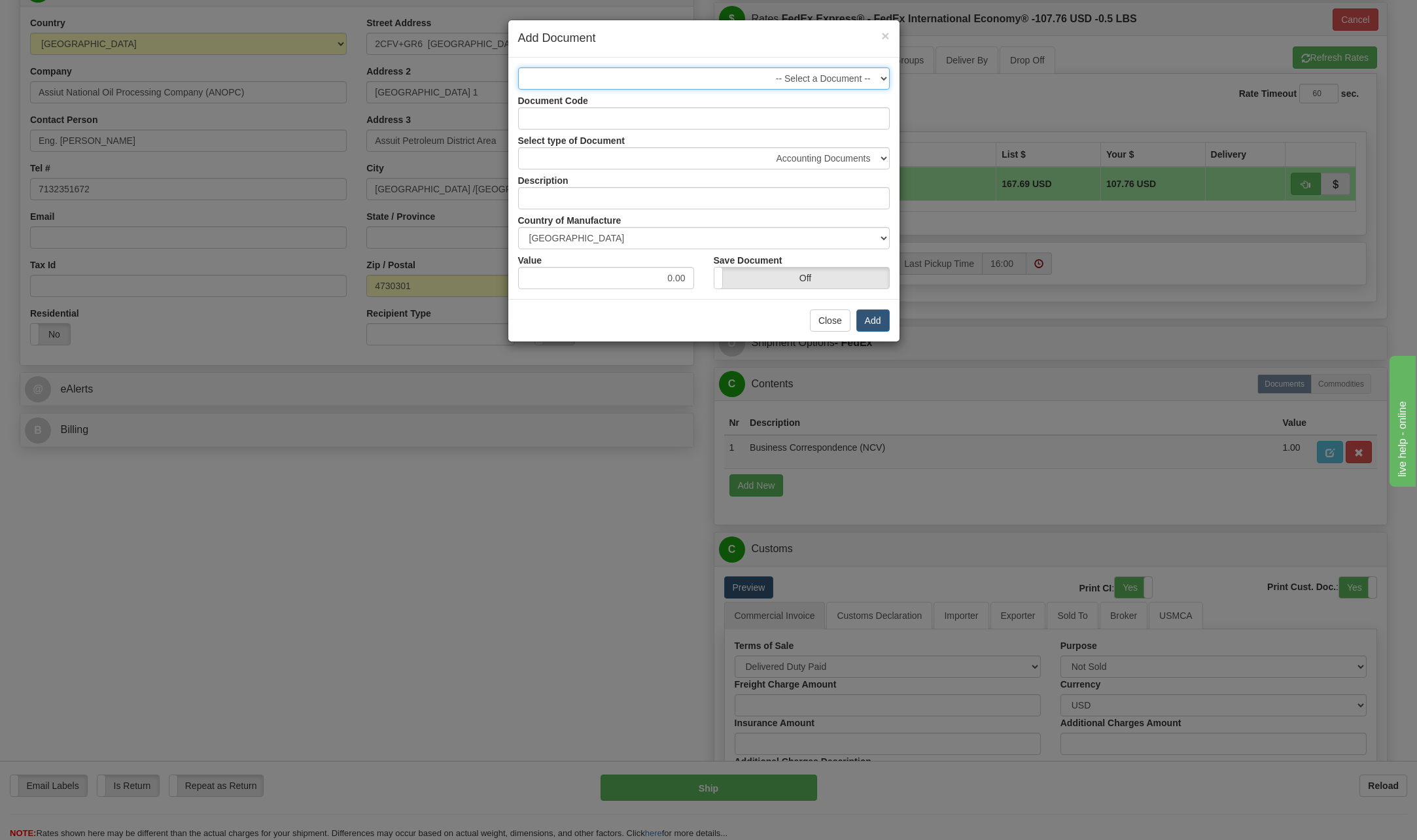
click at [884, 74] on select "-- Select a Document -- 1 - Business Correspondence (NCV)" at bounding box center [704, 79] width 371 height 22
select select "2404"
click at [519, 68] on select "-- Select a Document -- 1 - Business Correspondence (NCV)" at bounding box center [704, 79] width 371 height 22
click at [873, 315] on button "Add" at bounding box center [872, 321] width 33 height 22
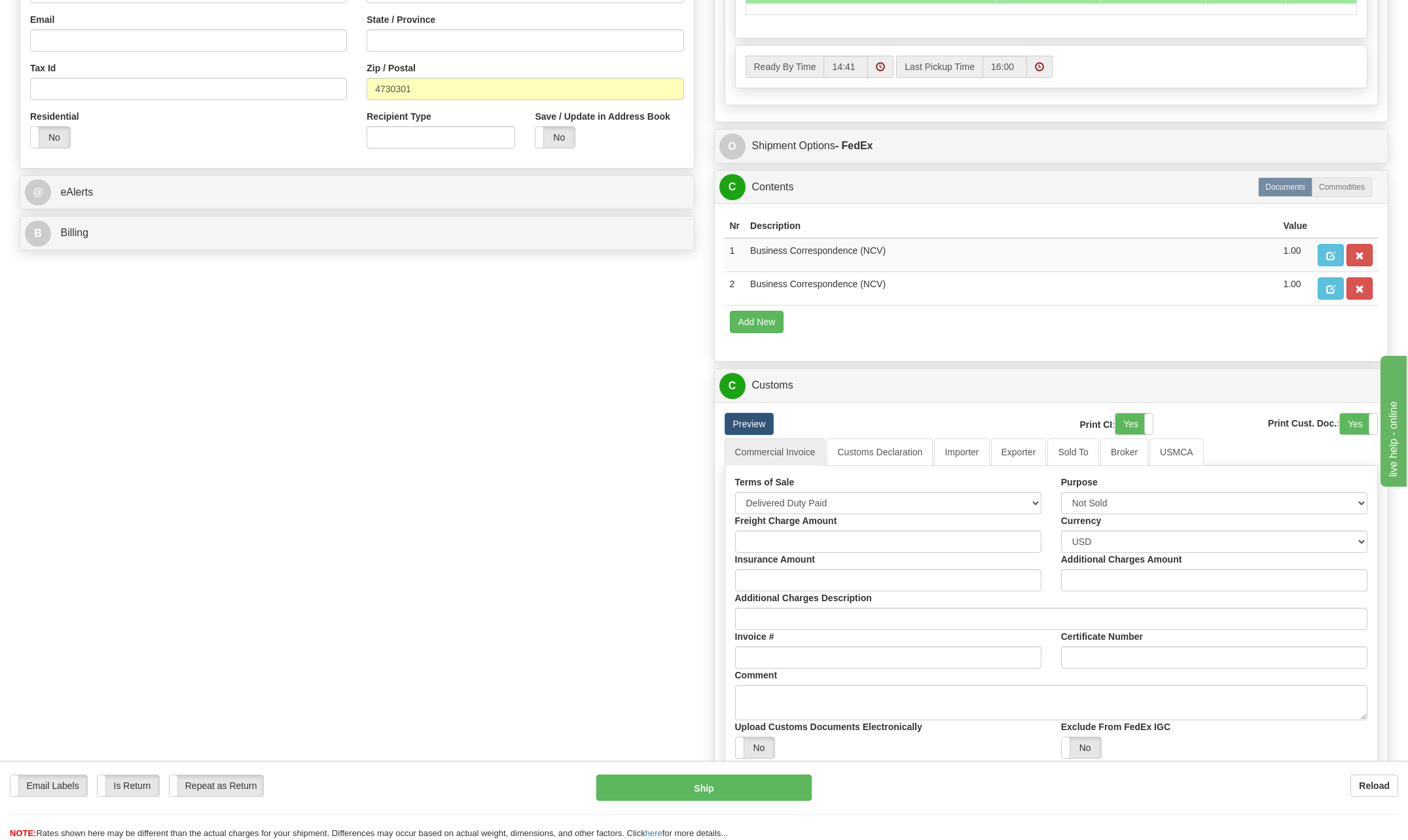
scroll to position [728, 0]
click at [1359, 290] on span "button" at bounding box center [1359, 290] width 9 height 8
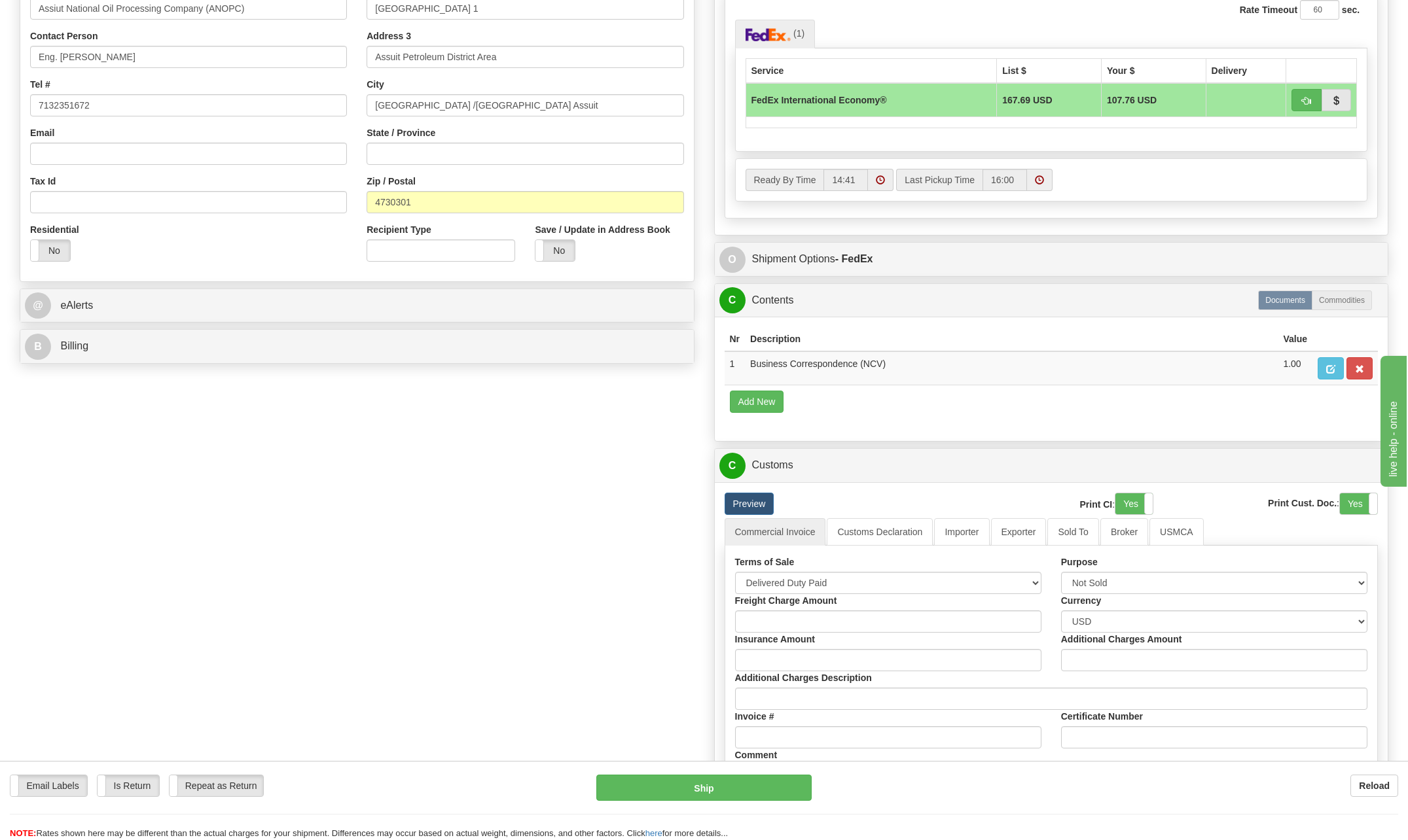
scroll to position [597, 0]
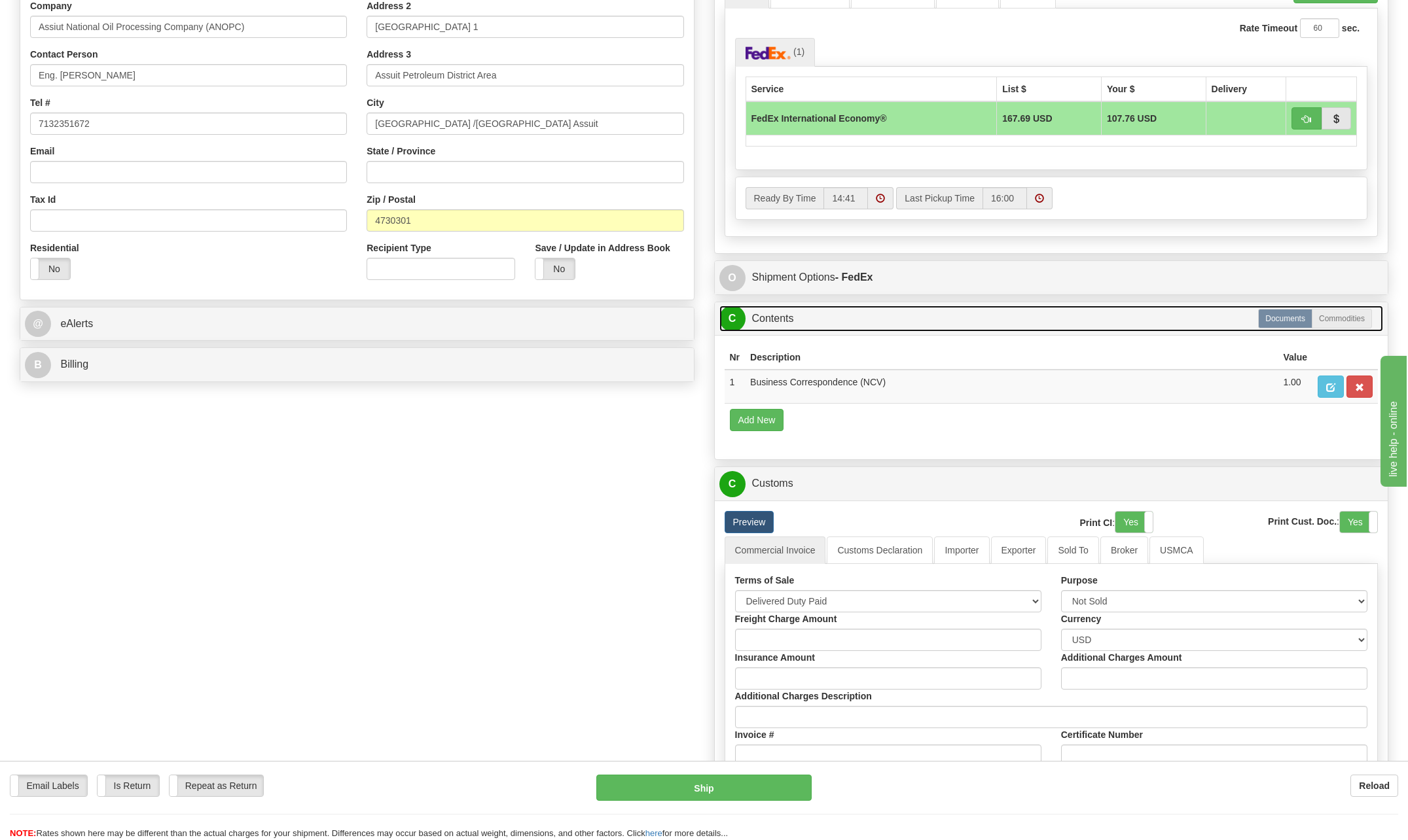
click at [734, 321] on span "C" at bounding box center [732, 318] width 26 height 26
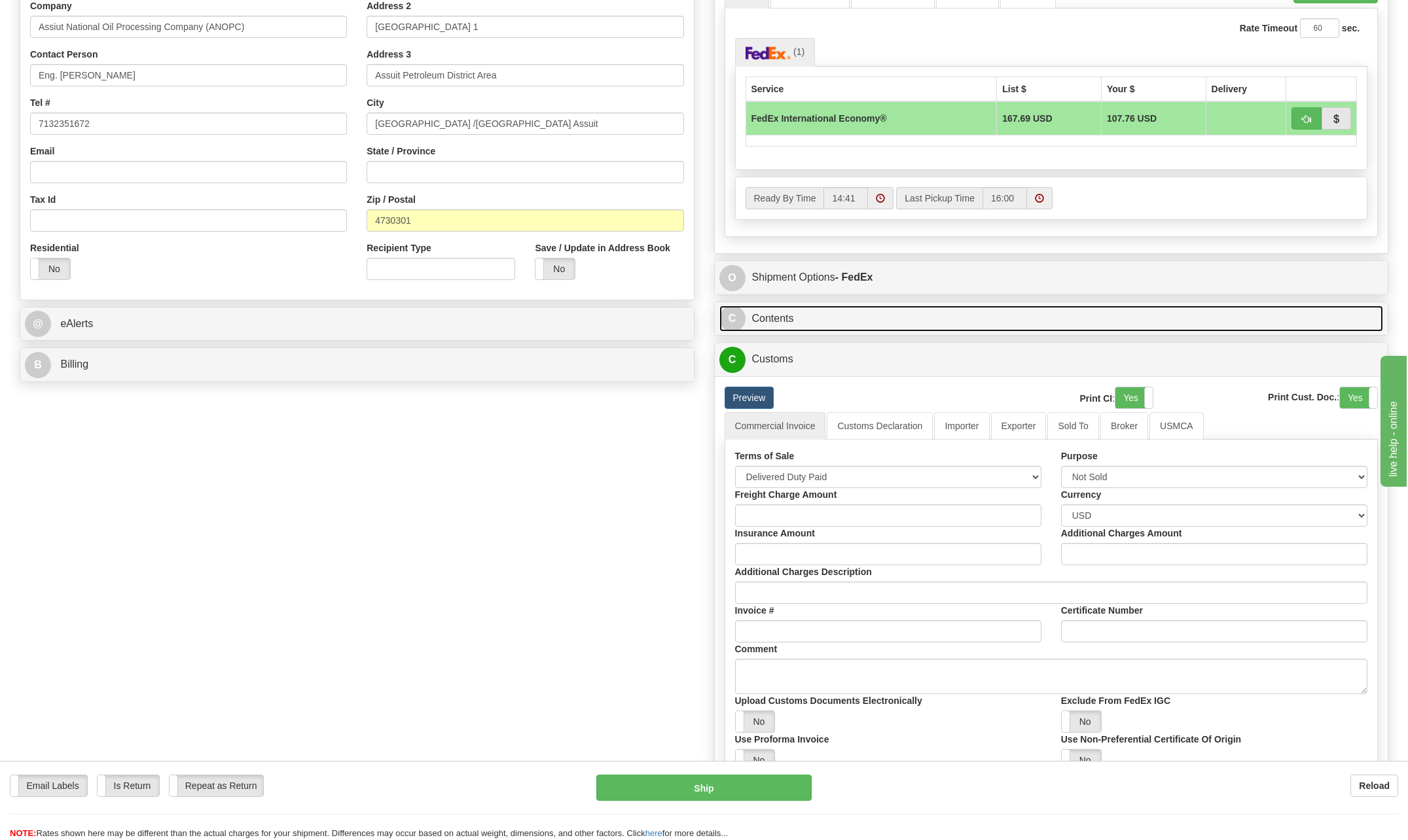
click at [734, 321] on span "C" at bounding box center [732, 318] width 26 height 26
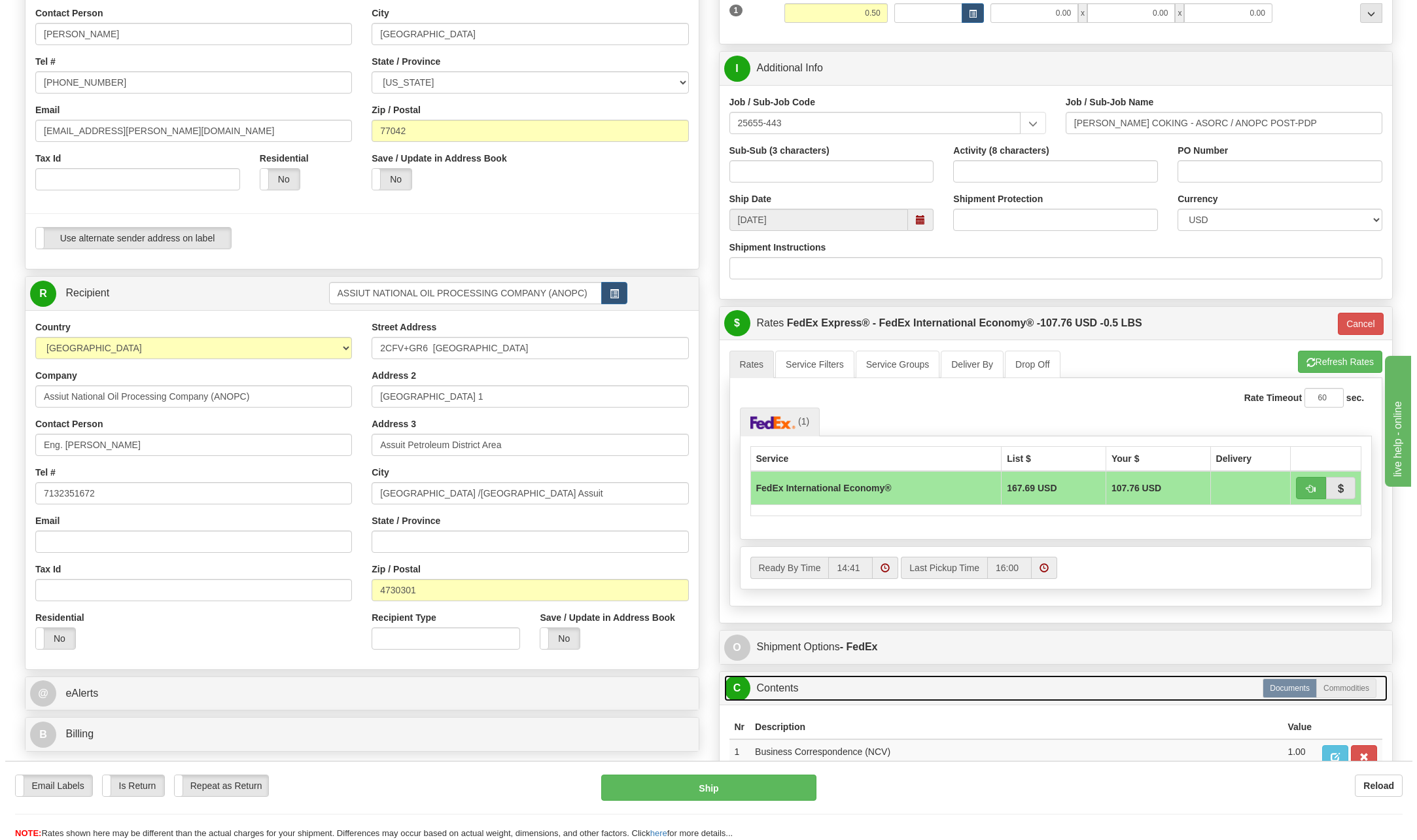
scroll to position [205, 0]
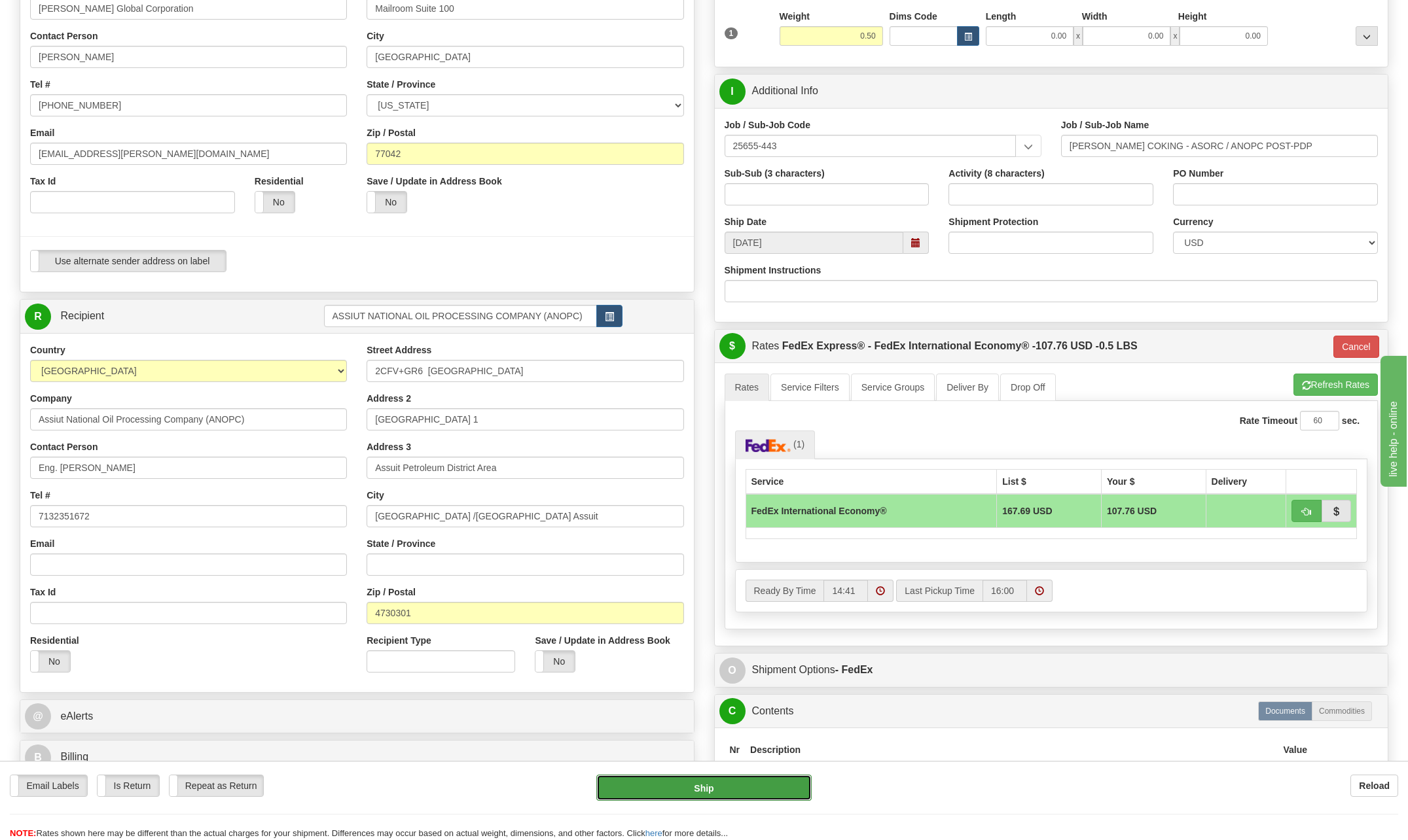
click at [778, 791] on button "Ship" at bounding box center [704, 788] width 215 height 26
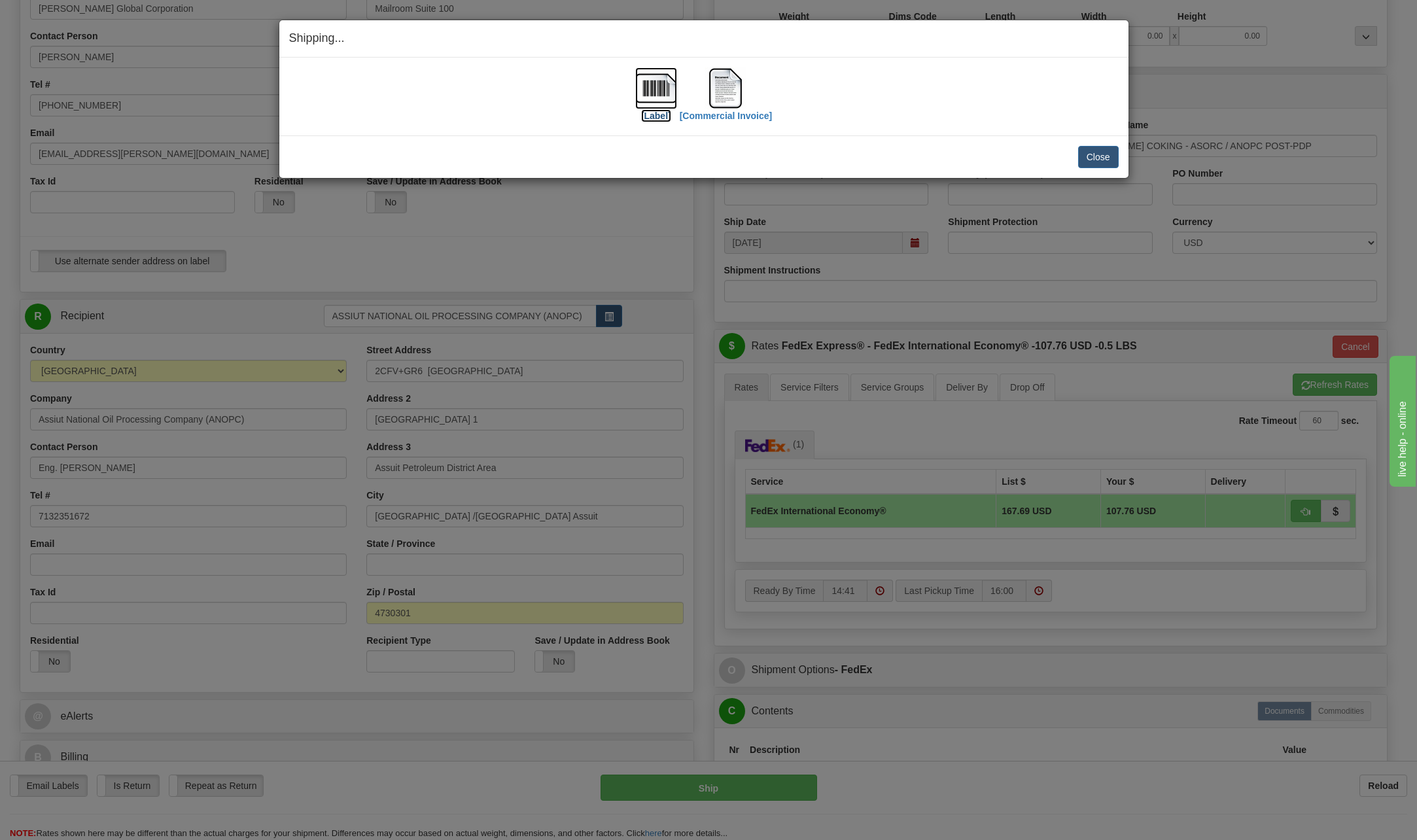
click at [650, 85] on img at bounding box center [656, 89] width 42 height 42
